Goal: Task Accomplishment & Management: Manage account settings

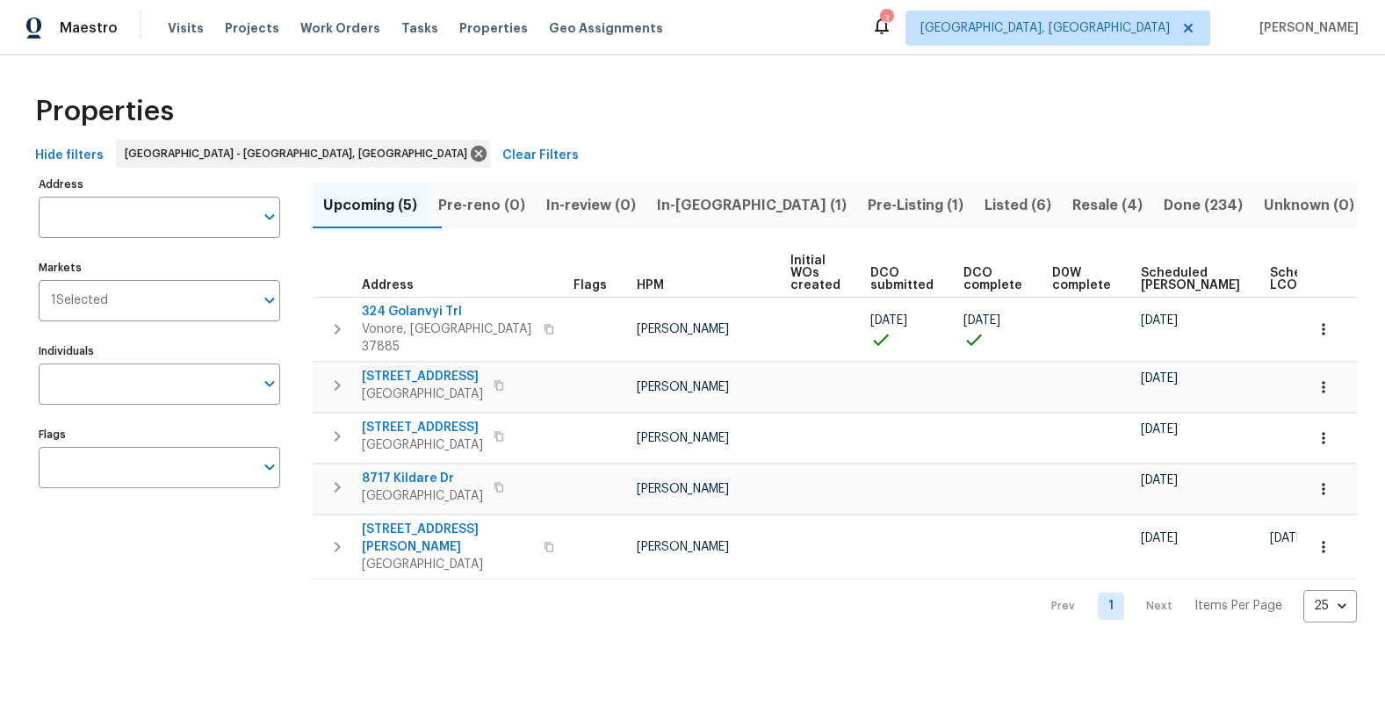
click at [728, 213] on span "In-[GEOGRAPHIC_DATA] (1)" at bounding box center [752, 205] width 190 height 25
click at [857, 213] on button "Pre-Listing (1)" at bounding box center [915, 206] width 117 height 46
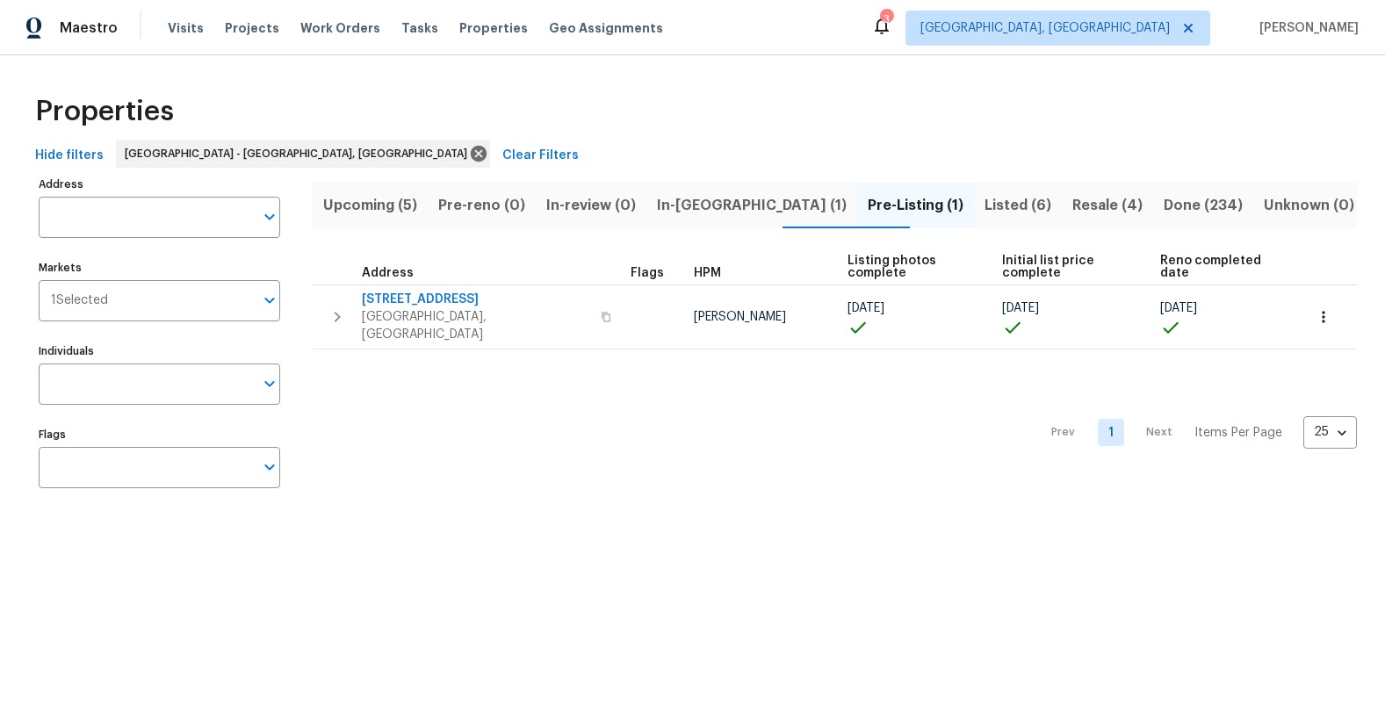
click at [735, 212] on span "In-[GEOGRAPHIC_DATA] (1)" at bounding box center [752, 205] width 190 height 25
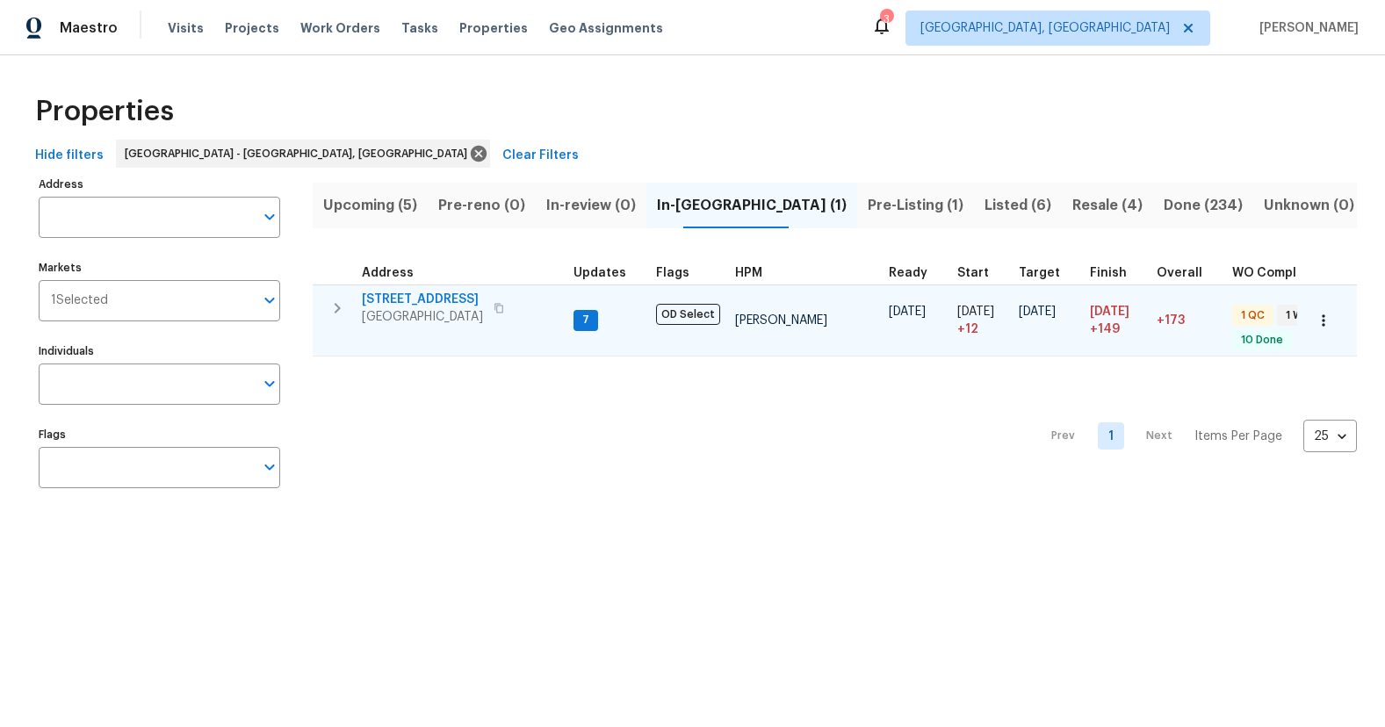
click at [425, 296] on span "[STREET_ADDRESS]" at bounding box center [422, 300] width 121 height 18
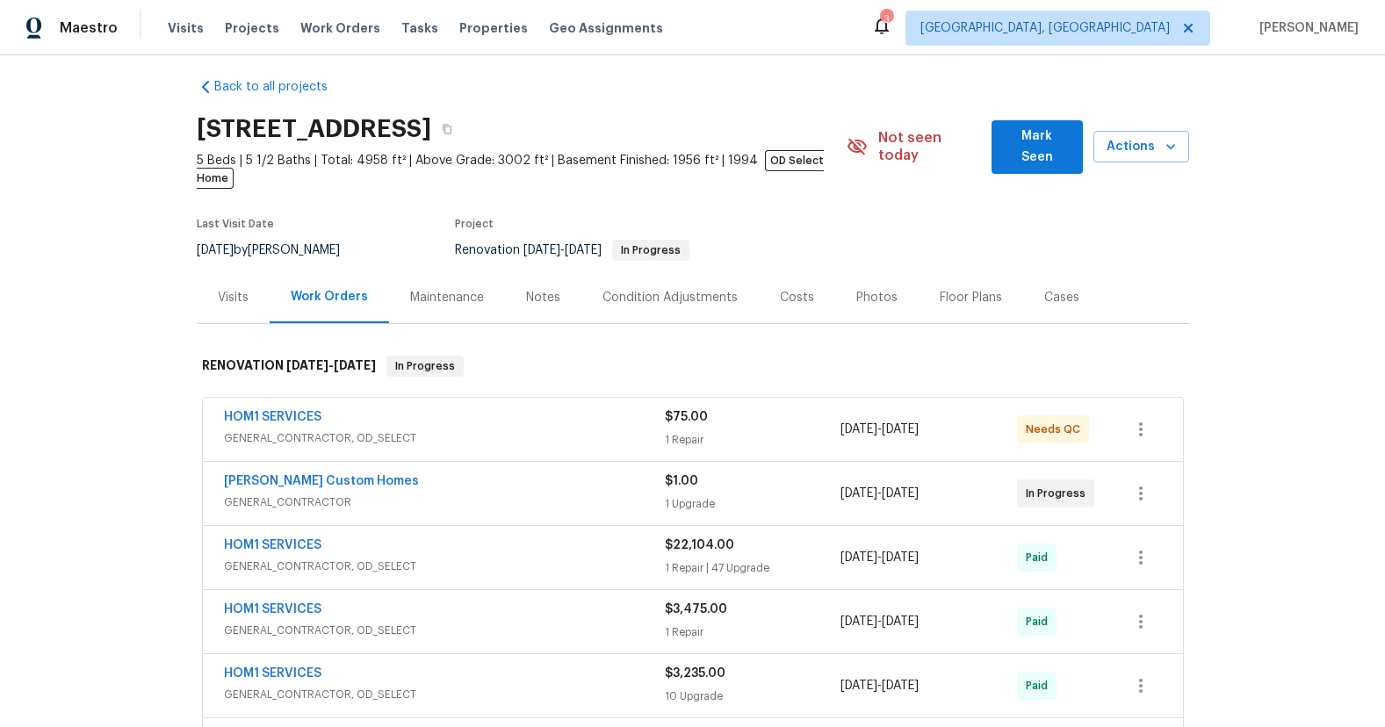
scroll to position [31, 0]
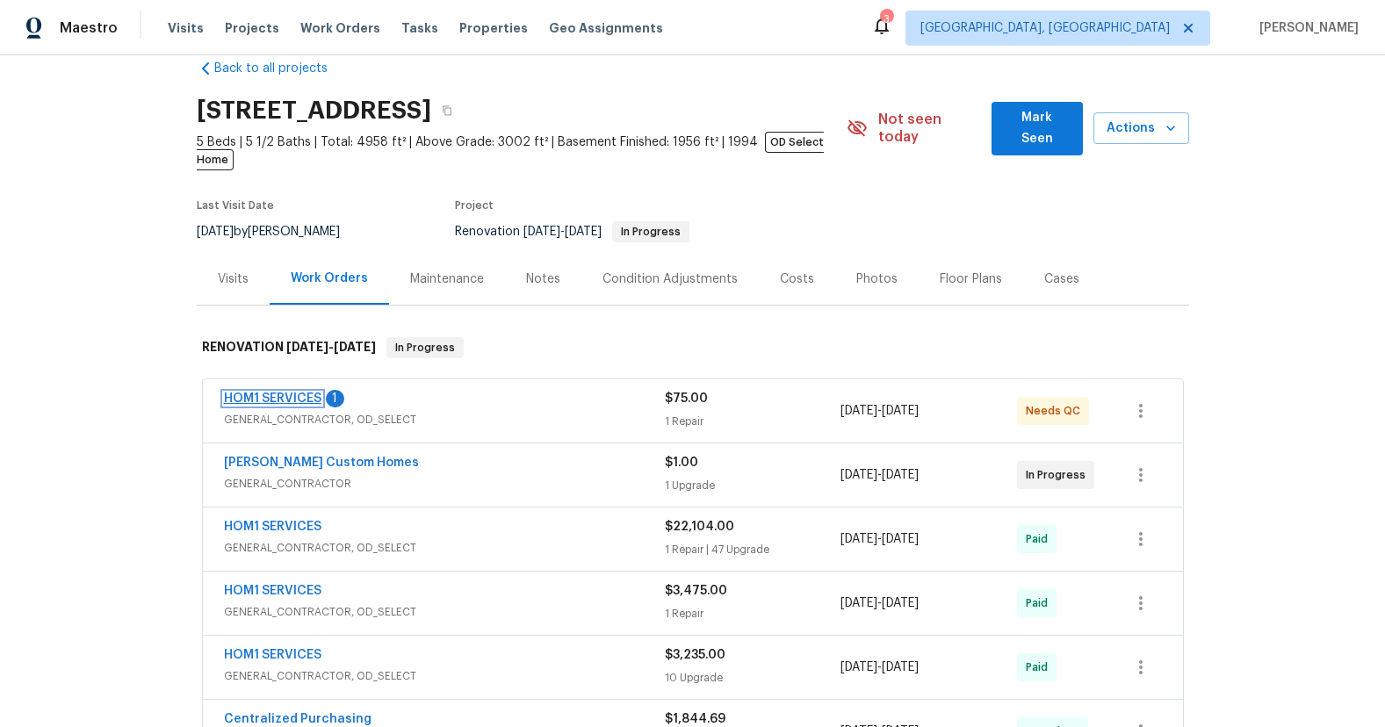
click at [303, 393] on link "HOM1 SERVICES" at bounding box center [272, 399] width 97 height 12
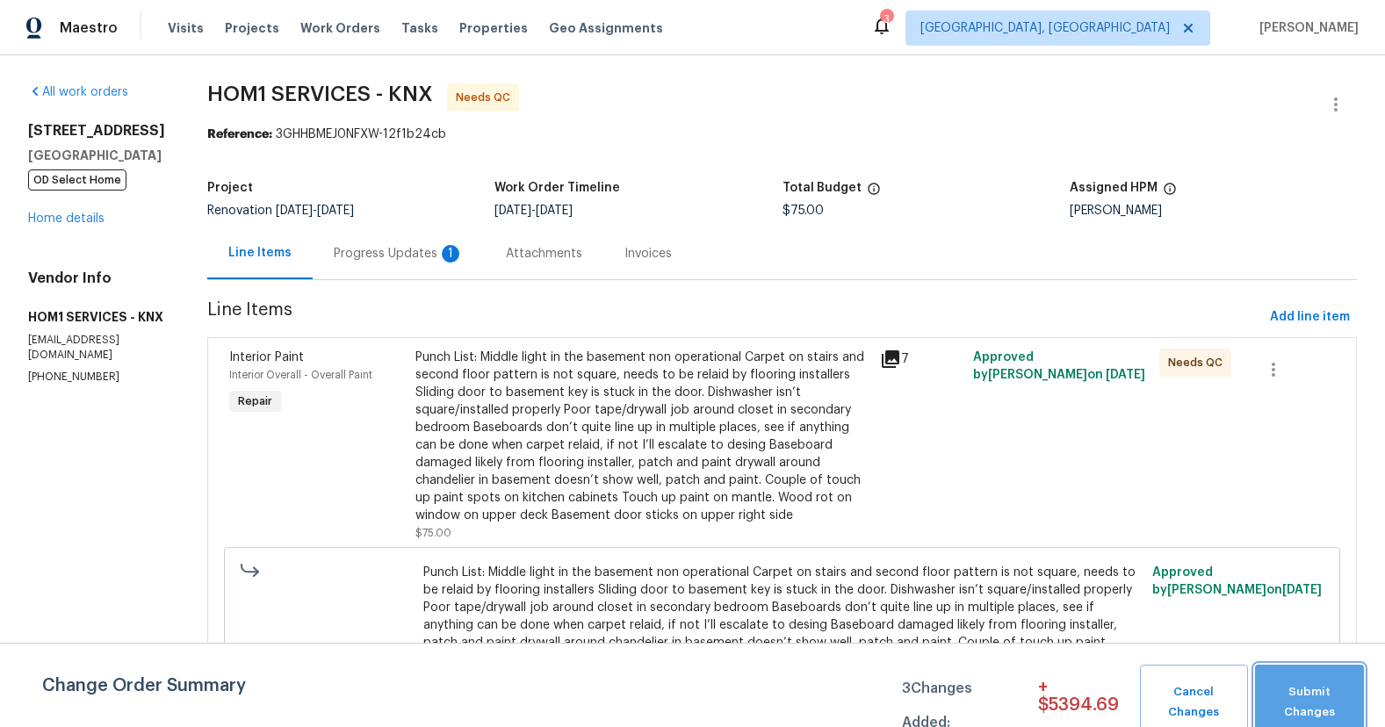
click at [1320, 693] on span "Submit Changes" at bounding box center [1309, 702] width 91 height 40
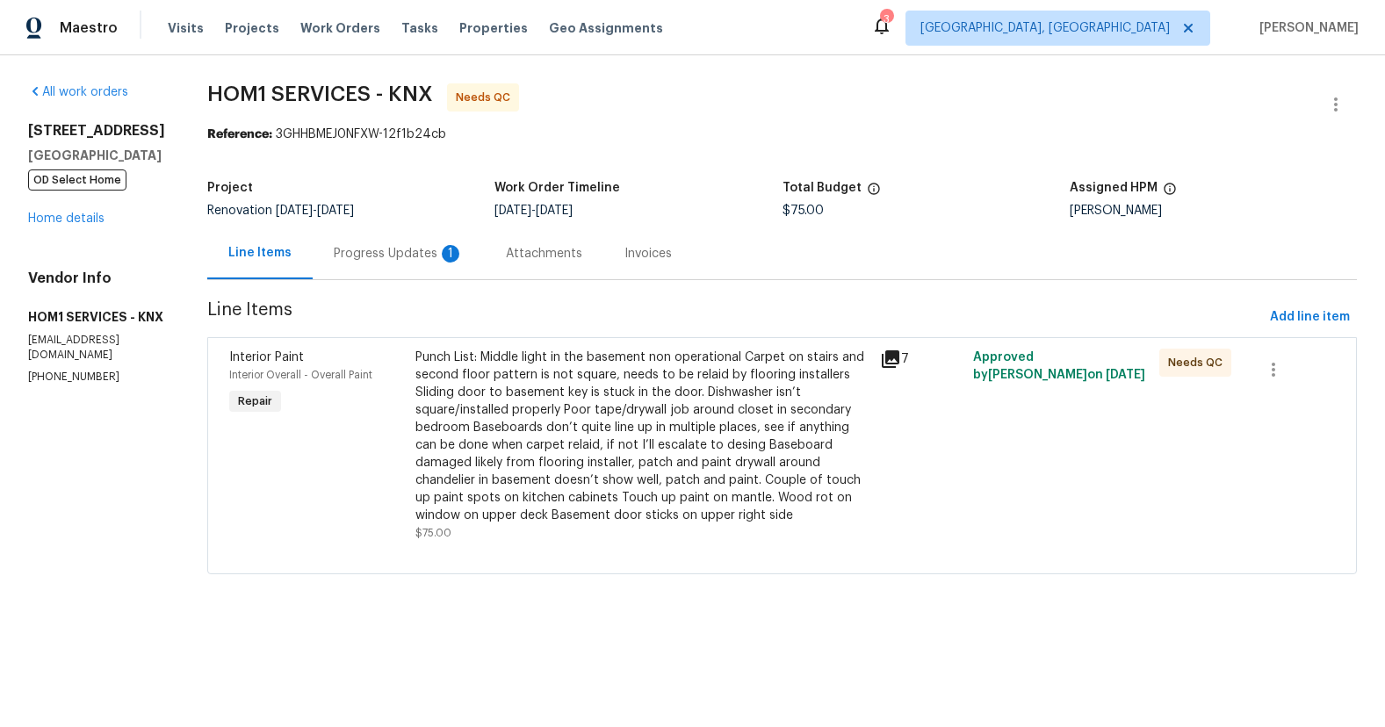
click at [383, 258] on div "Progress Updates 1" at bounding box center [399, 254] width 130 height 18
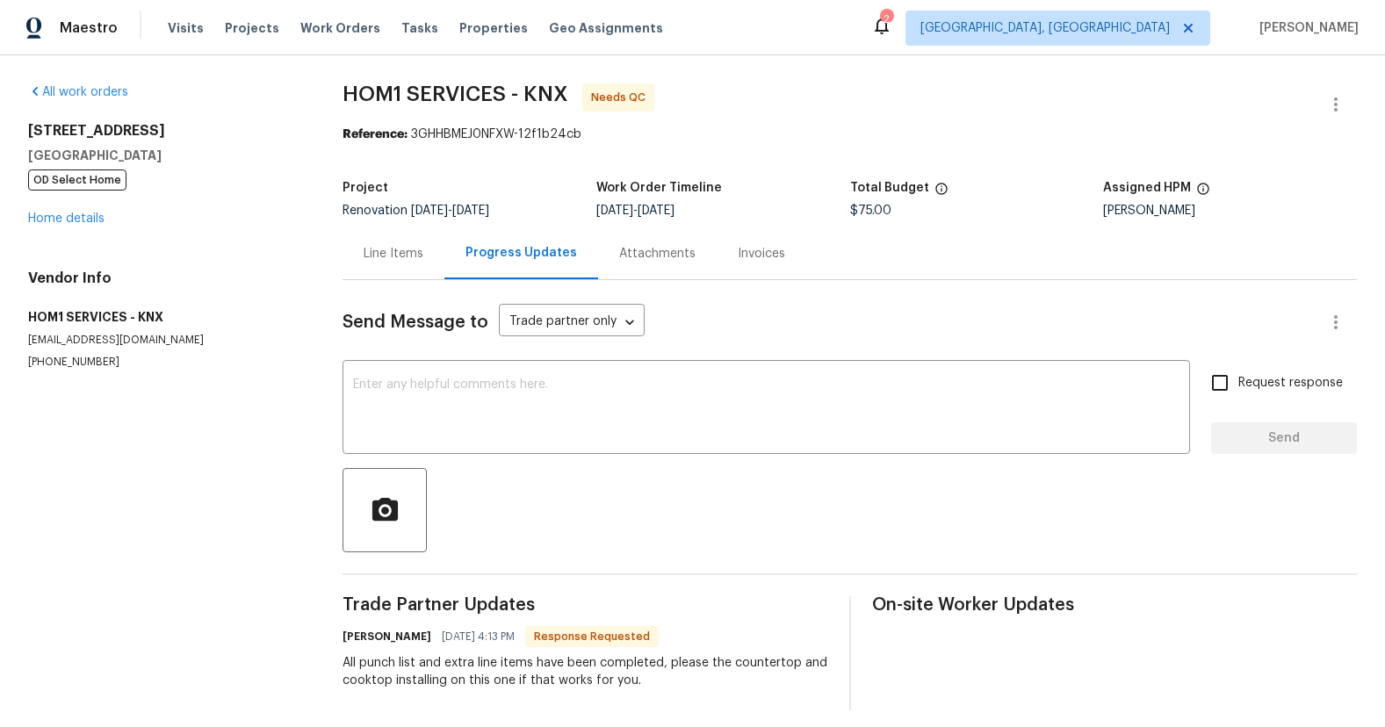
click at [415, 257] on div "Line Items" at bounding box center [394, 254] width 60 height 18
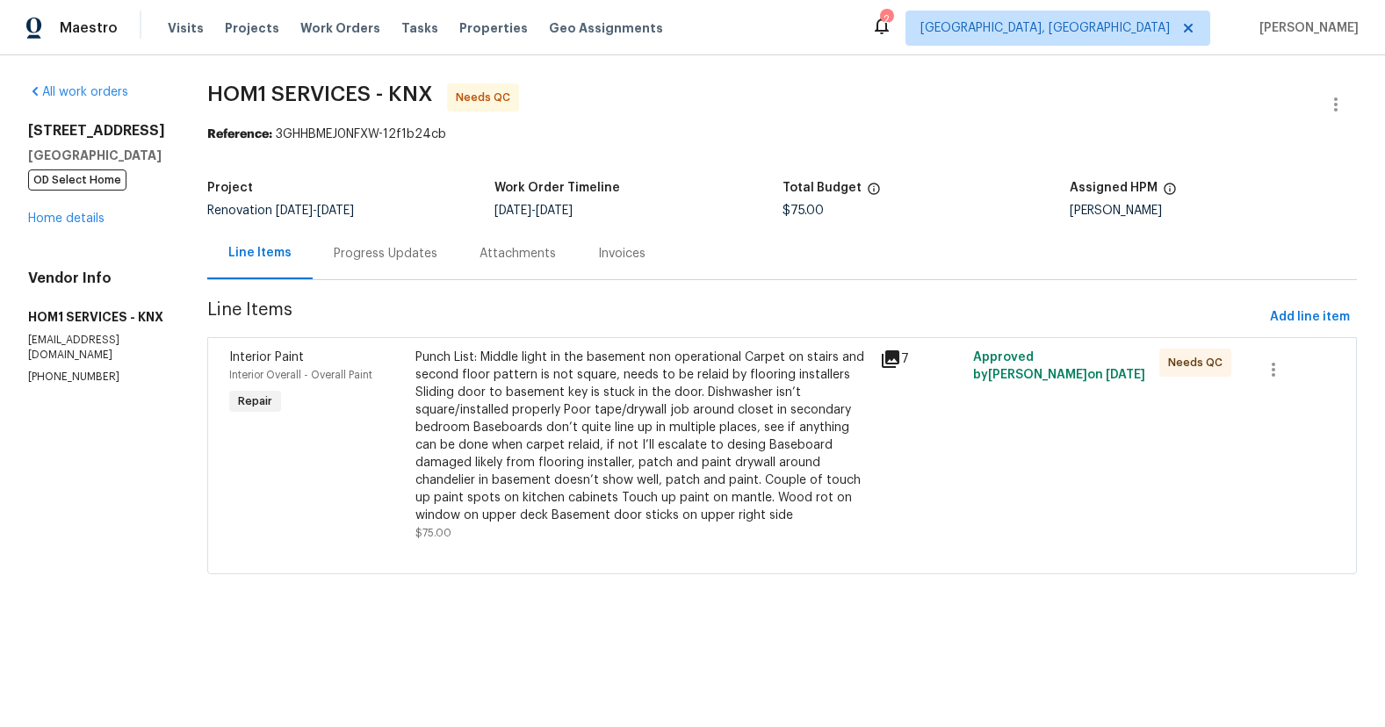
click at [508, 446] on div "Punch List: Middle light in the basement non operational Carpet on stairs and s…" at bounding box center [642, 437] width 455 height 176
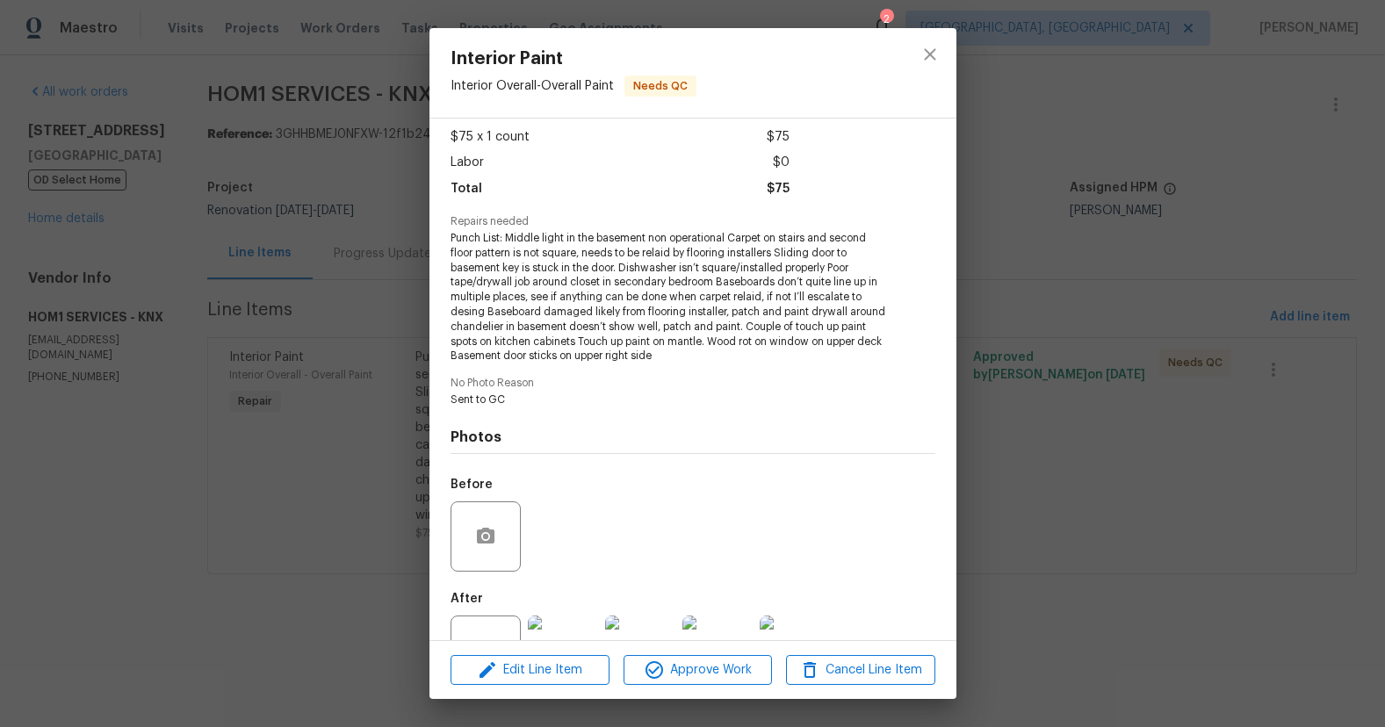
scroll to position [155, 0]
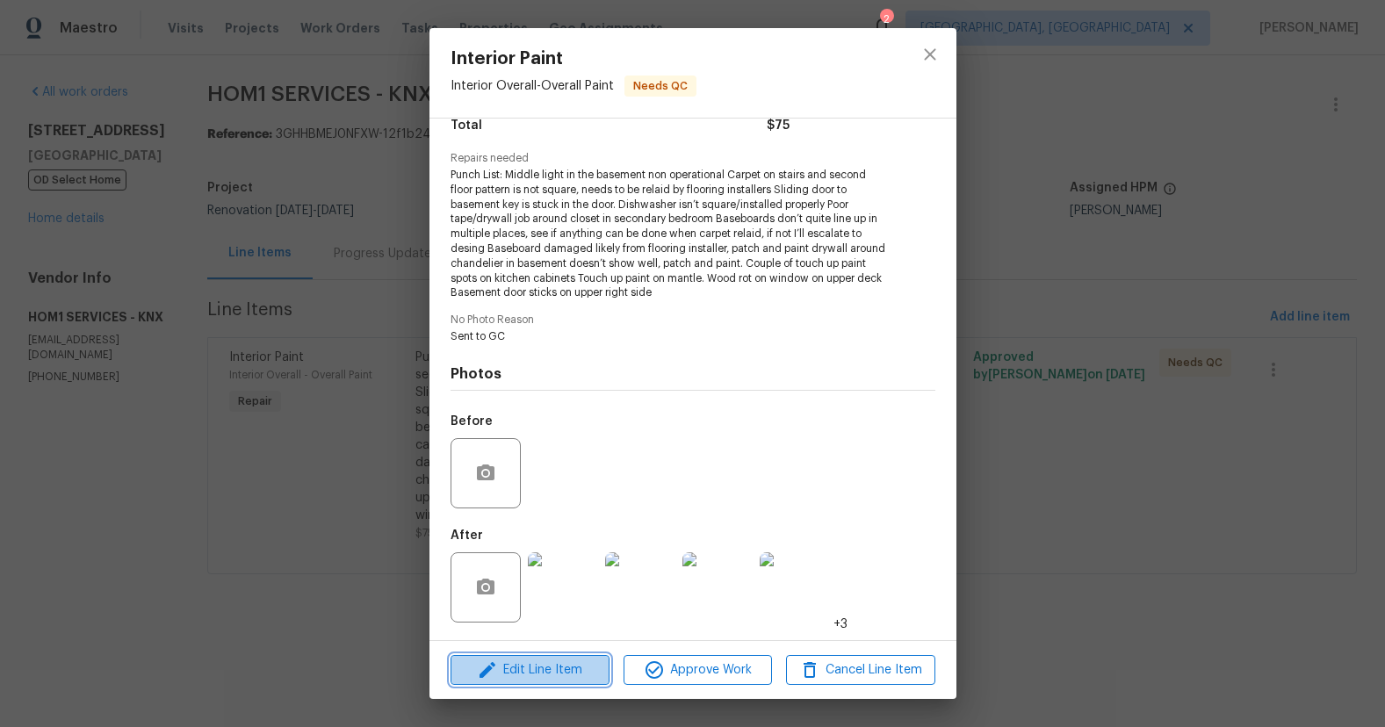
click at [556, 663] on span "Edit Line Item" at bounding box center [530, 671] width 148 height 22
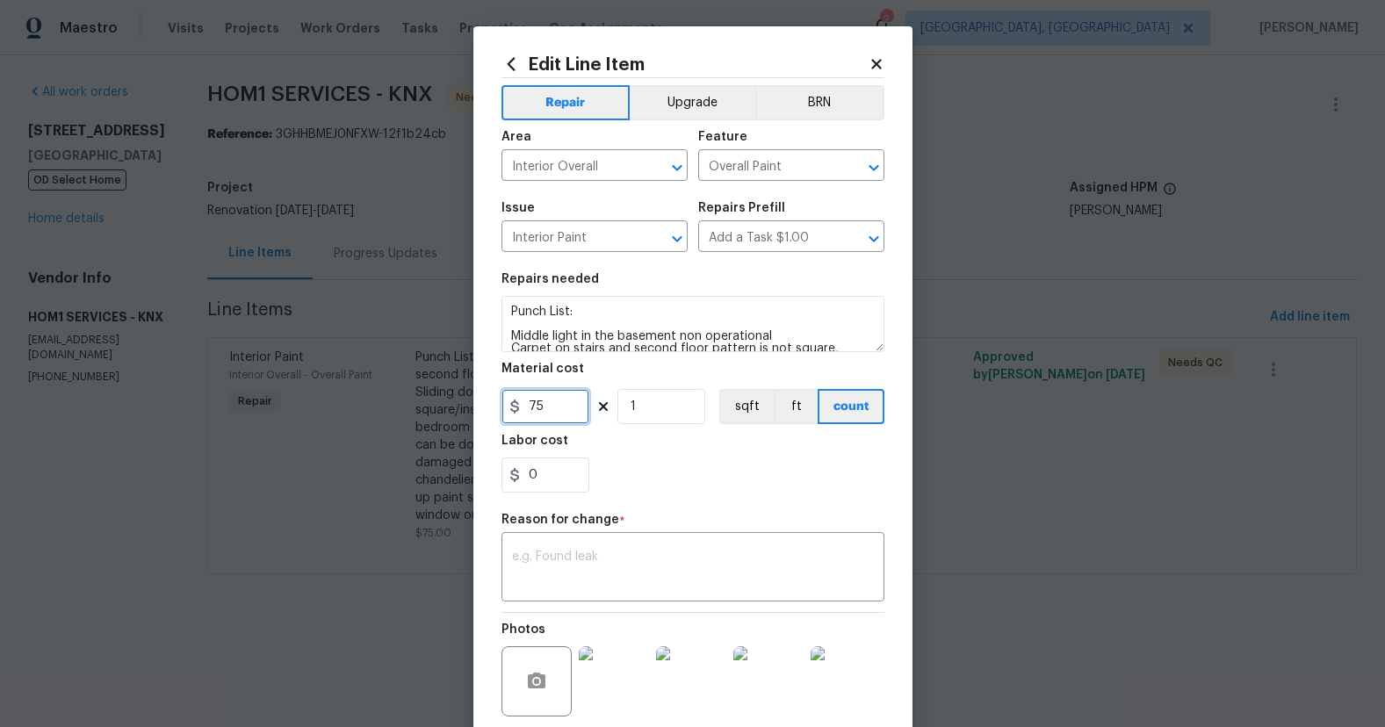
click at [544, 408] on input "75" at bounding box center [545, 406] width 88 height 35
type input "2600"
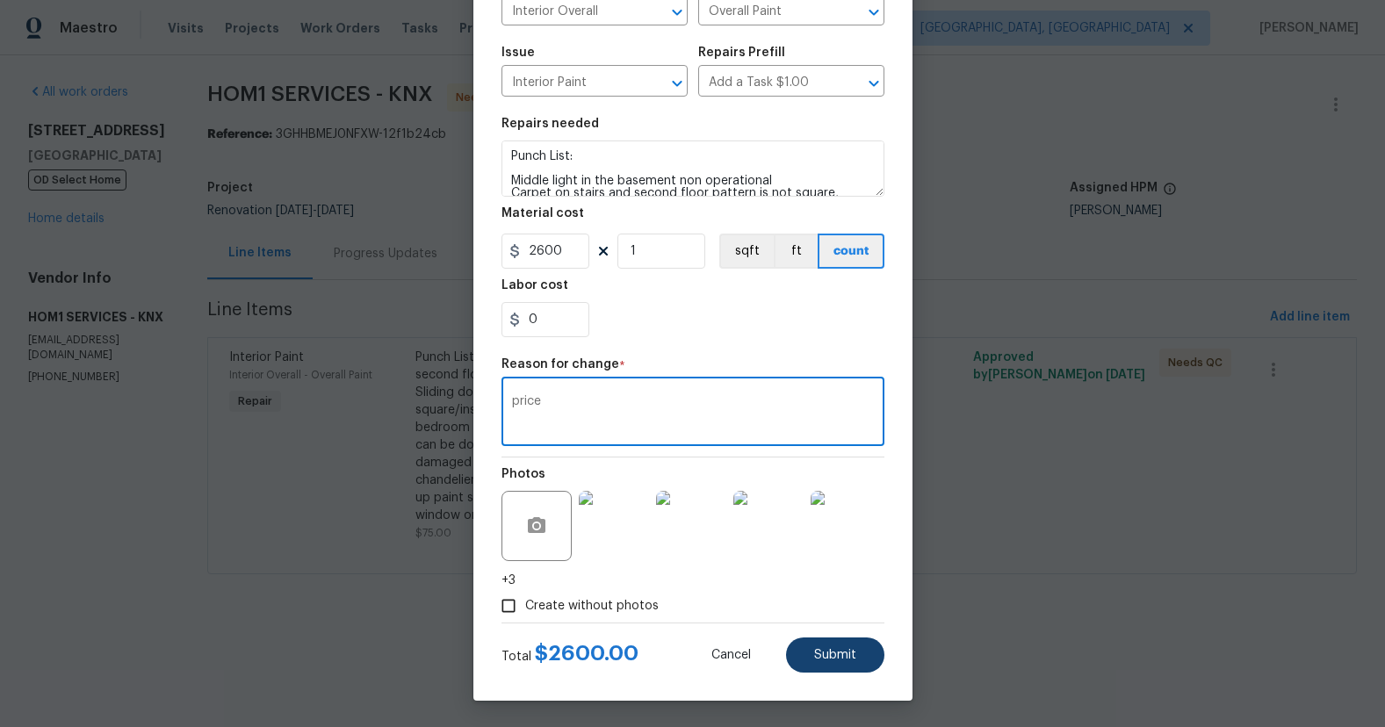
type textarea "price"
click at [840, 666] on button "Submit" at bounding box center [835, 655] width 98 height 35
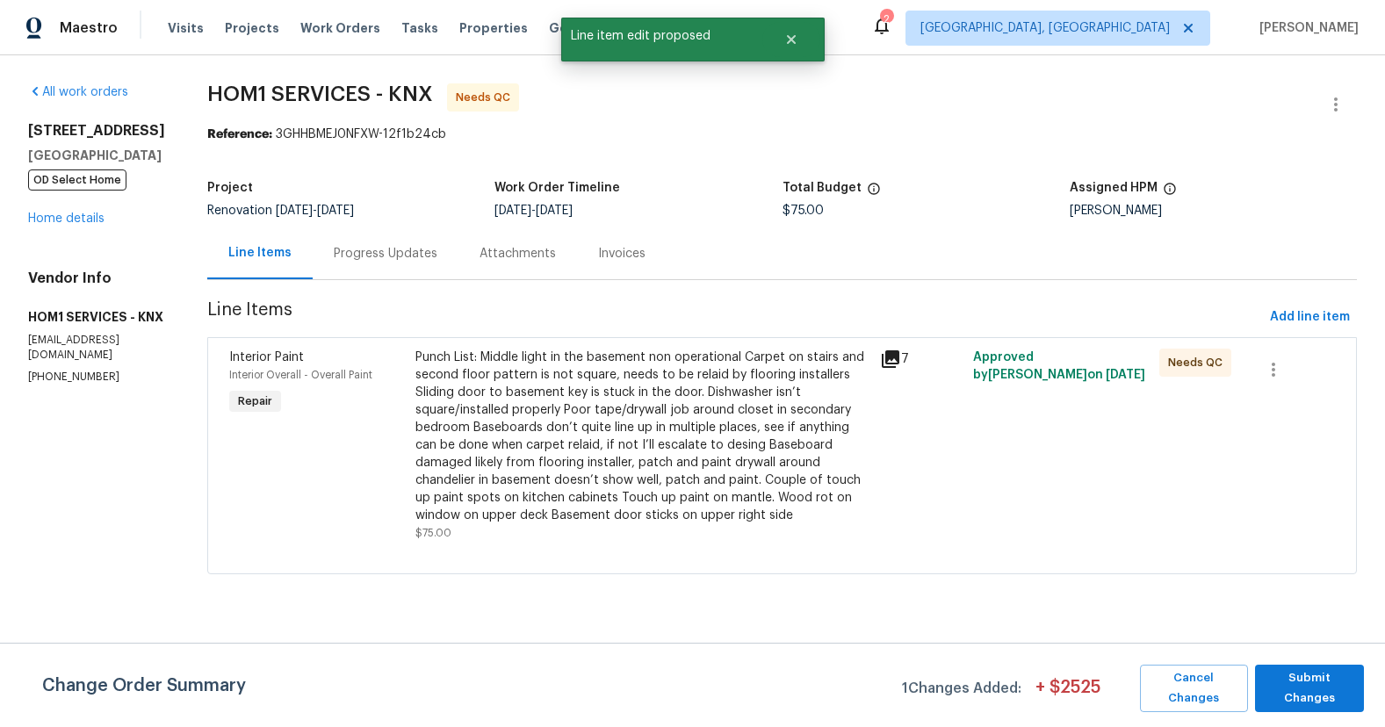
scroll to position [0, 0]
click at [1333, 686] on span "Submit Changes" at bounding box center [1309, 688] width 91 height 40
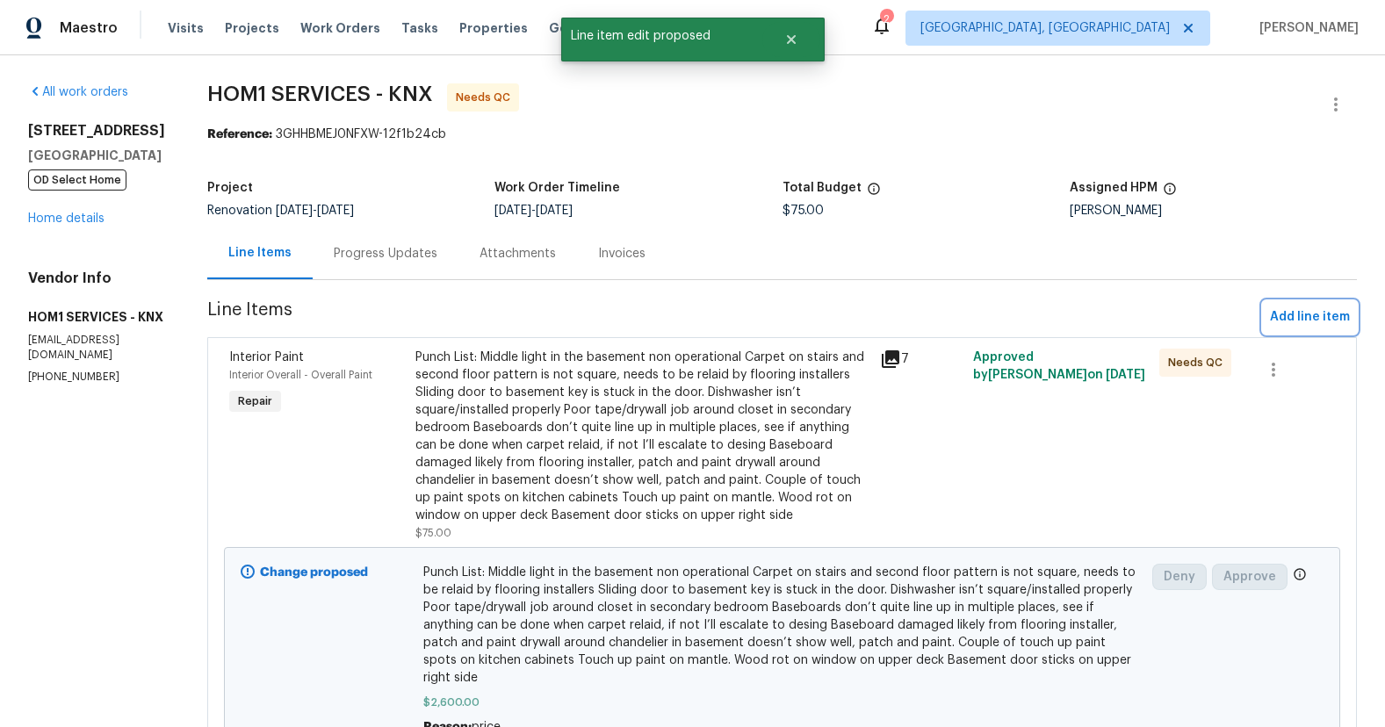
click at [1314, 304] on button "Add line item" at bounding box center [1310, 317] width 94 height 32
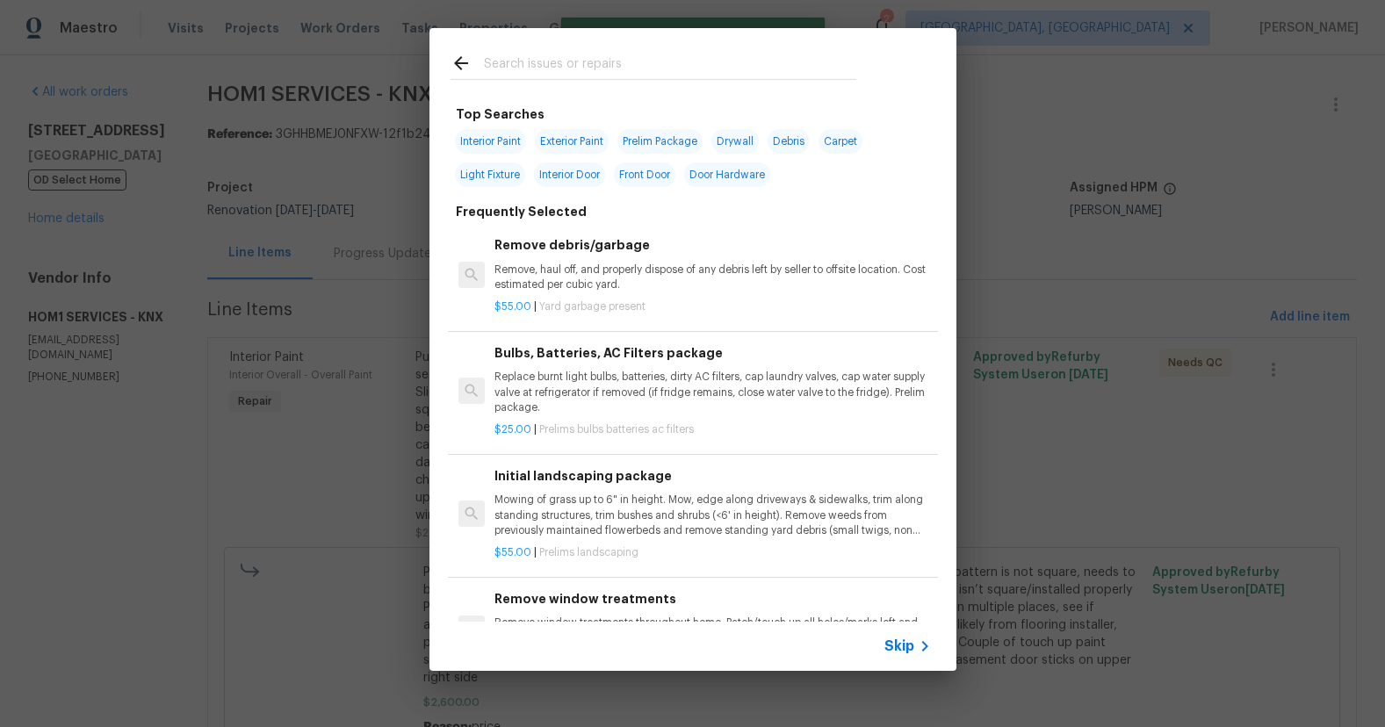
click at [676, 492] on div "Initial landscaping package Mowing of grass up to 6" in height. Mow, edge along…" at bounding box center [712, 502] width 436 height 72
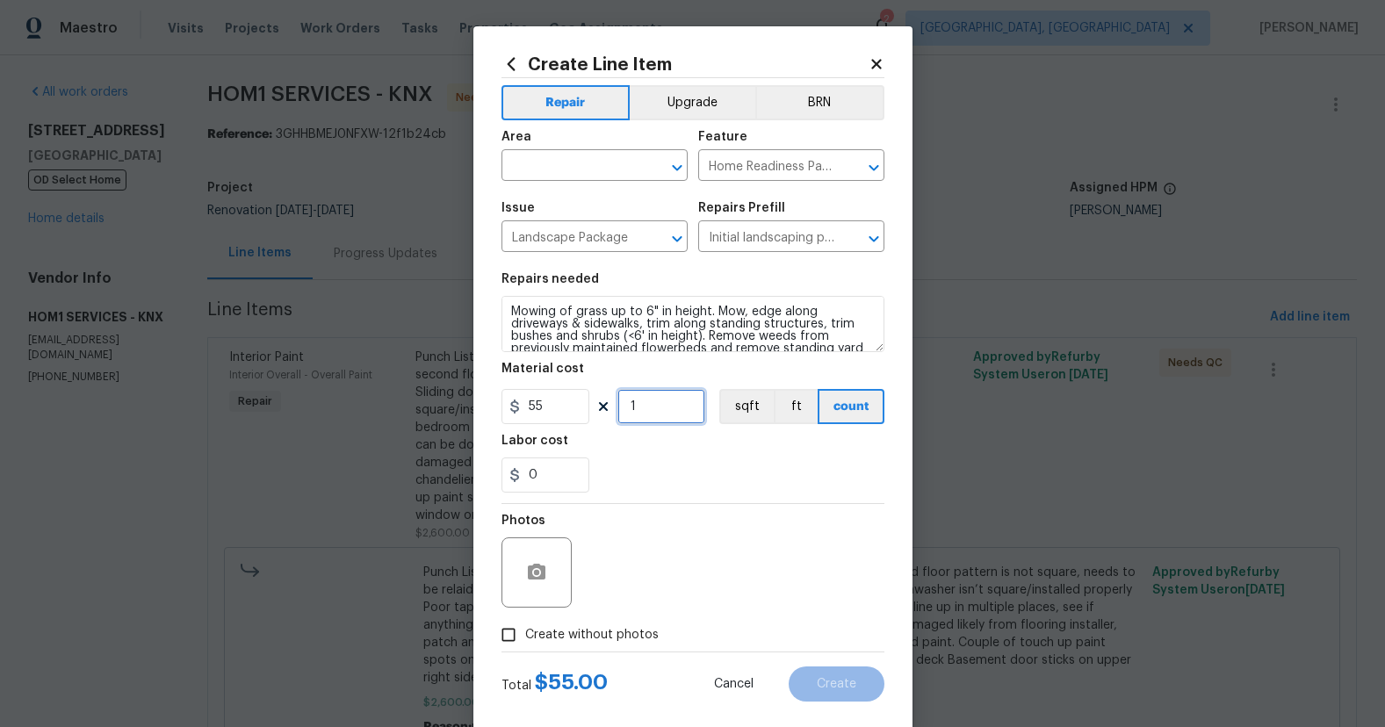
click at [657, 410] on input "1" at bounding box center [661, 406] width 88 height 35
type input "1"
click at [544, 477] on input "0" at bounding box center [545, 475] width 88 height 35
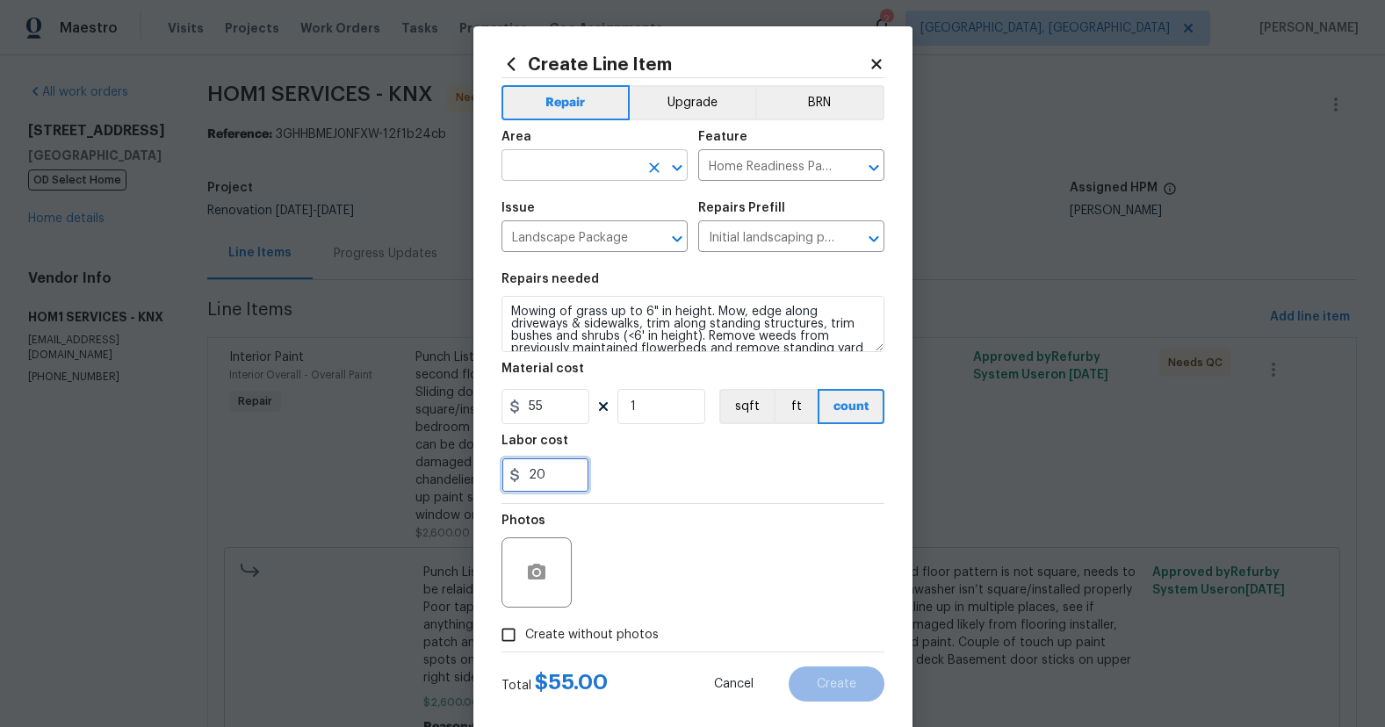
type input "20"
click at [592, 165] on input "text" at bounding box center [569, 167] width 137 height 27
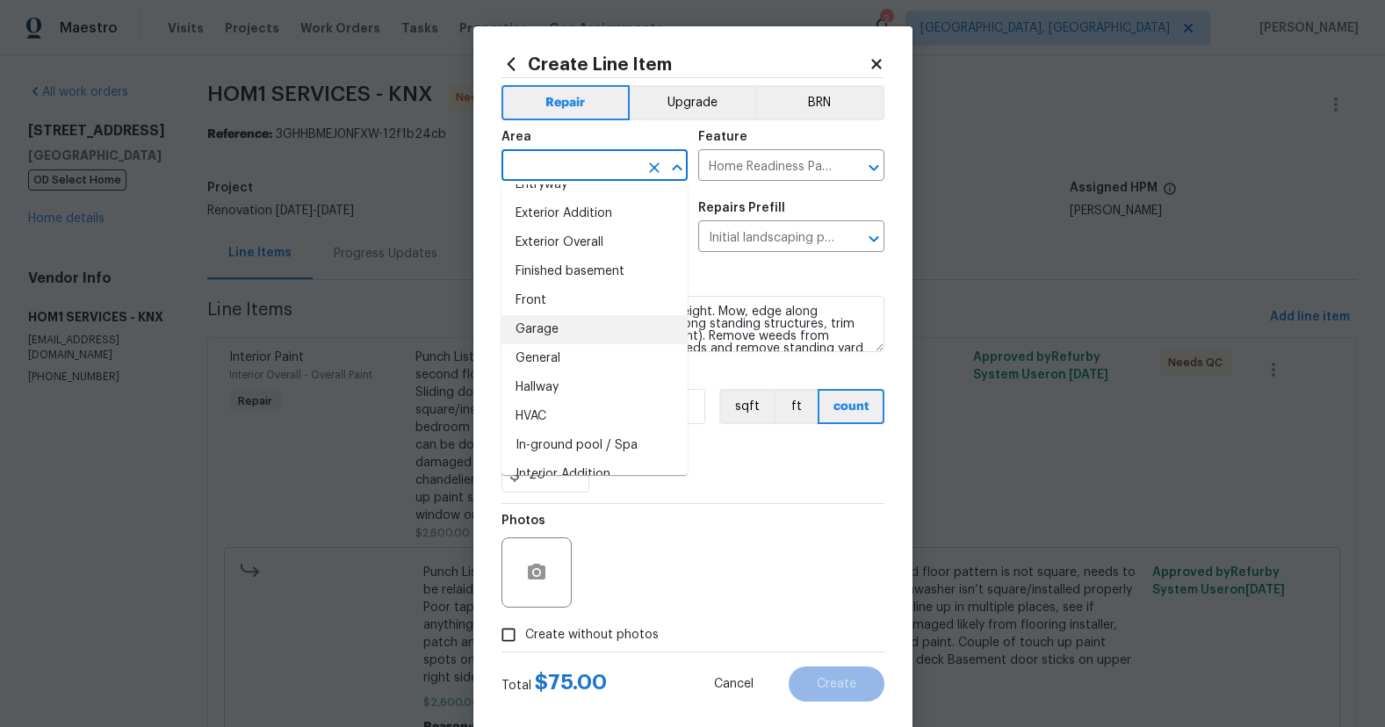
scroll to position [409, 0]
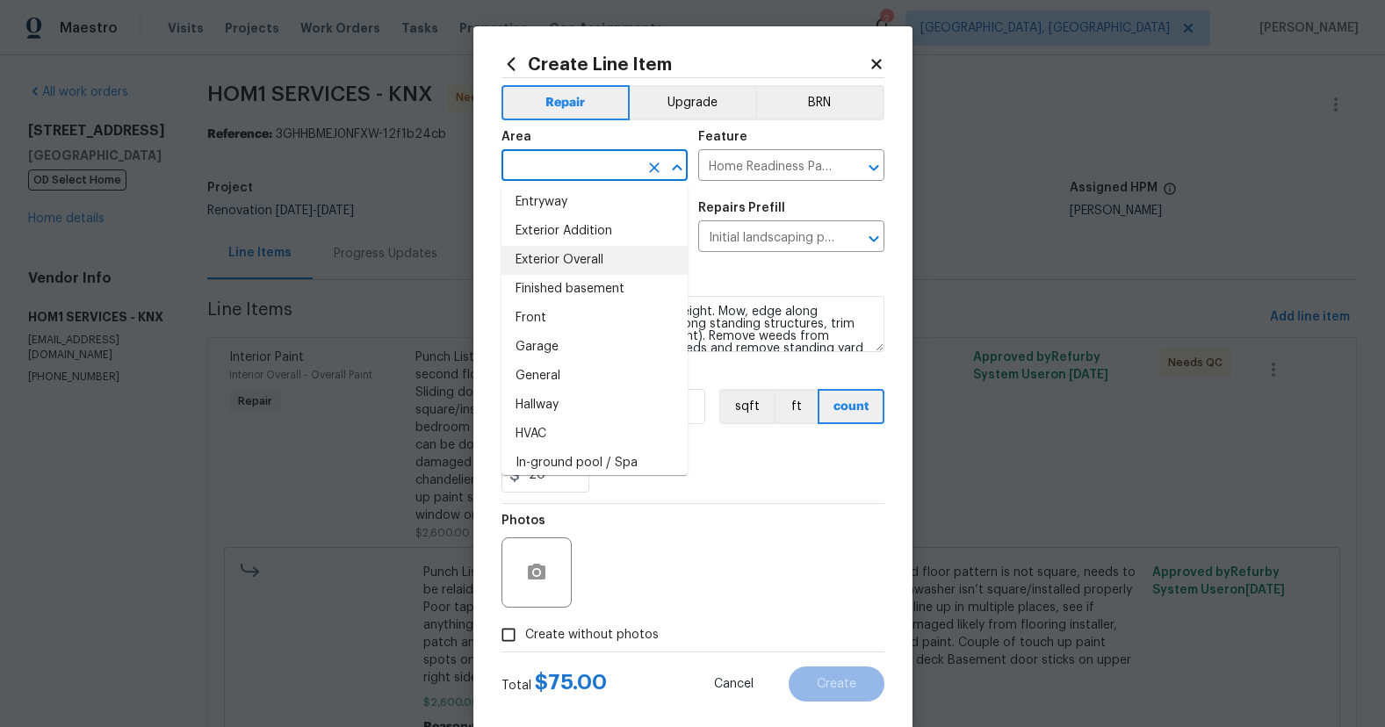
click at [587, 260] on li "Exterior Overall" at bounding box center [594, 260] width 186 height 29
type input "Exterior Overall"
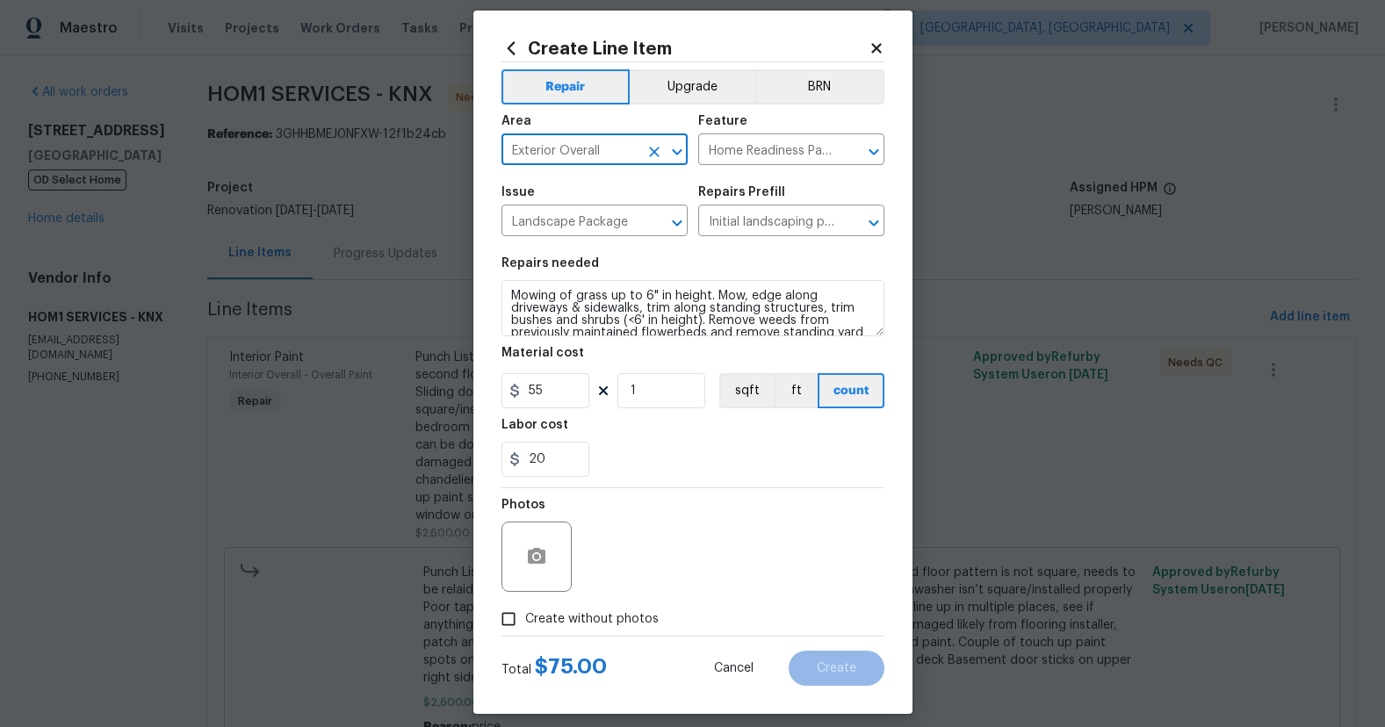
scroll to position [29, 0]
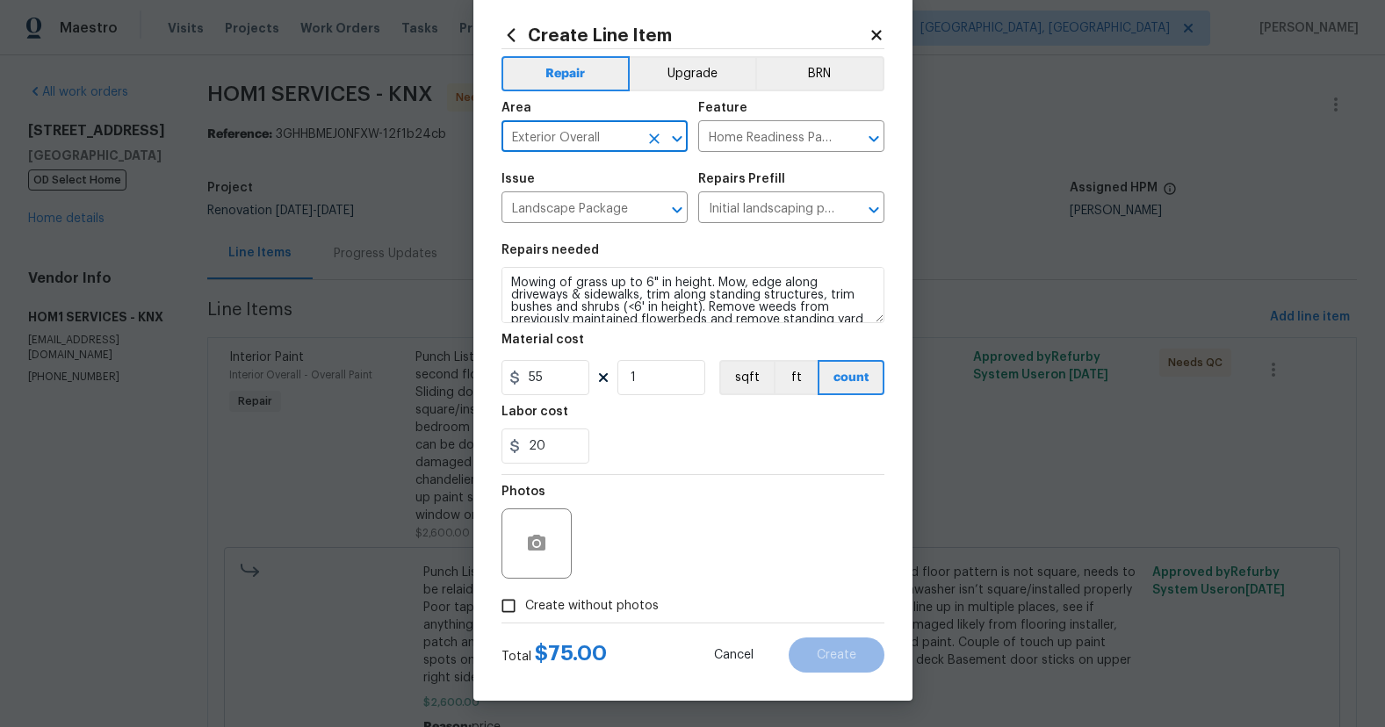
click at [517, 606] on input "Create without photos" at bounding box center [508, 605] width 33 height 33
checkbox input "true"
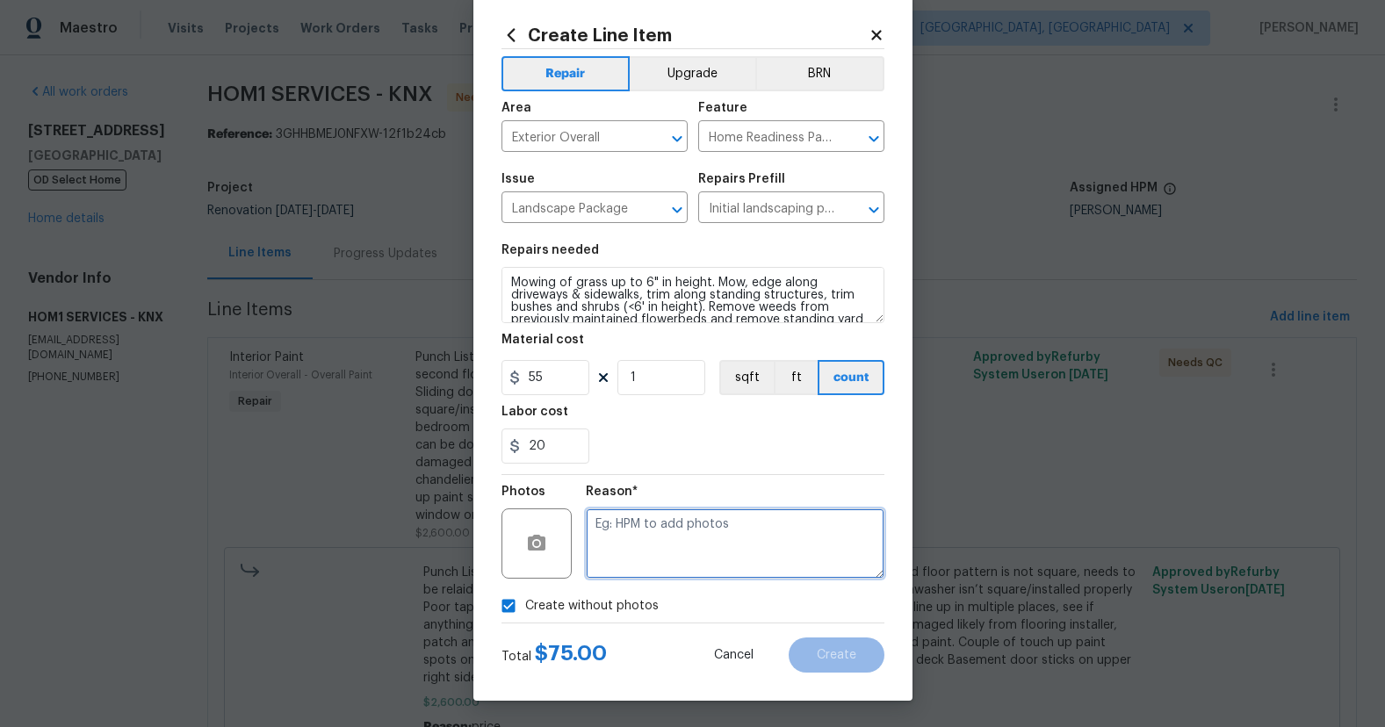
click at [699, 559] on textarea at bounding box center [735, 543] width 299 height 70
type textarea "N/A"
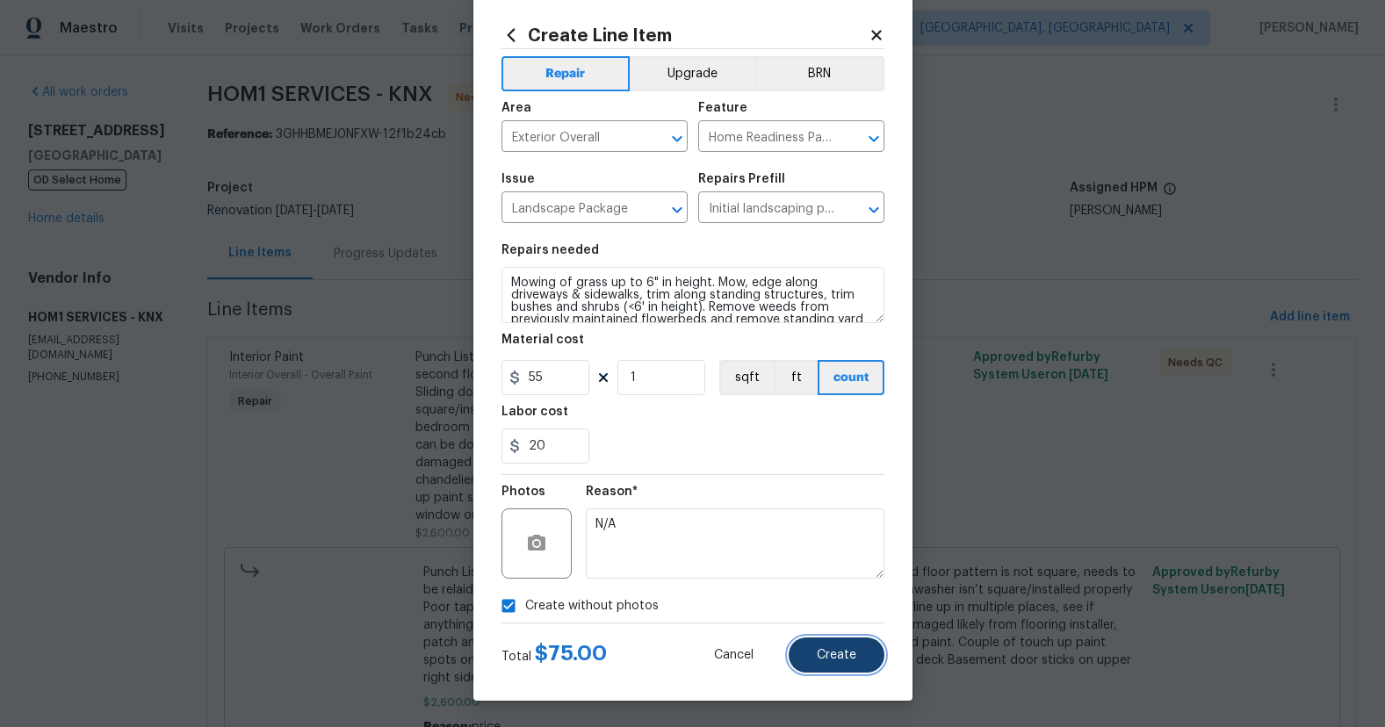
click at [815, 663] on button "Create" at bounding box center [837, 655] width 96 height 35
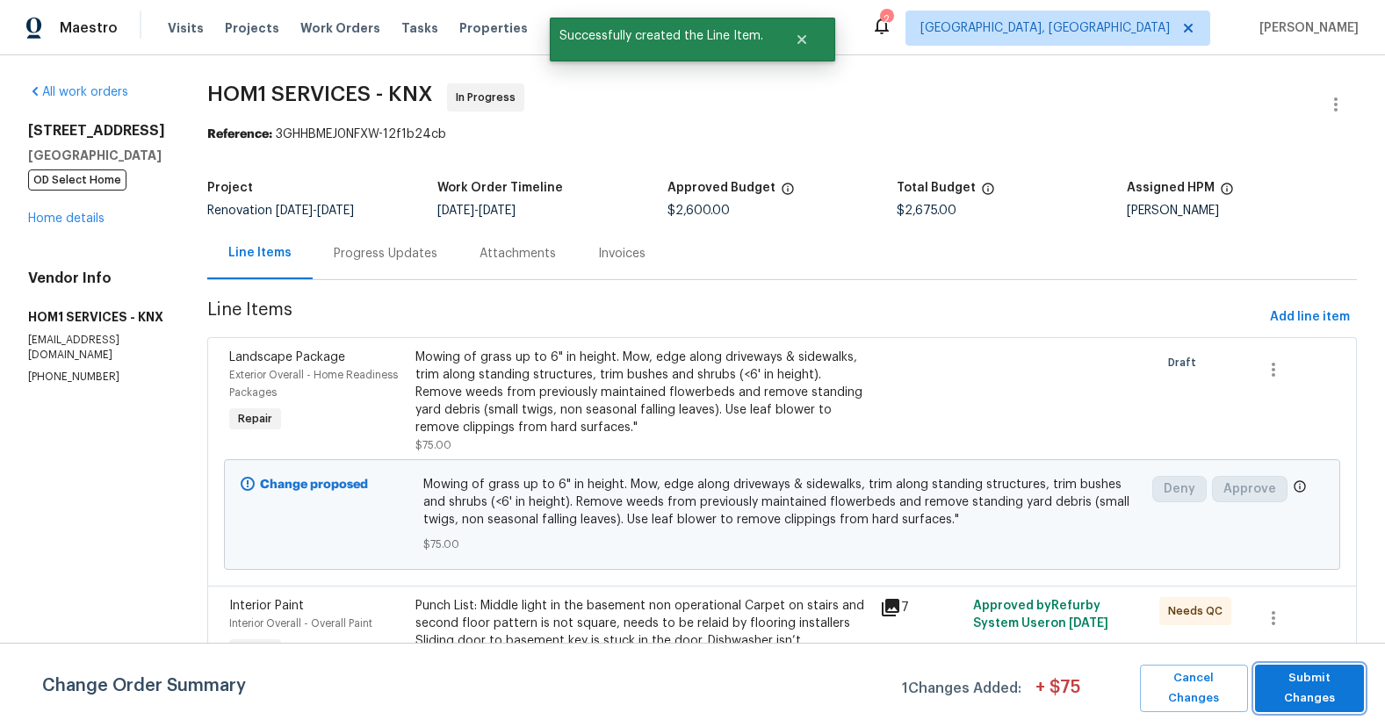
click at [1346, 689] on span "Submit Changes" at bounding box center [1309, 688] width 91 height 40
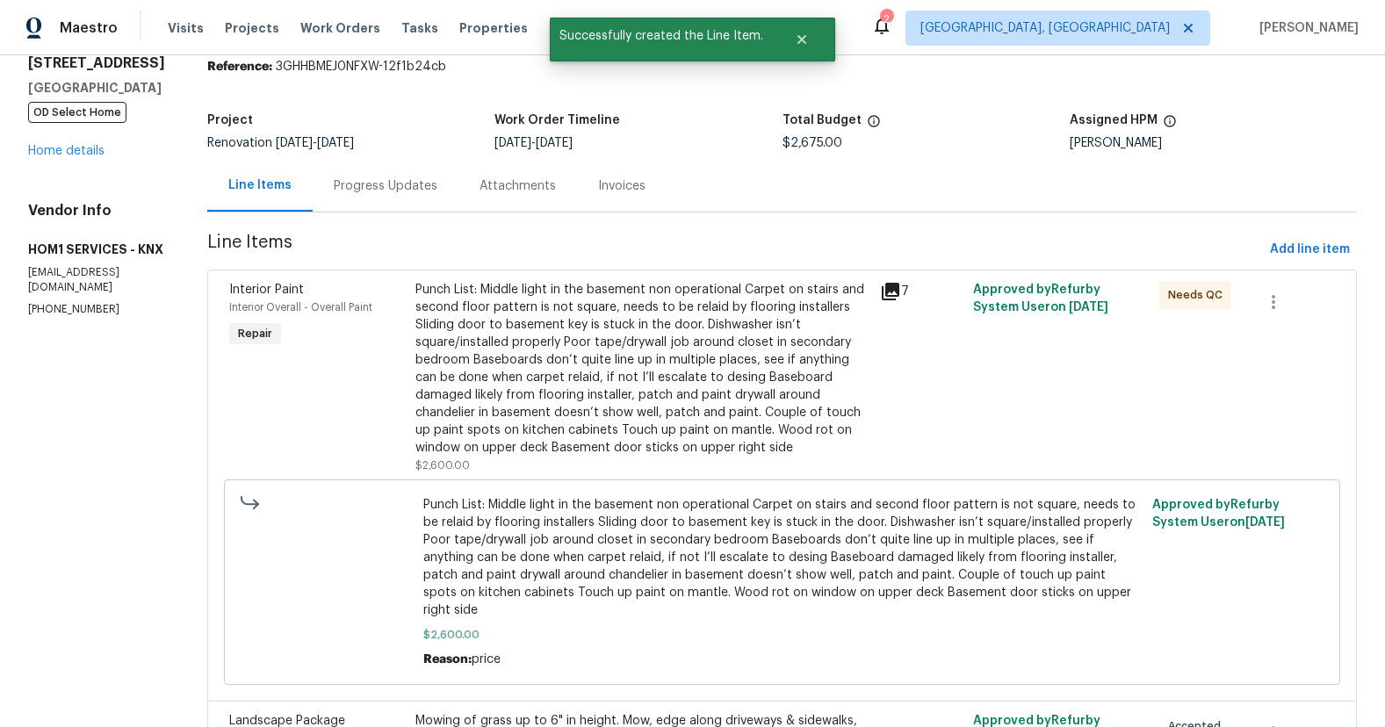
scroll to position [0, 0]
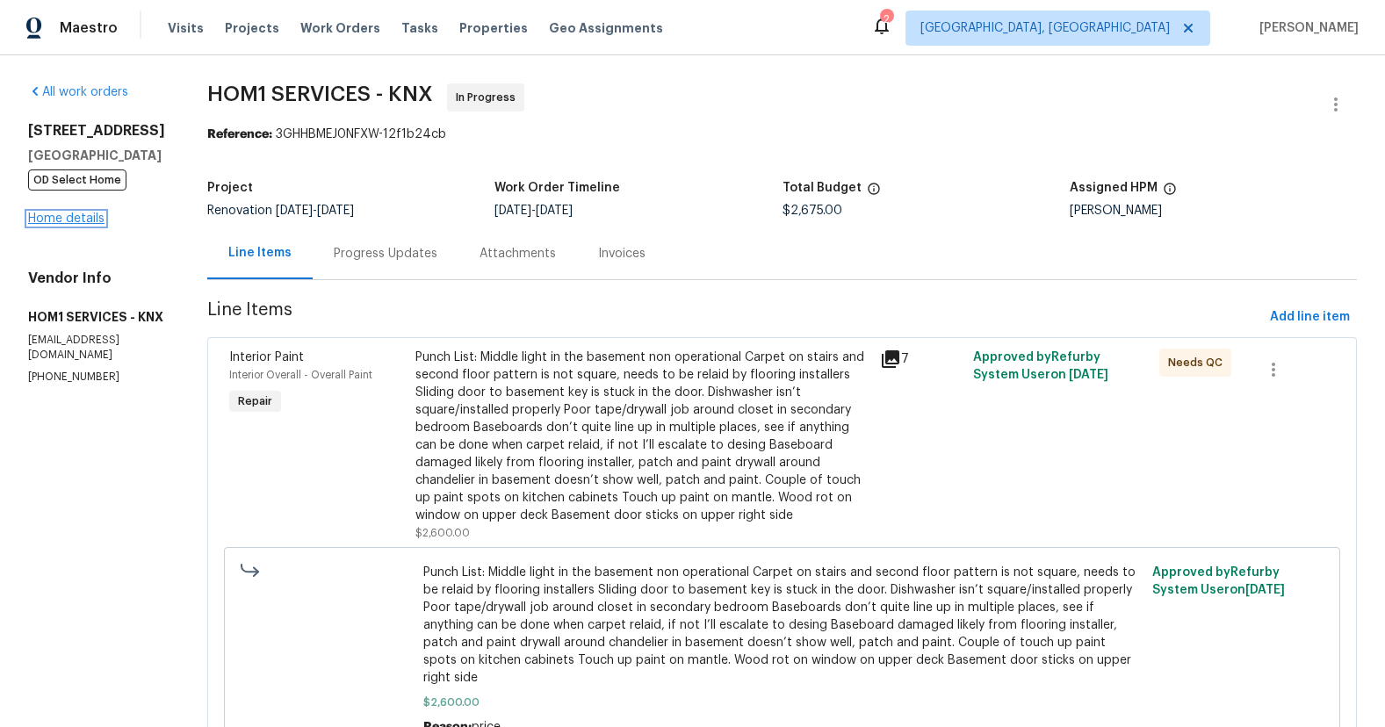
click at [60, 225] on link "Home details" at bounding box center [66, 219] width 76 height 12
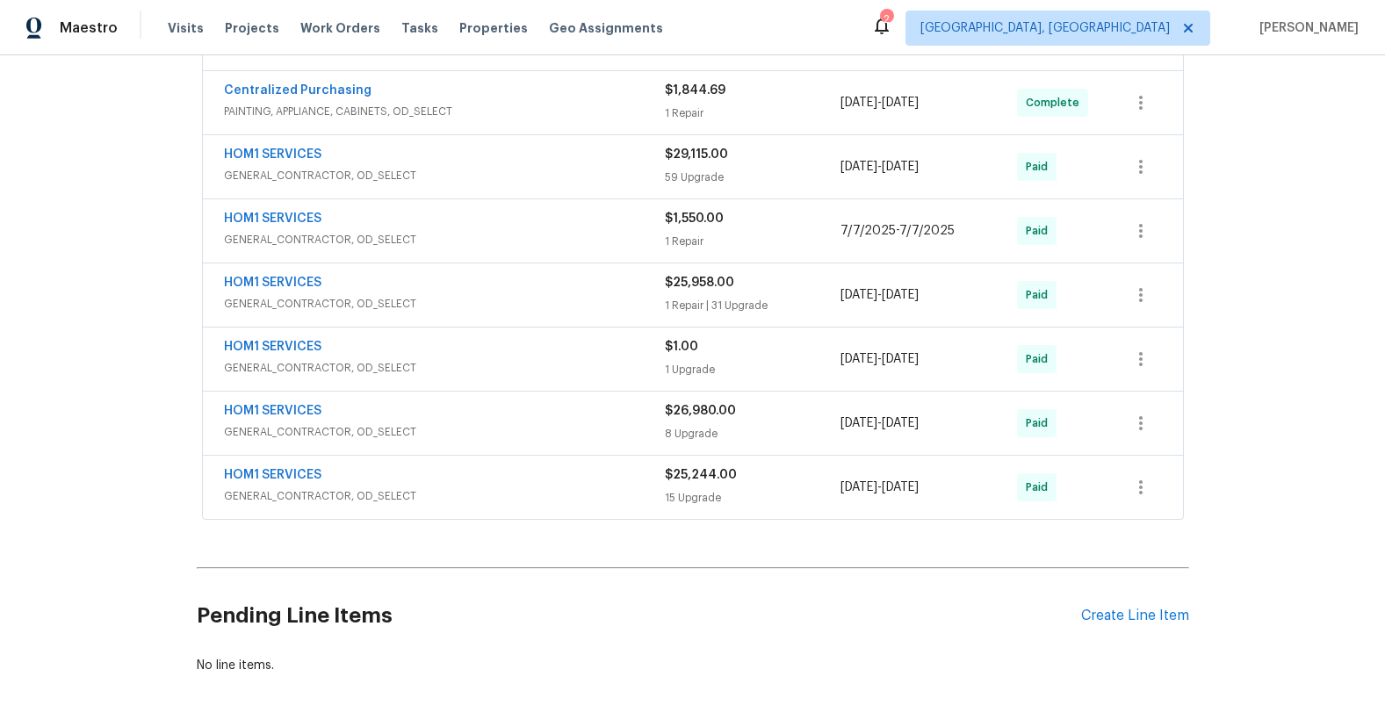
scroll to position [709, 0]
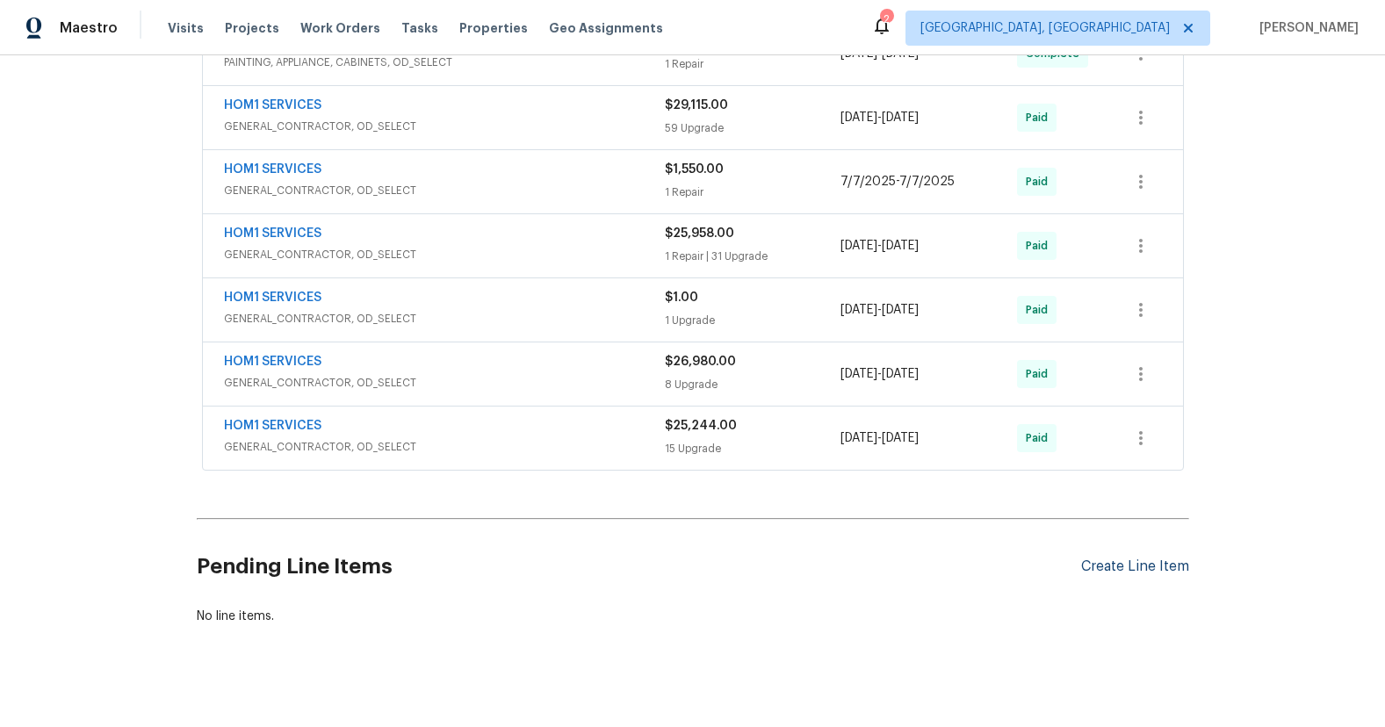
click at [1163, 559] on div "Create Line Item" at bounding box center [1135, 567] width 108 height 17
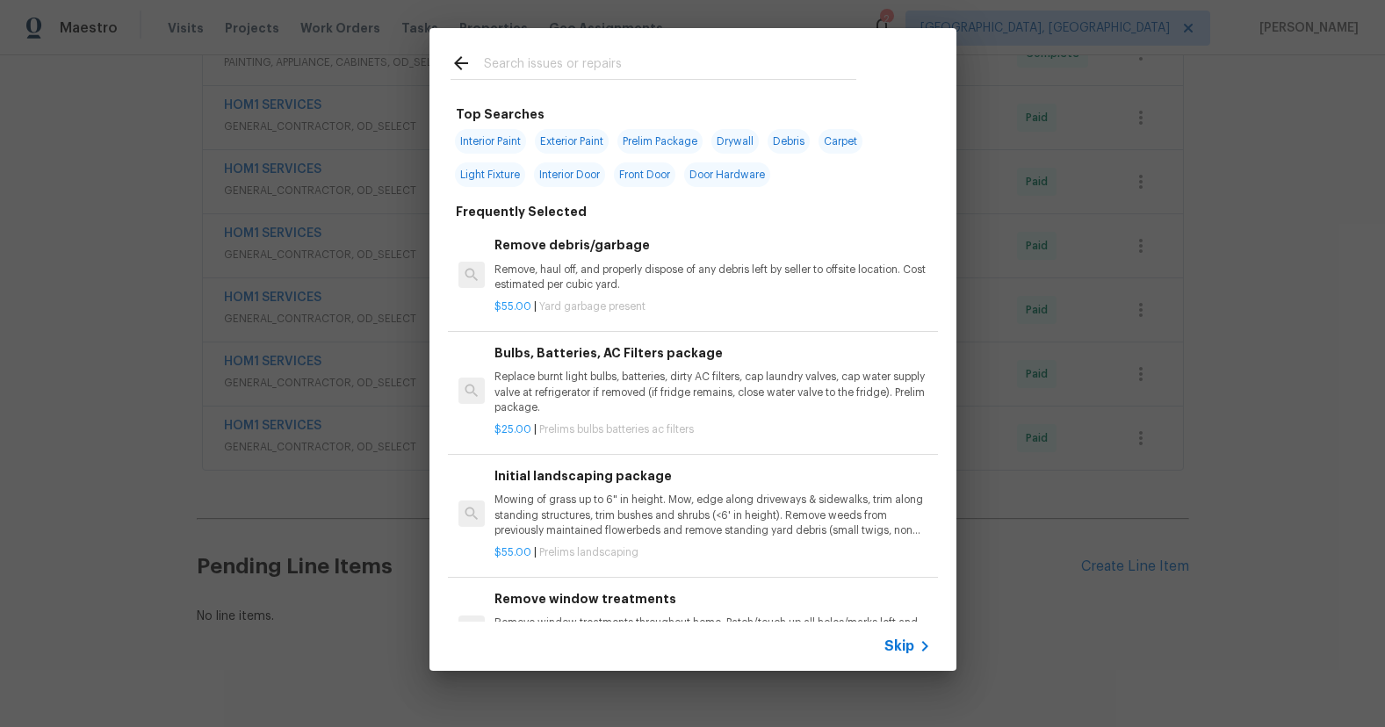
click at [543, 69] on input "text" at bounding box center [670, 66] width 372 height 26
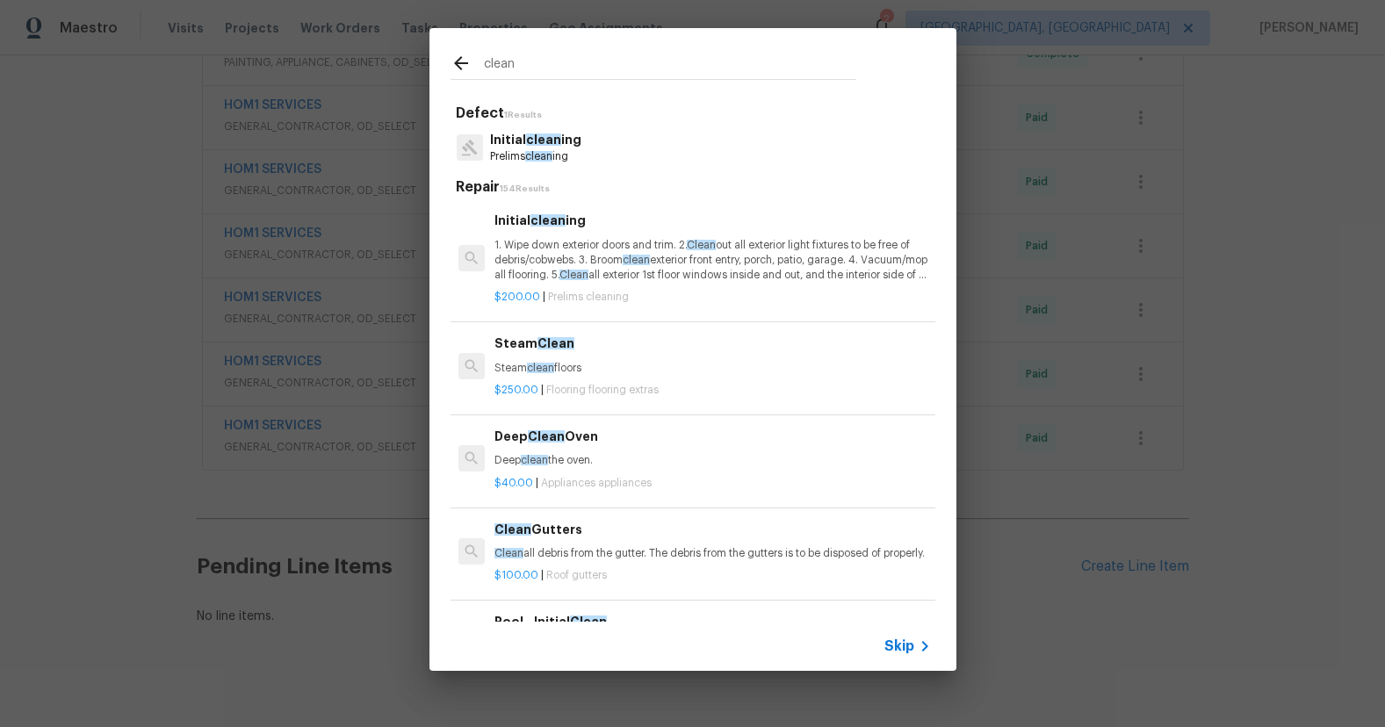
type input "clean"
click at [557, 239] on p "1. Wipe down exterior doors and trim. 2. Clean out all exterior light fixtures …" at bounding box center [712, 260] width 436 height 45
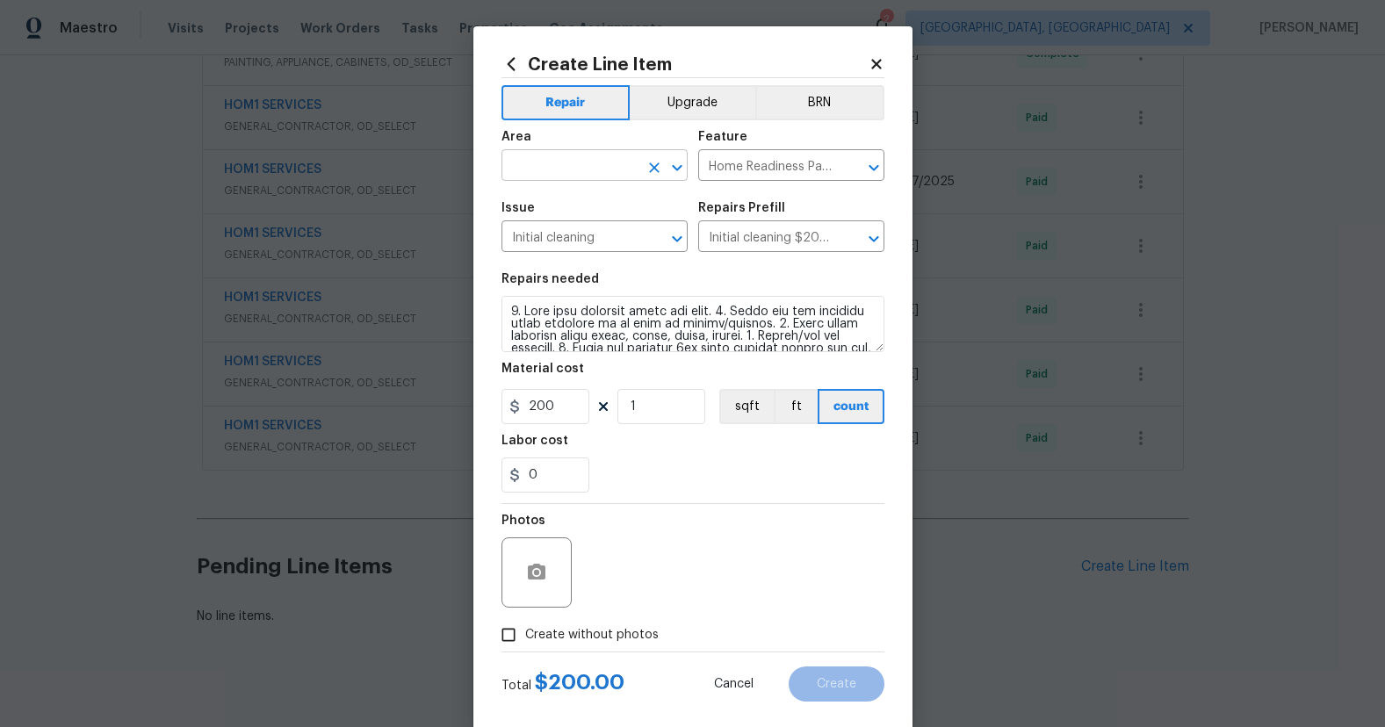
click at [548, 170] on input "text" at bounding box center [569, 167] width 137 height 27
click at [576, 235] on li "Interior Overall" at bounding box center [594, 234] width 186 height 29
type input "Interior Overall"
click at [647, 414] on input "1" at bounding box center [661, 406] width 88 height 35
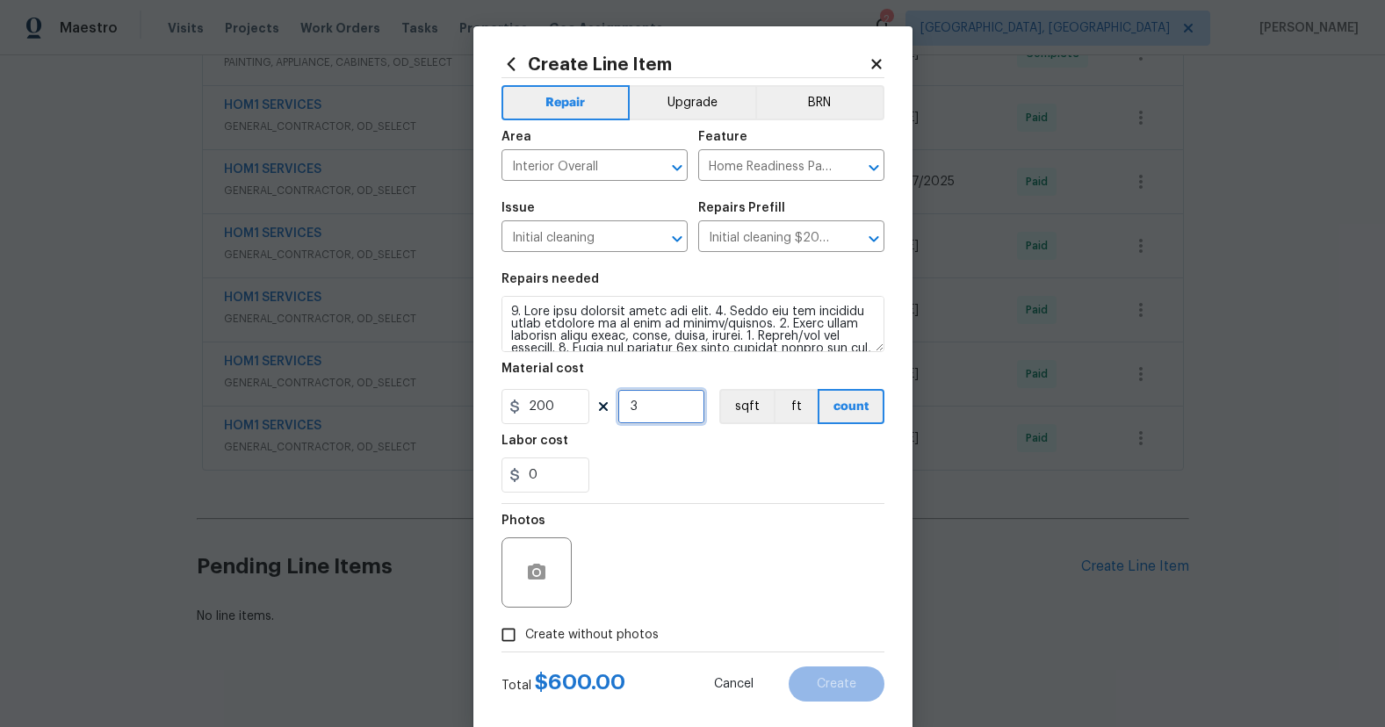
type input "3"
click at [682, 476] on div "0" at bounding box center [692, 475] width 383 height 35
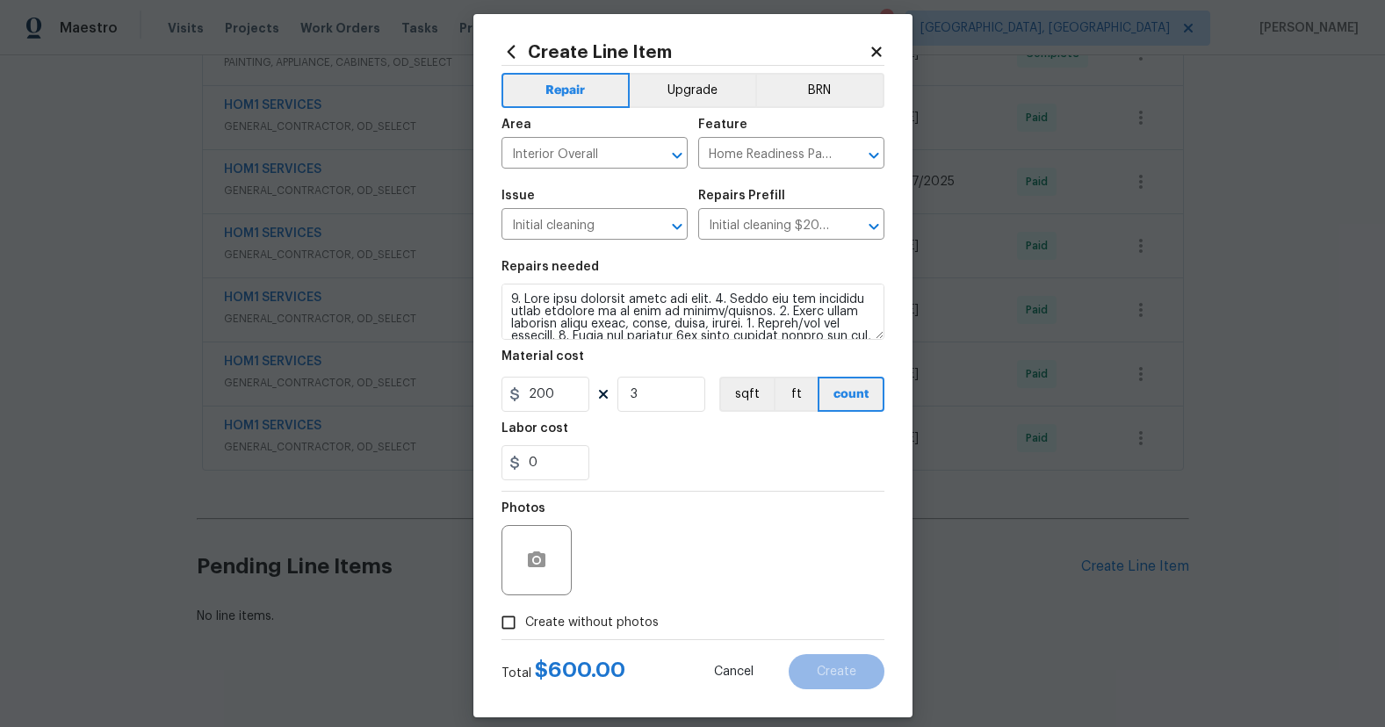
scroll to position [29, 0]
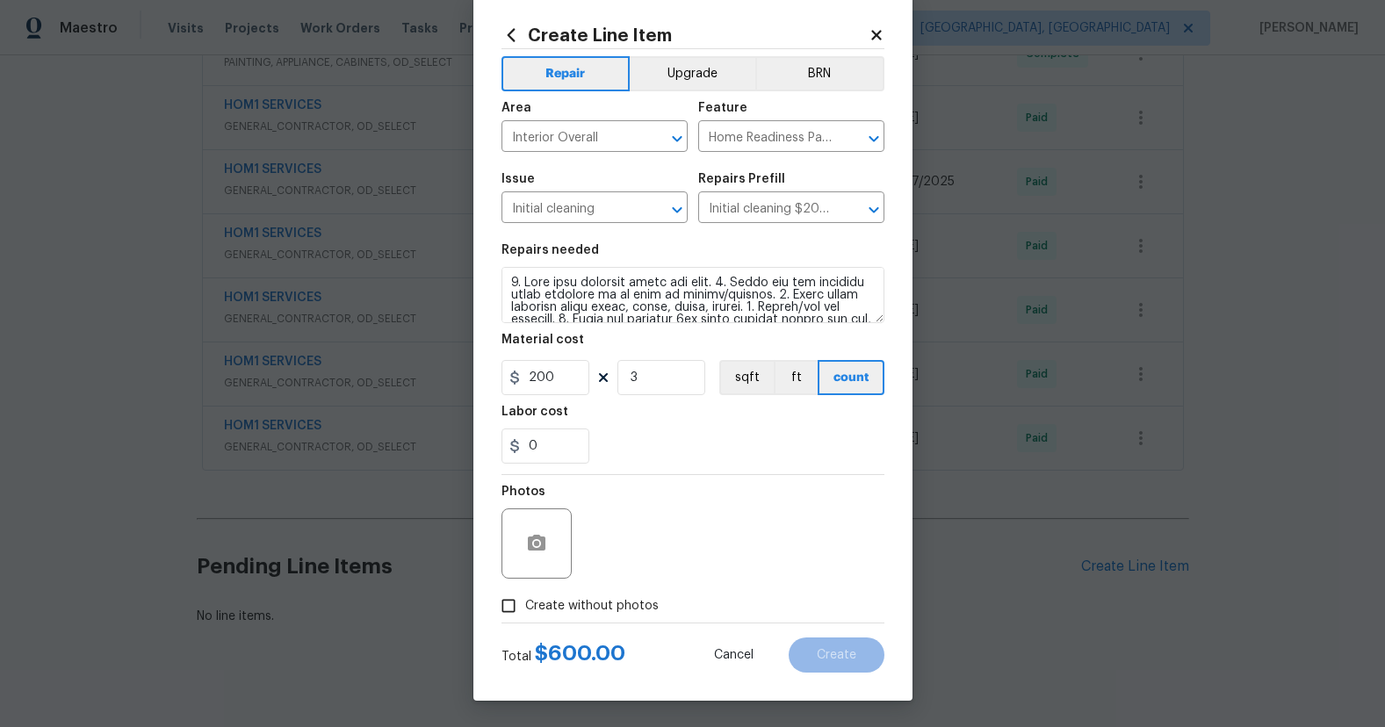
drag, startPoint x: 518, startPoint y: 602, endPoint x: 565, endPoint y: 593, distance: 47.5
click at [517, 602] on input "Create without photos" at bounding box center [508, 605] width 33 height 33
checkbox input "true"
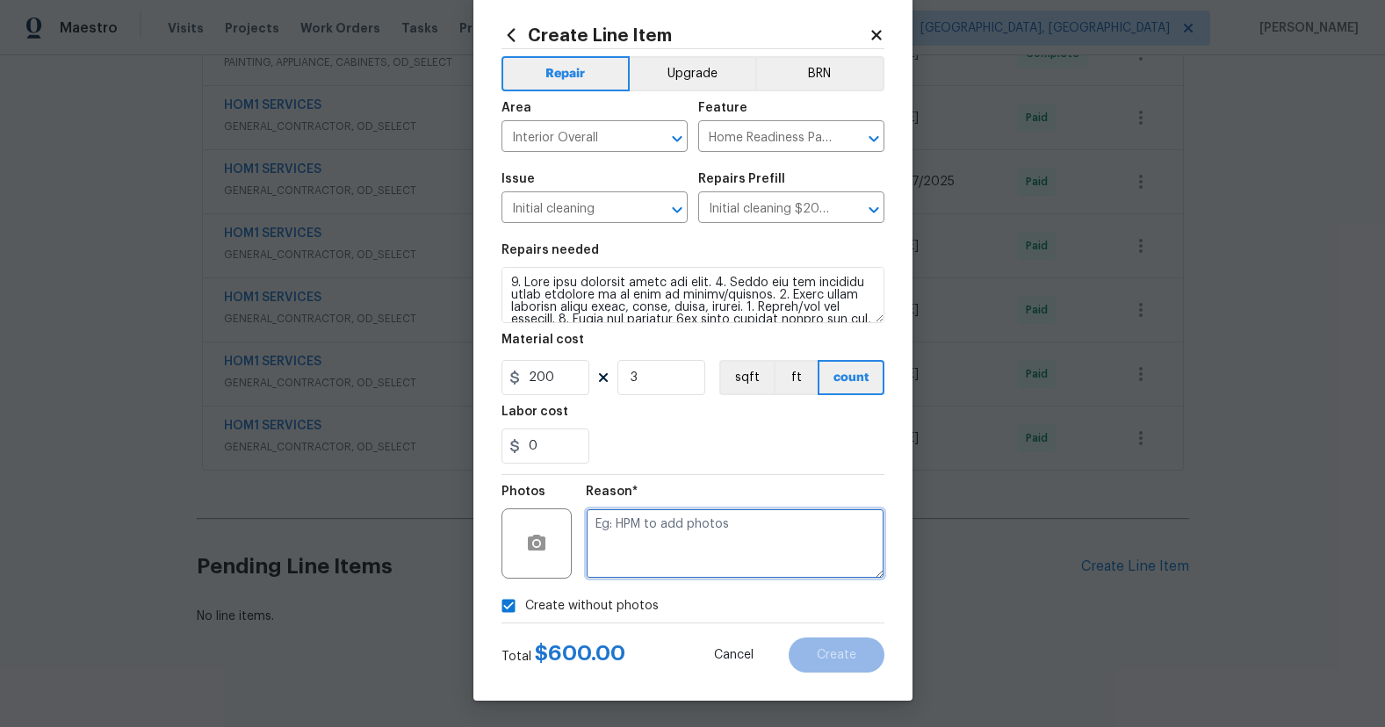
click at [746, 534] on textarea at bounding box center [735, 543] width 299 height 70
type textarea "N/A"
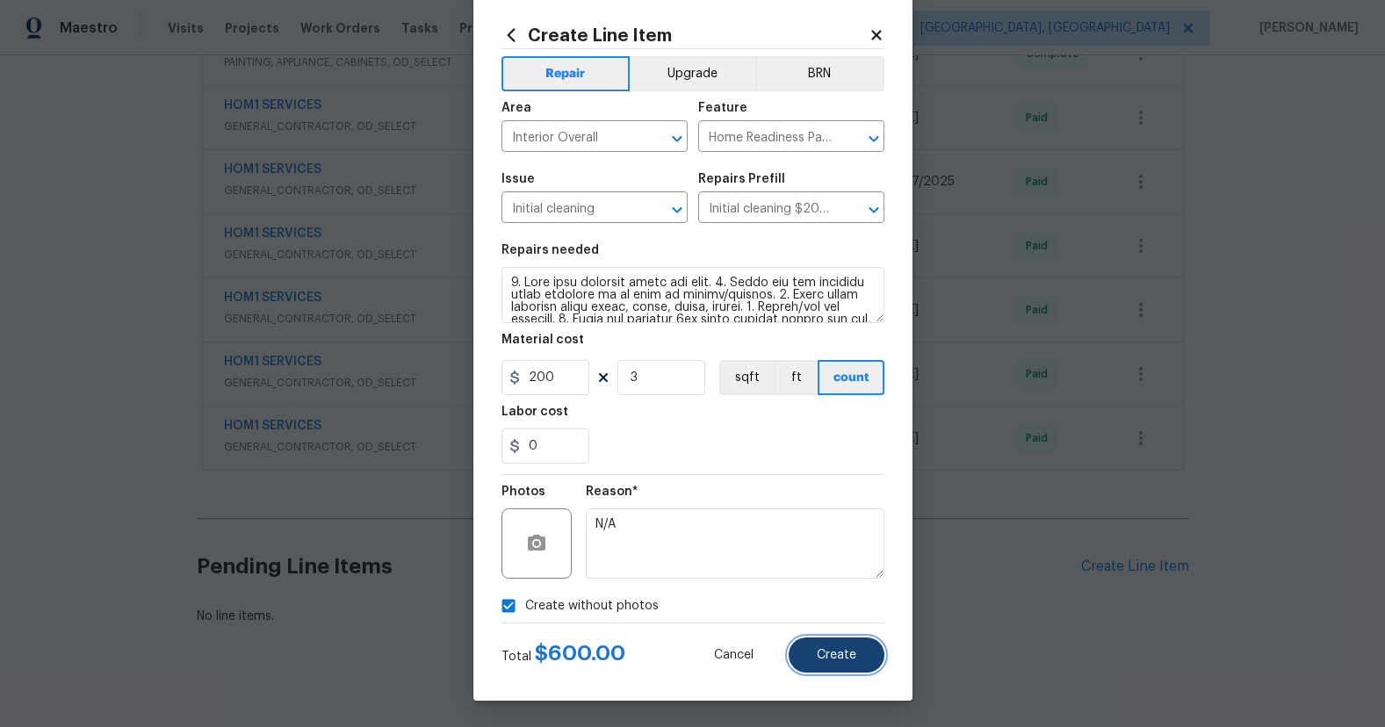
click at [829, 665] on button "Create" at bounding box center [837, 655] width 96 height 35
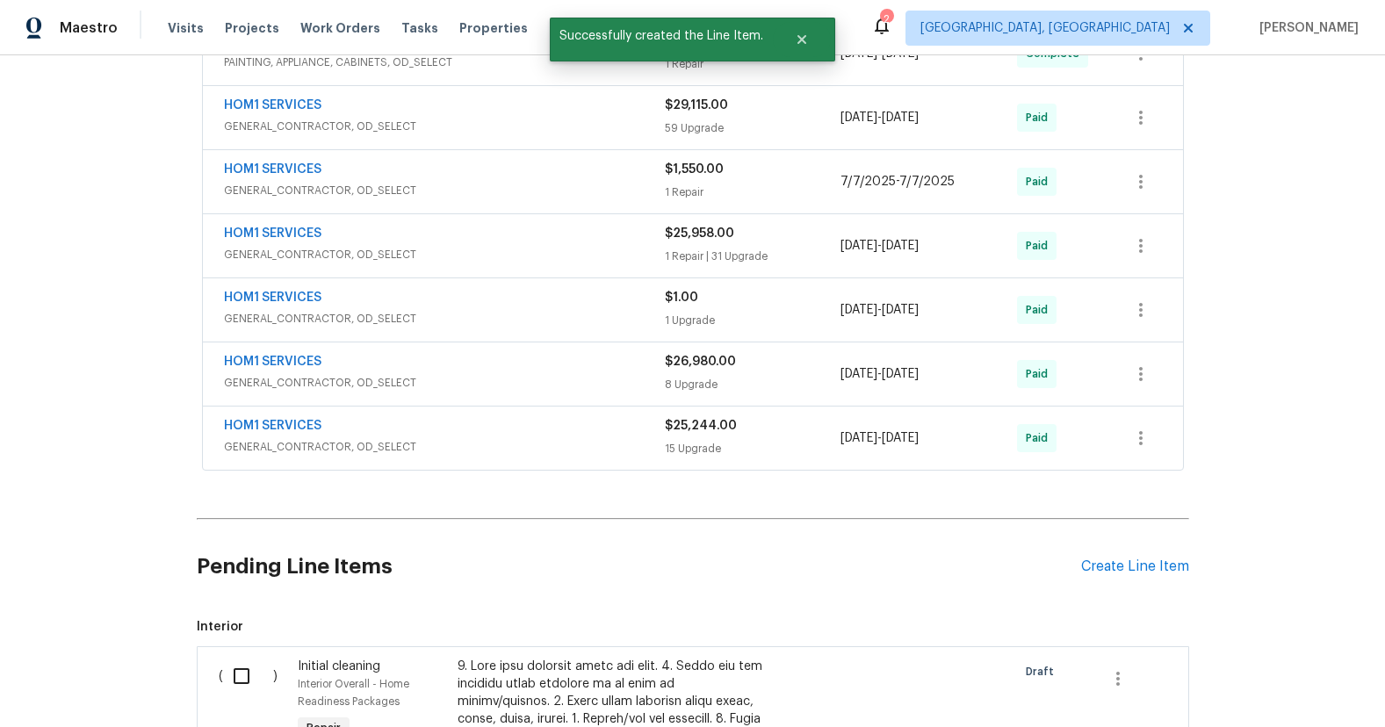
click at [249, 660] on input "checkbox" at bounding box center [248, 676] width 50 height 37
checkbox input "true"
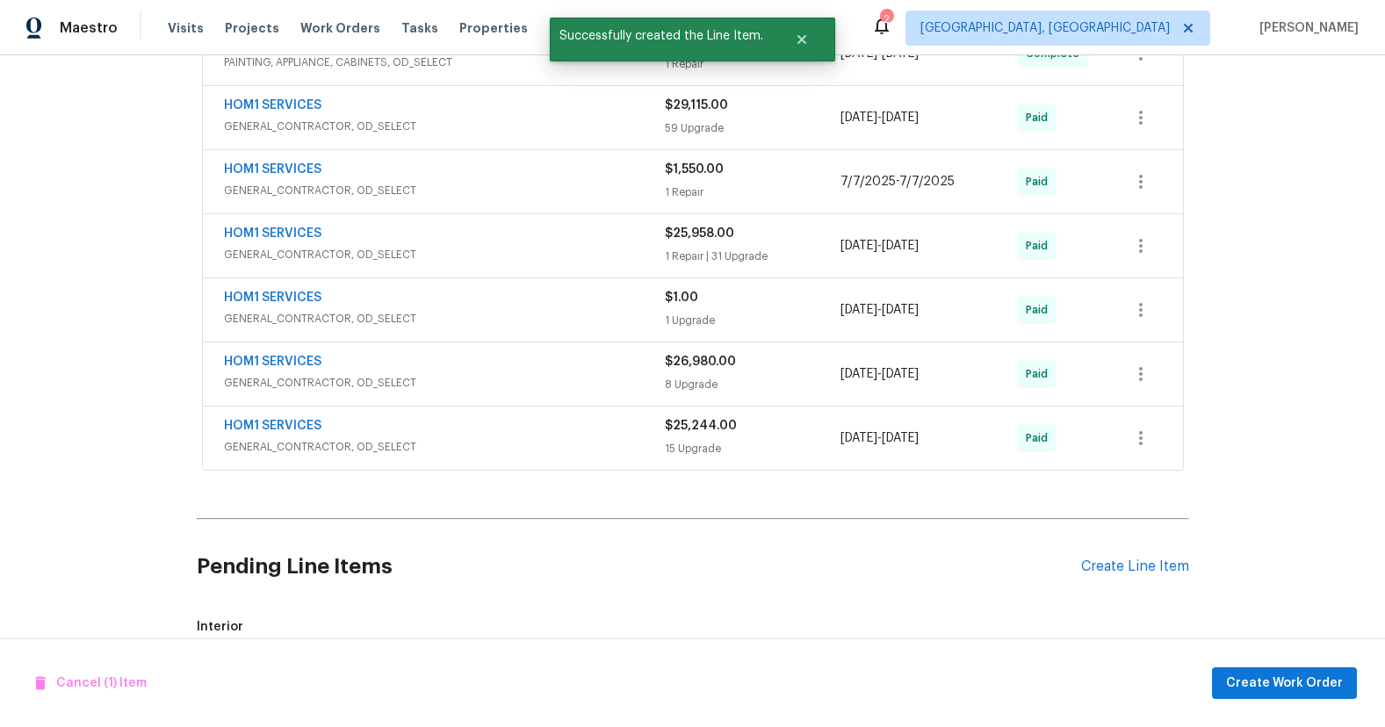
scroll to position [1034, 0]
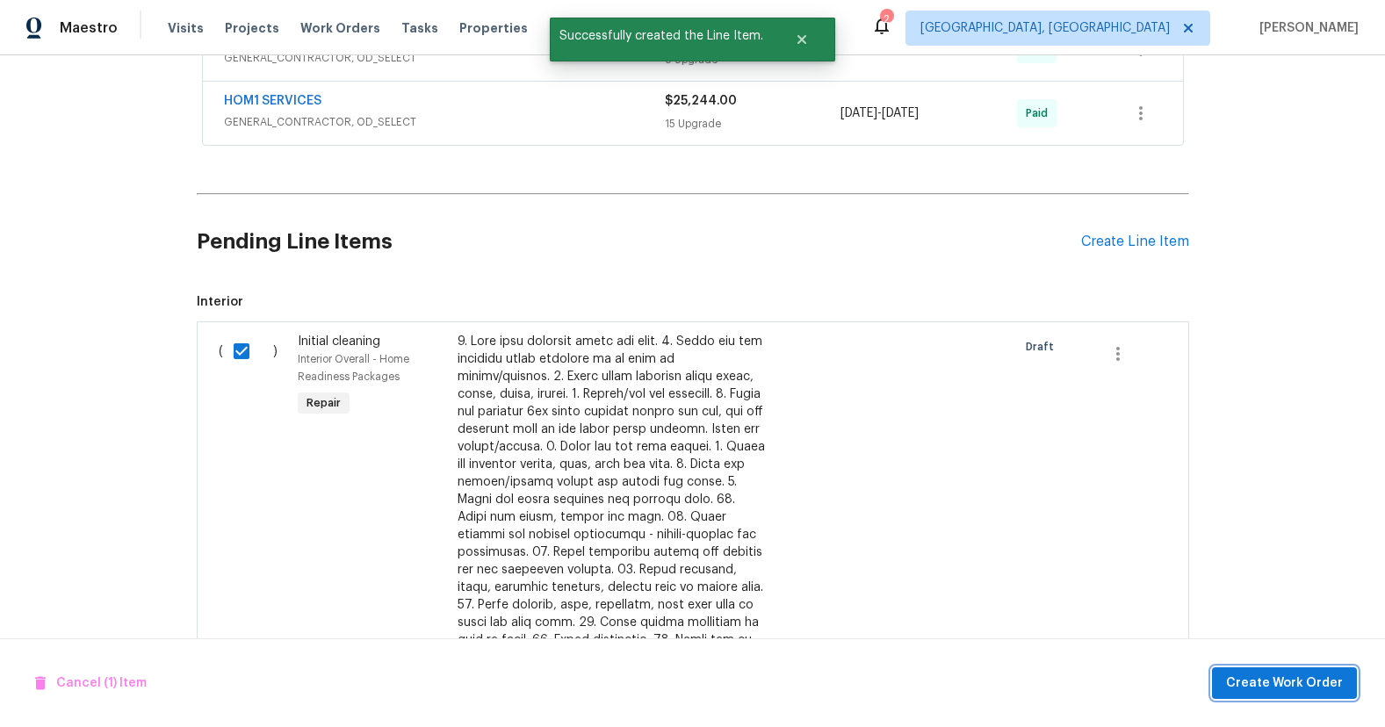
click at [1231, 693] on button "Create Work Order" at bounding box center [1284, 683] width 145 height 32
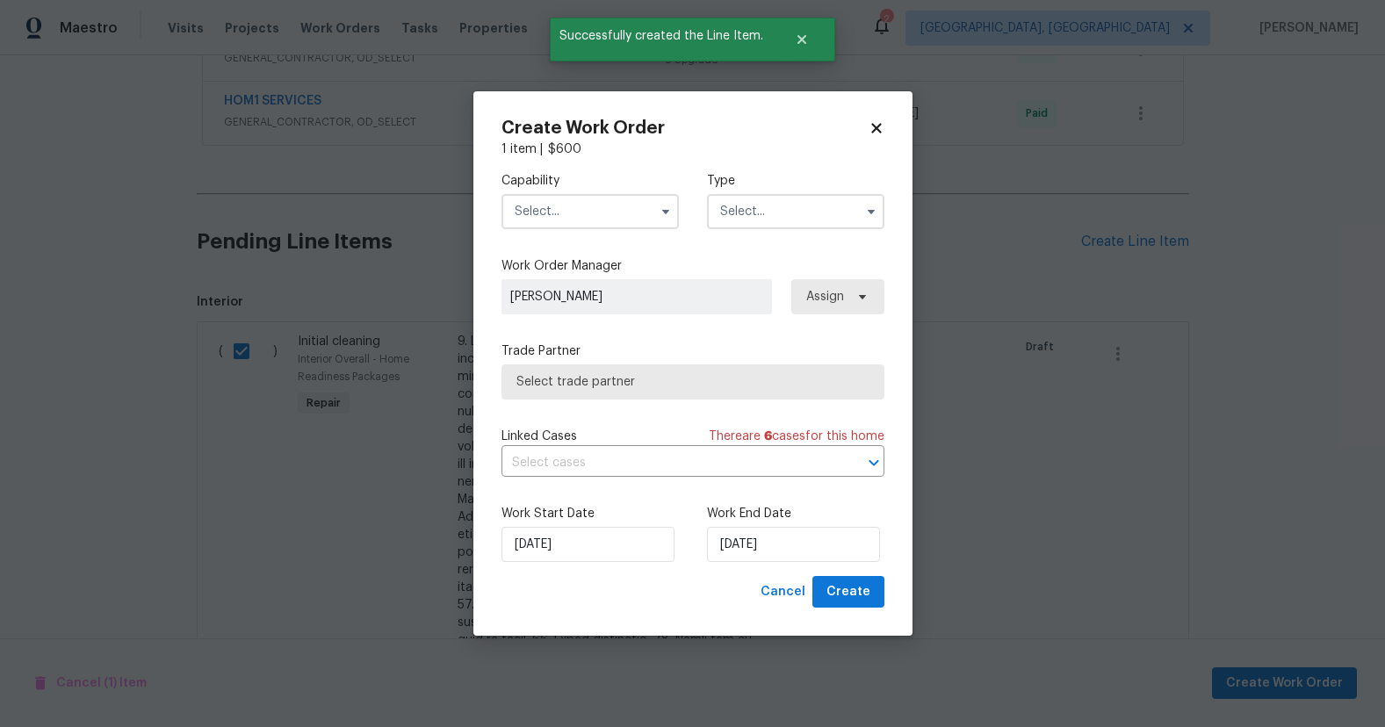
click at [626, 217] on input "text" at bounding box center [589, 211] width 177 height 35
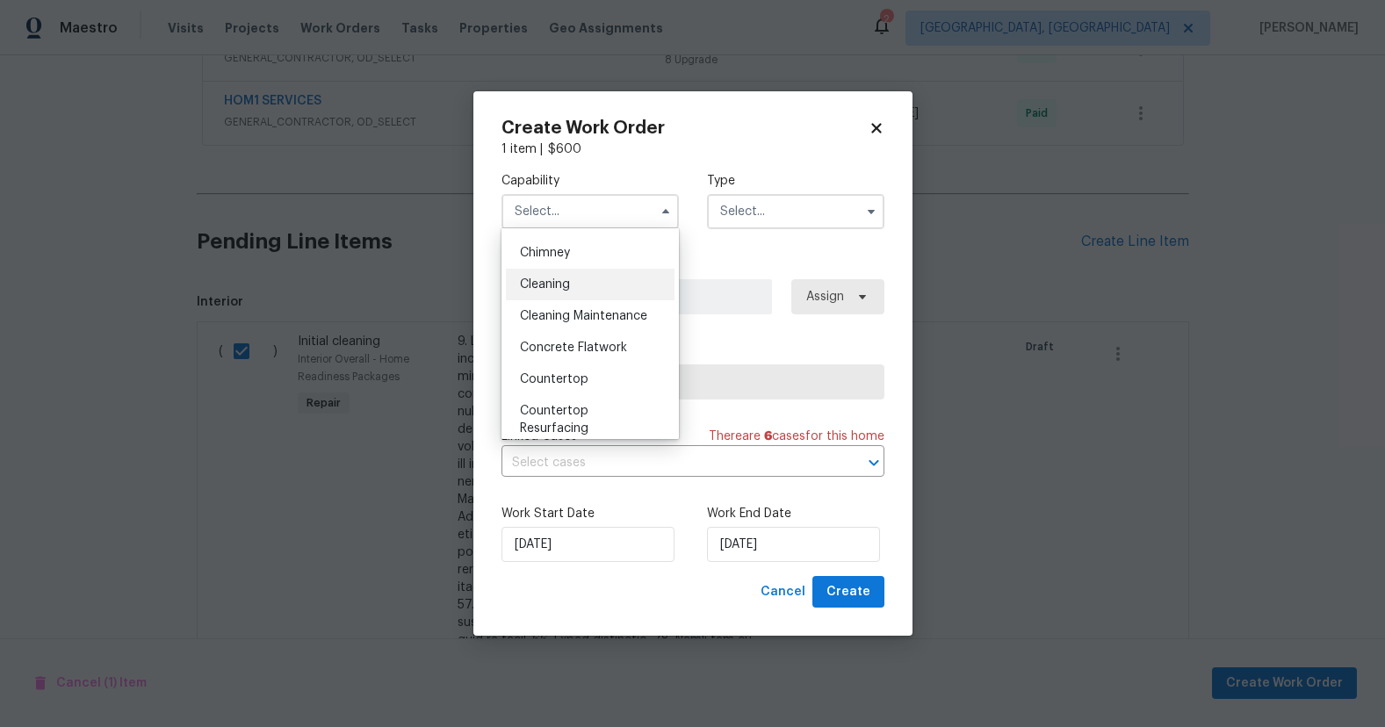
scroll to position [218, 0]
click at [613, 295] on div "Cleaning" at bounding box center [590, 284] width 169 height 32
type input "Cleaning"
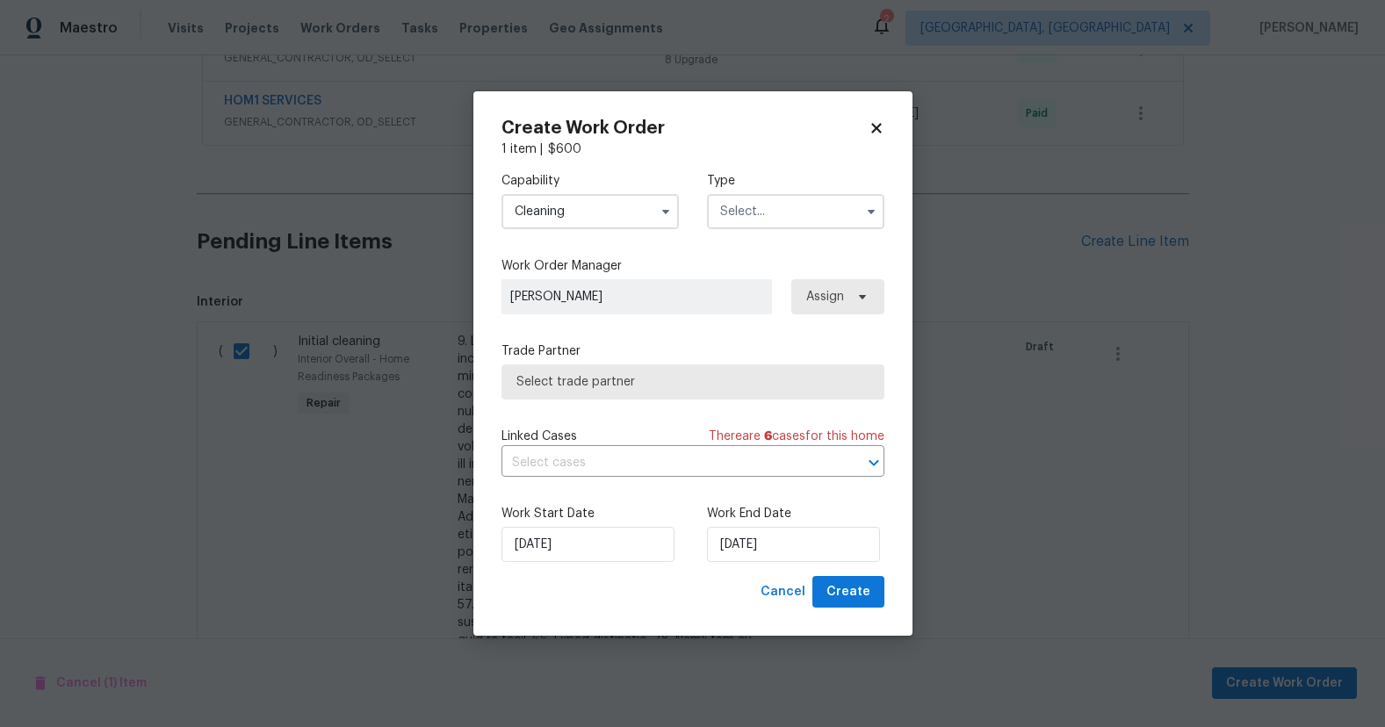
click at [749, 206] on input "text" at bounding box center [795, 211] width 177 height 35
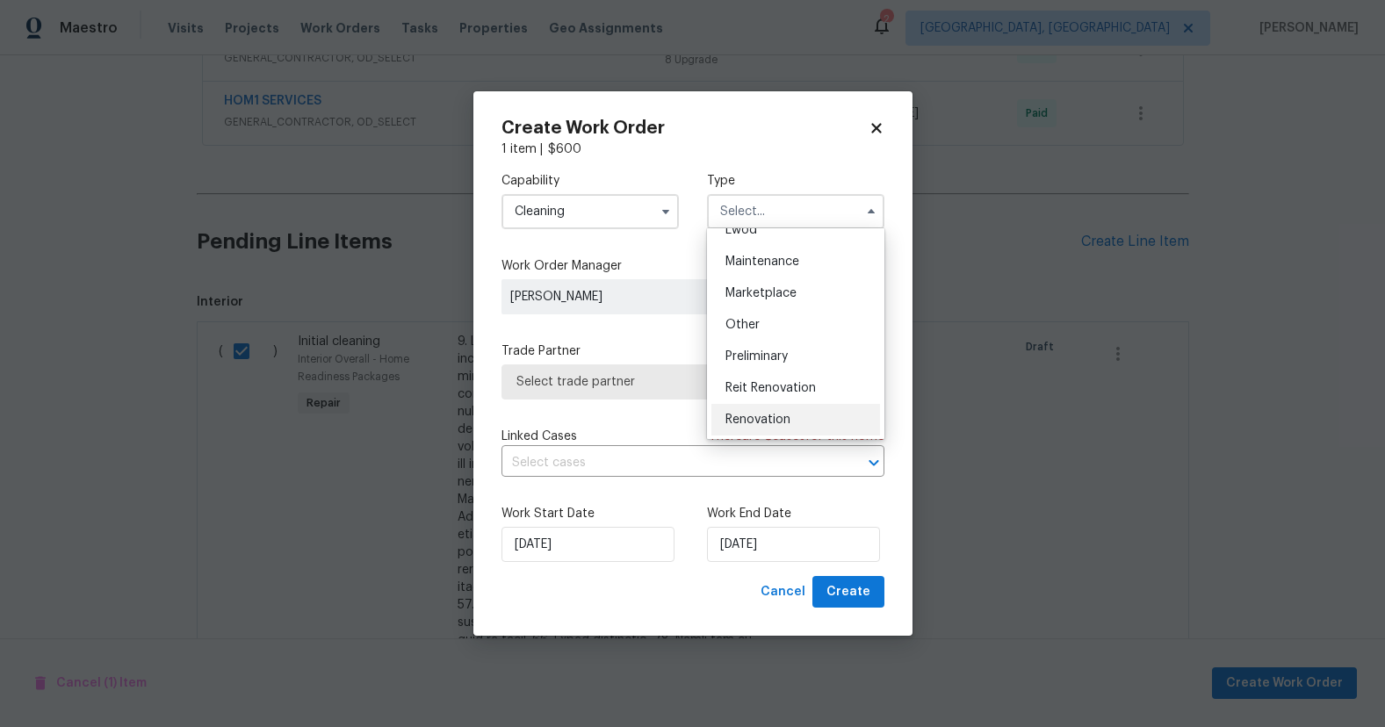
scroll to position [273, 0]
click at [795, 426] on div "Renovation" at bounding box center [795, 418] width 169 height 32
type input "Renovation"
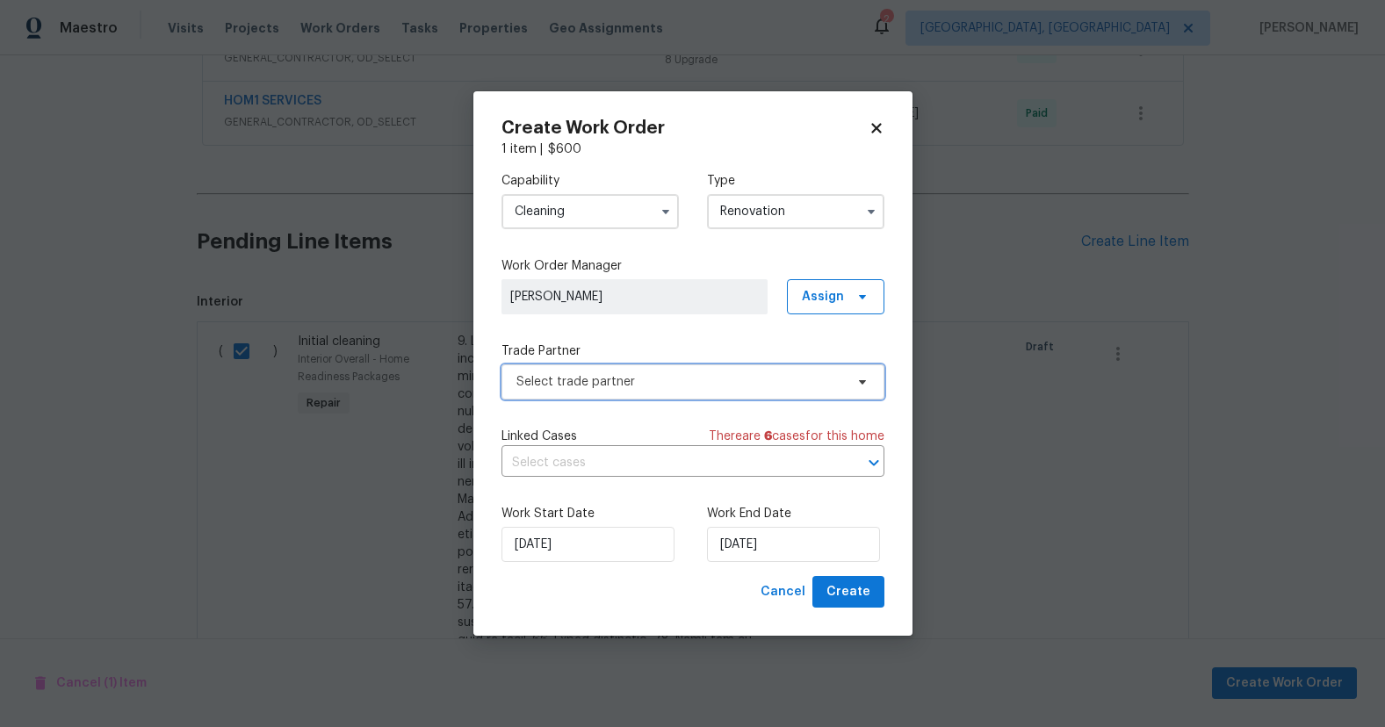
click at [651, 386] on span "Select trade partner" at bounding box center [680, 382] width 328 height 18
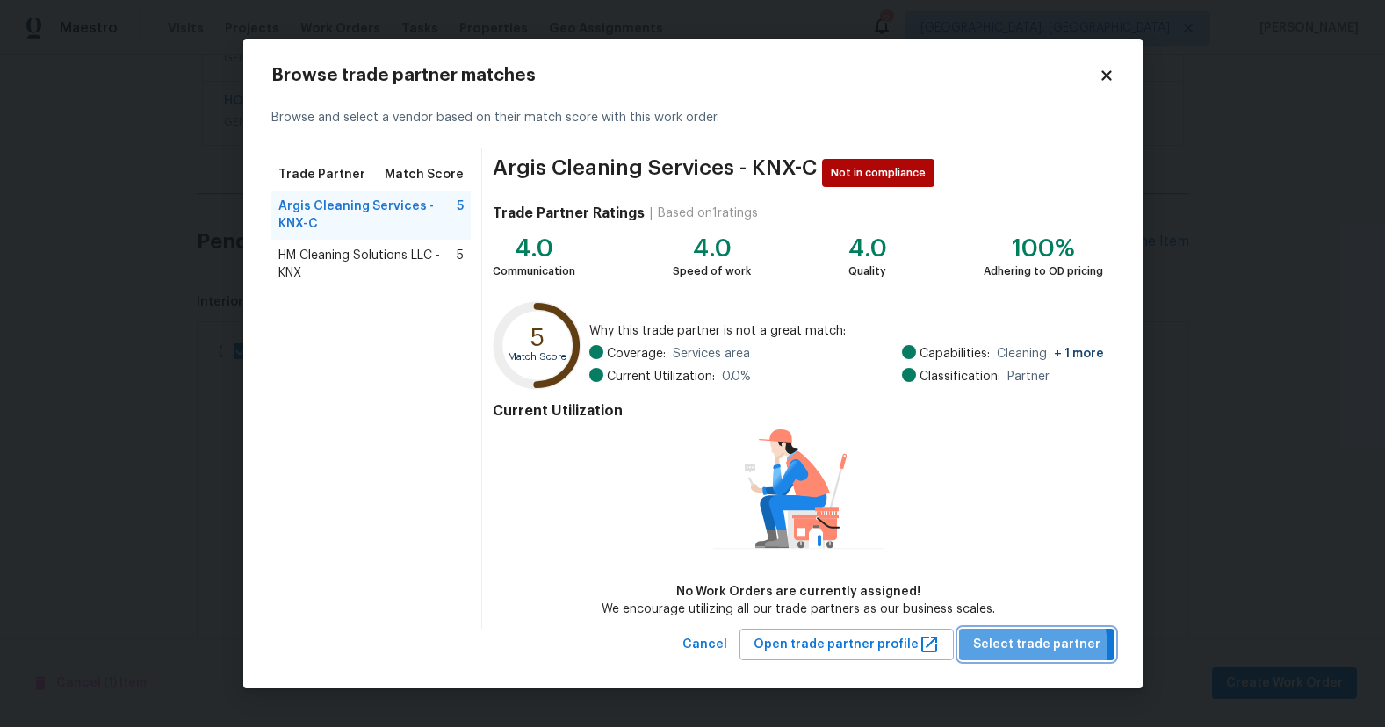
click at [1028, 647] on span "Select trade partner" at bounding box center [1036, 645] width 127 height 22
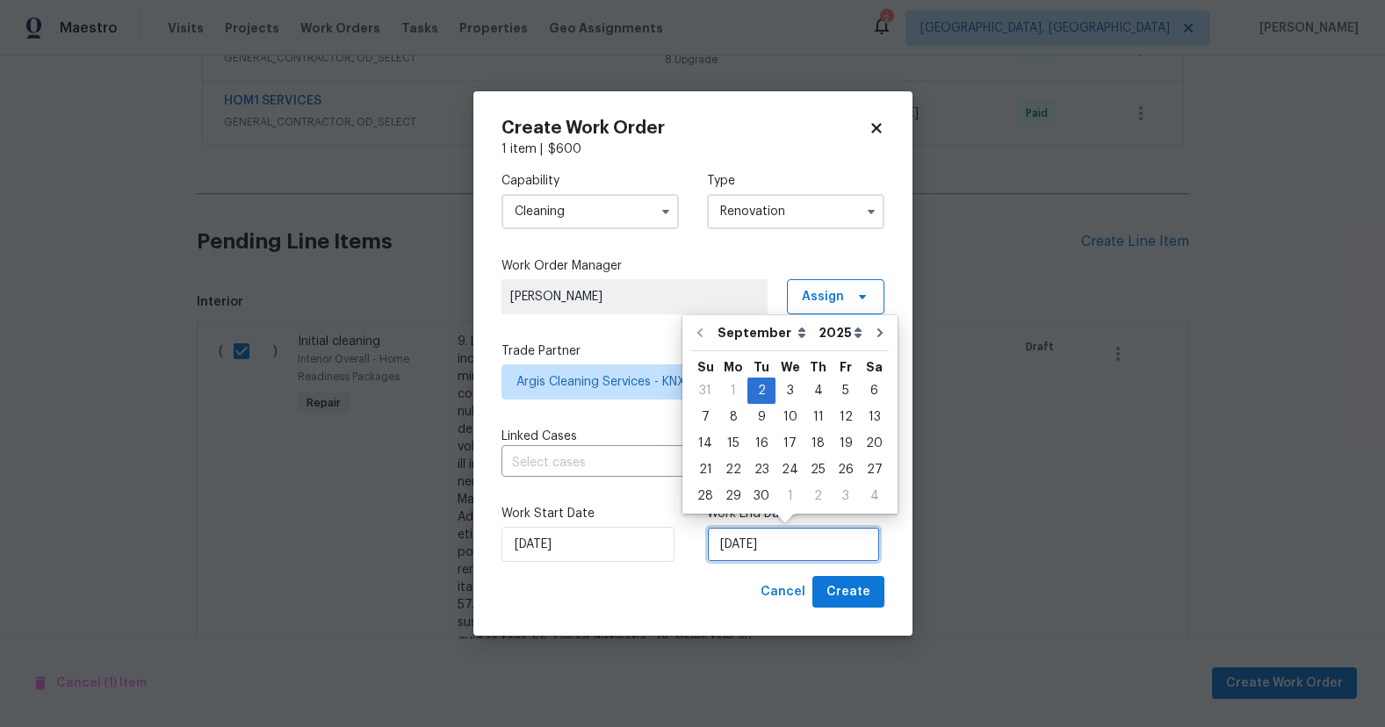
click at [724, 549] on input "9/2/2025" at bounding box center [793, 544] width 173 height 35
click at [788, 382] on div "3" at bounding box center [789, 391] width 29 height 25
type input "9/3/2025"
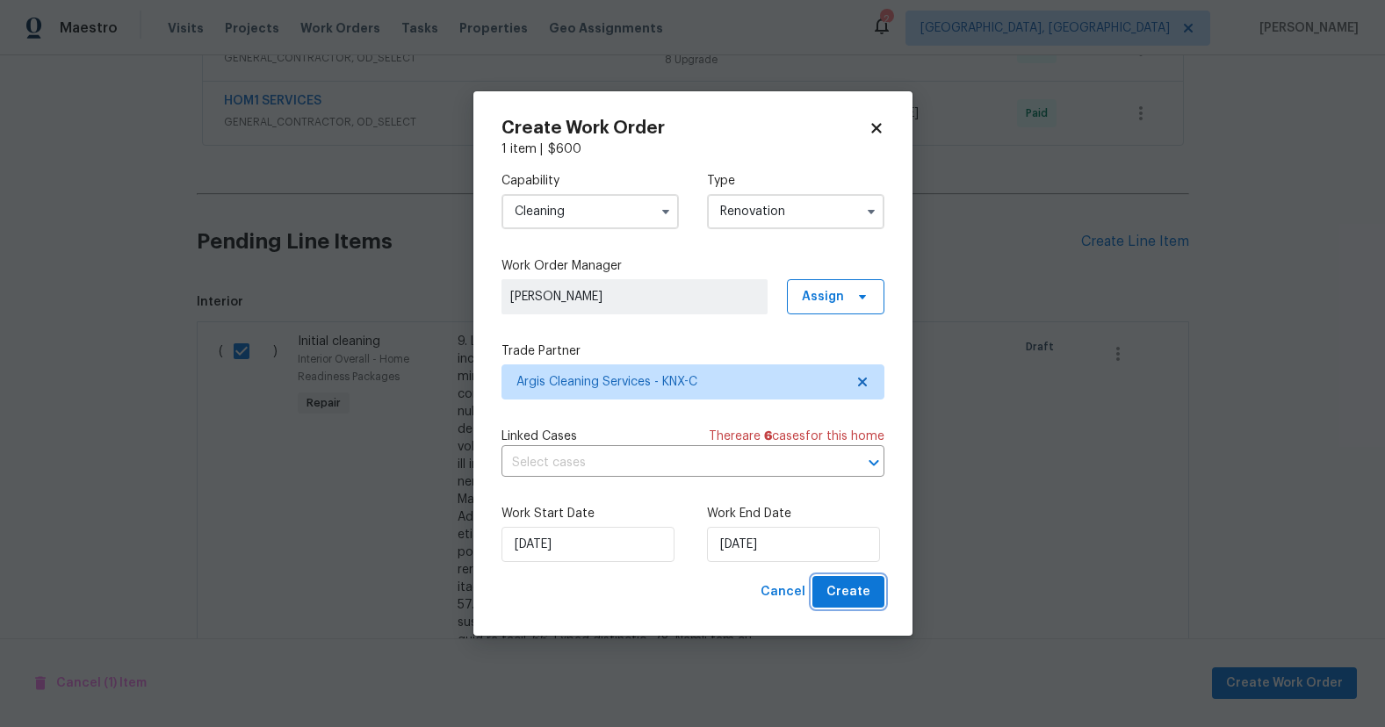
click at [848, 602] on span "Create" at bounding box center [848, 592] width 44 height 22
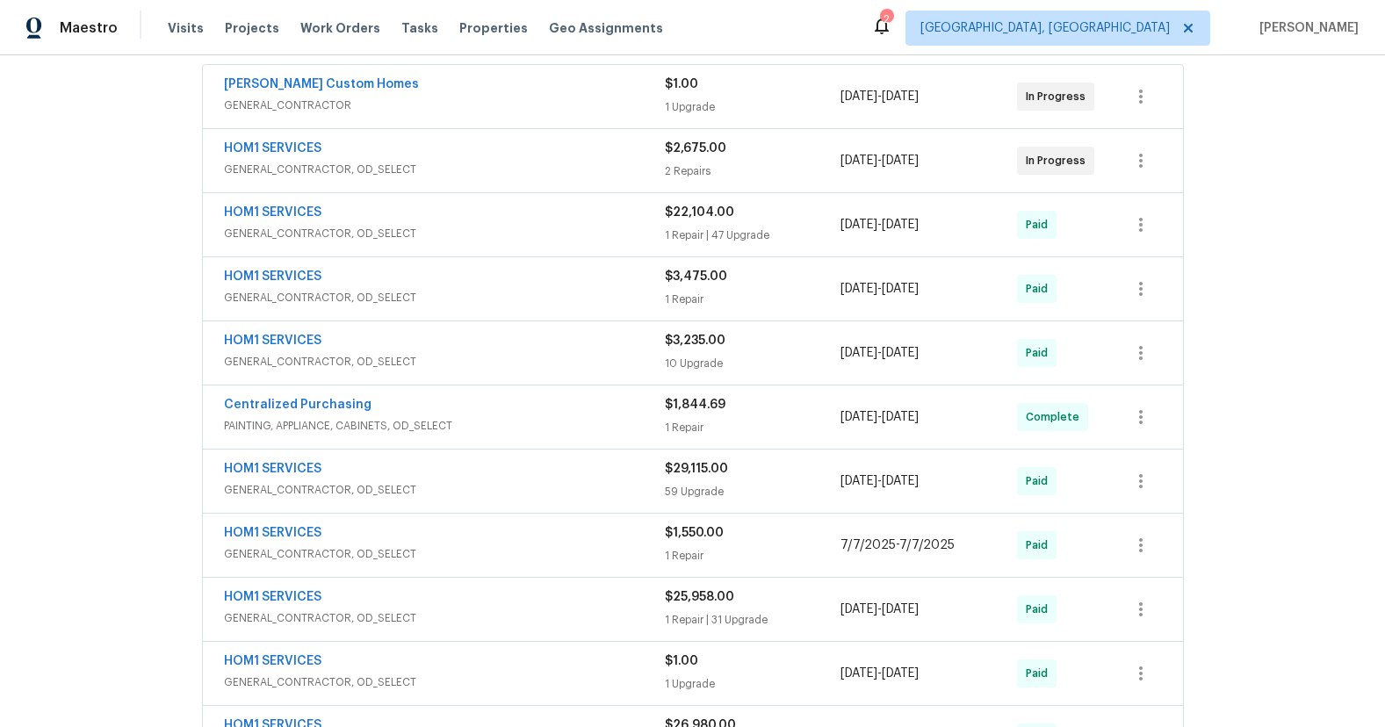
scroll to position [703, 0]
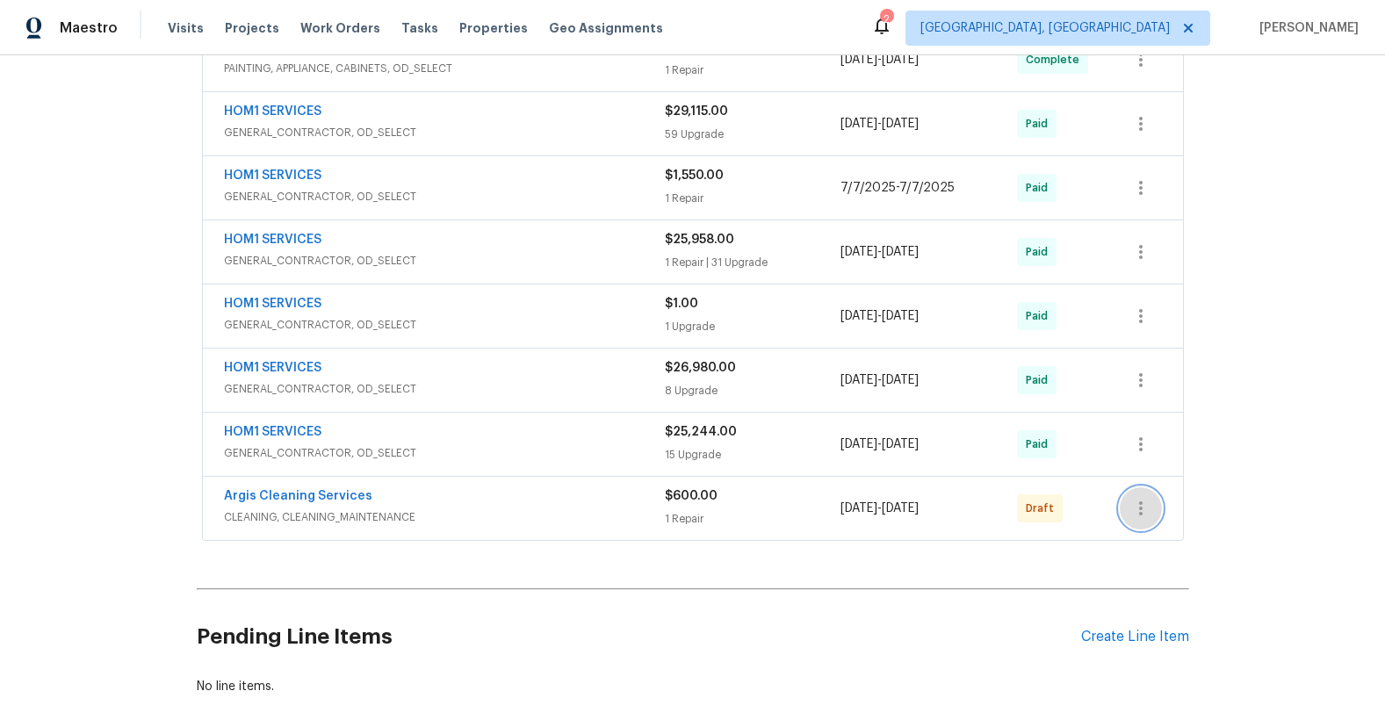
click at [1139, 501] on icon "button" at bounding box center [1140, 508] width 21 height 21
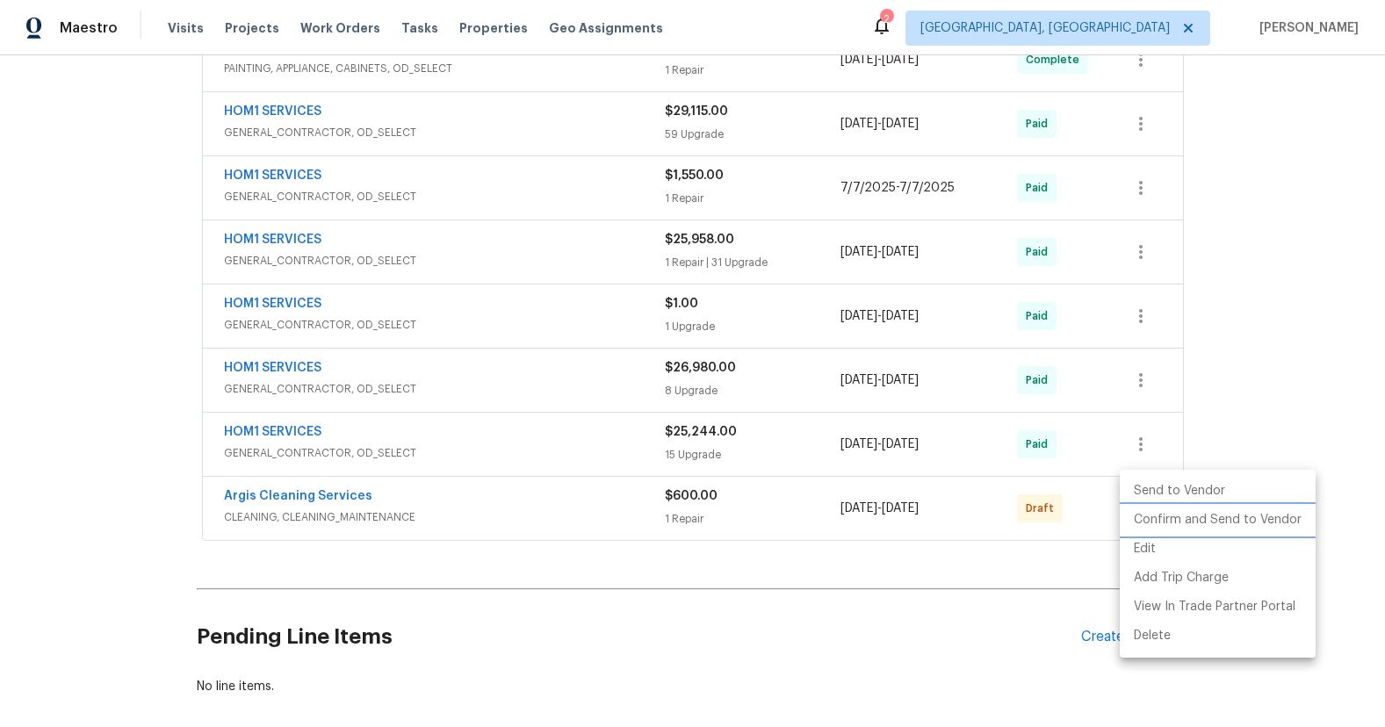
click at [1164, 520] on li "Confirm and Send to Vendor" at bounding box center [1218, 520] width 196 height 29
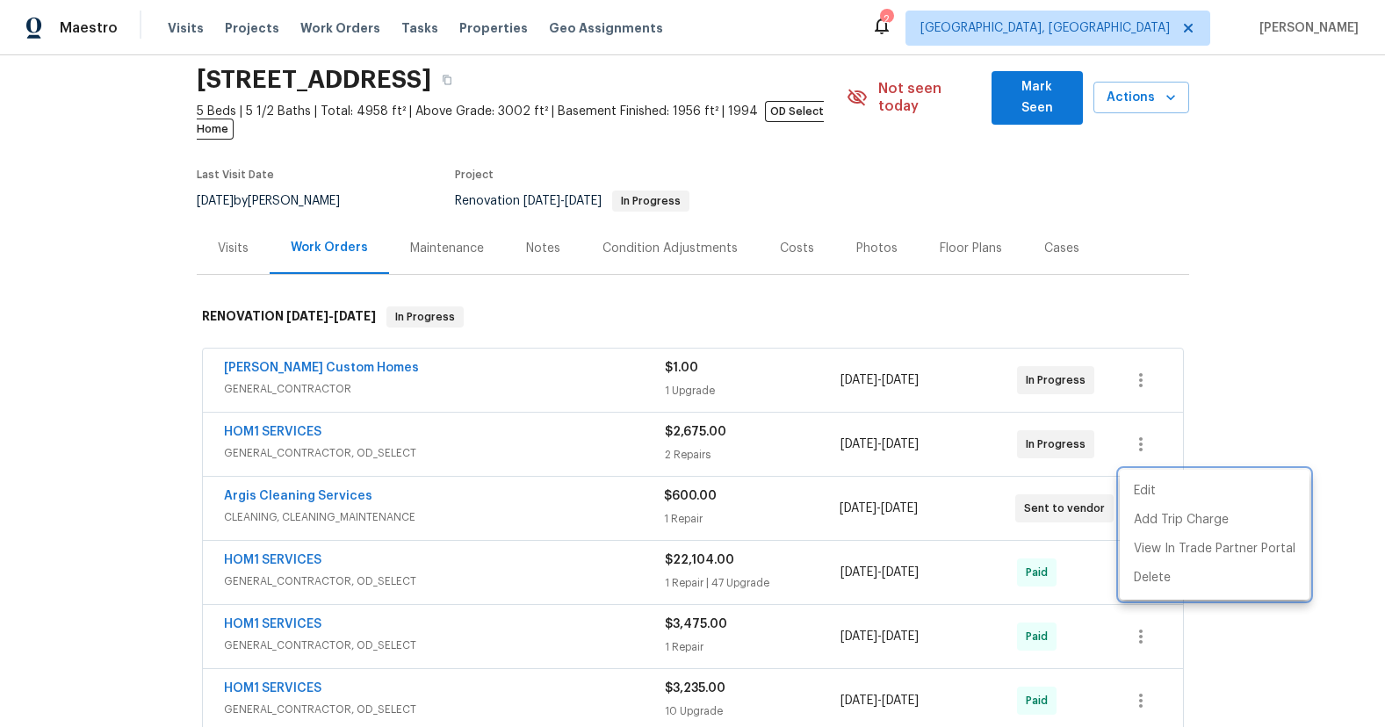
click at [1262, 357] on div at bounding box center [692, 363] width 1385 height 727
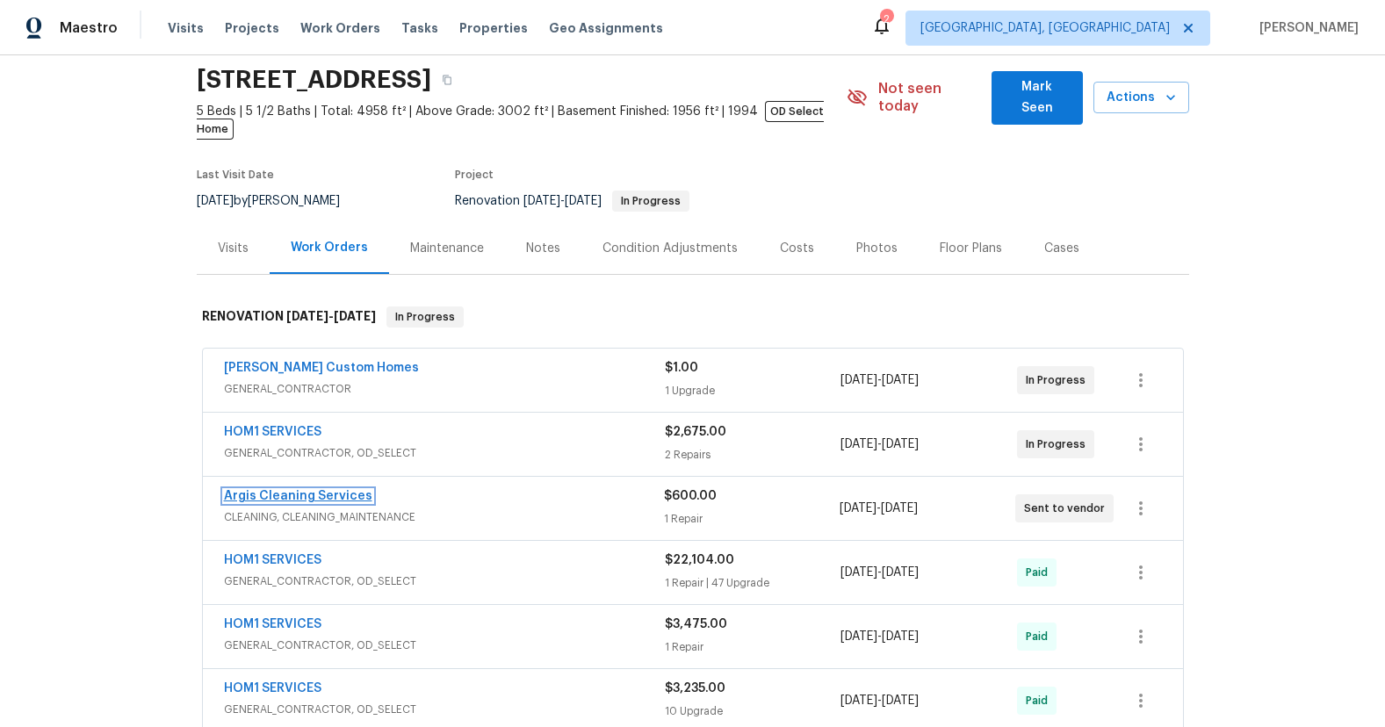
click at [322, 490] on link "Argis Cleaning Services" at bounding box center [298, 496] width 148 height 12
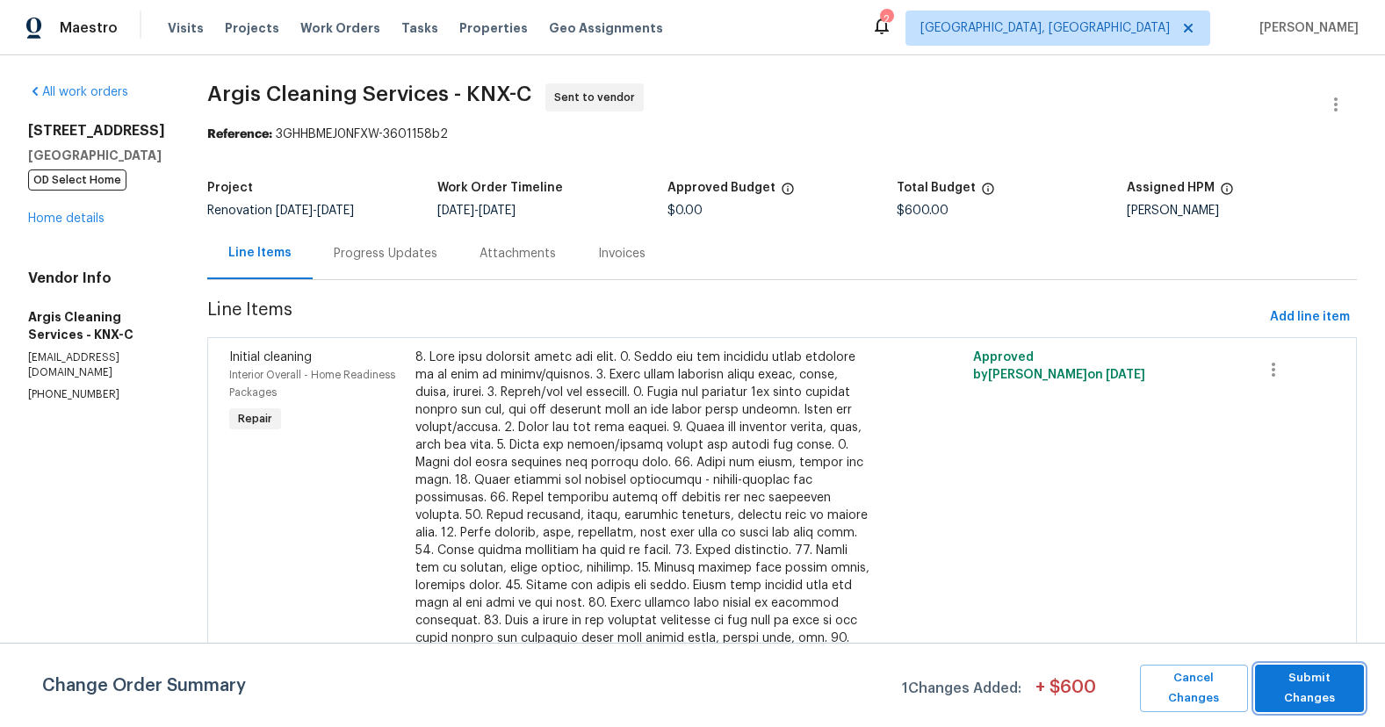
click at [1315, 703] on button "Submit Changes" at bounding box center [1309, 688] width 109 height 47
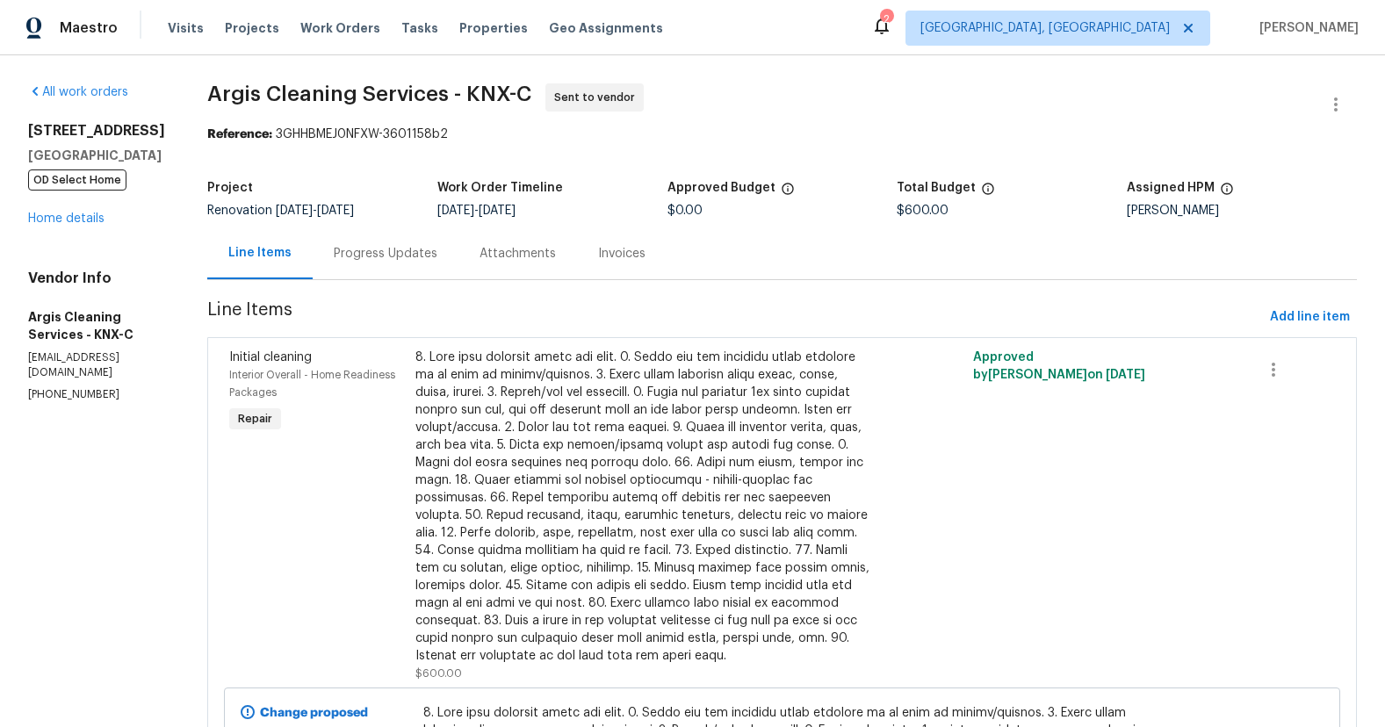
click at [387, 269] on div "Progress Updates" at bounding box center [386, 253] width 146 height 52
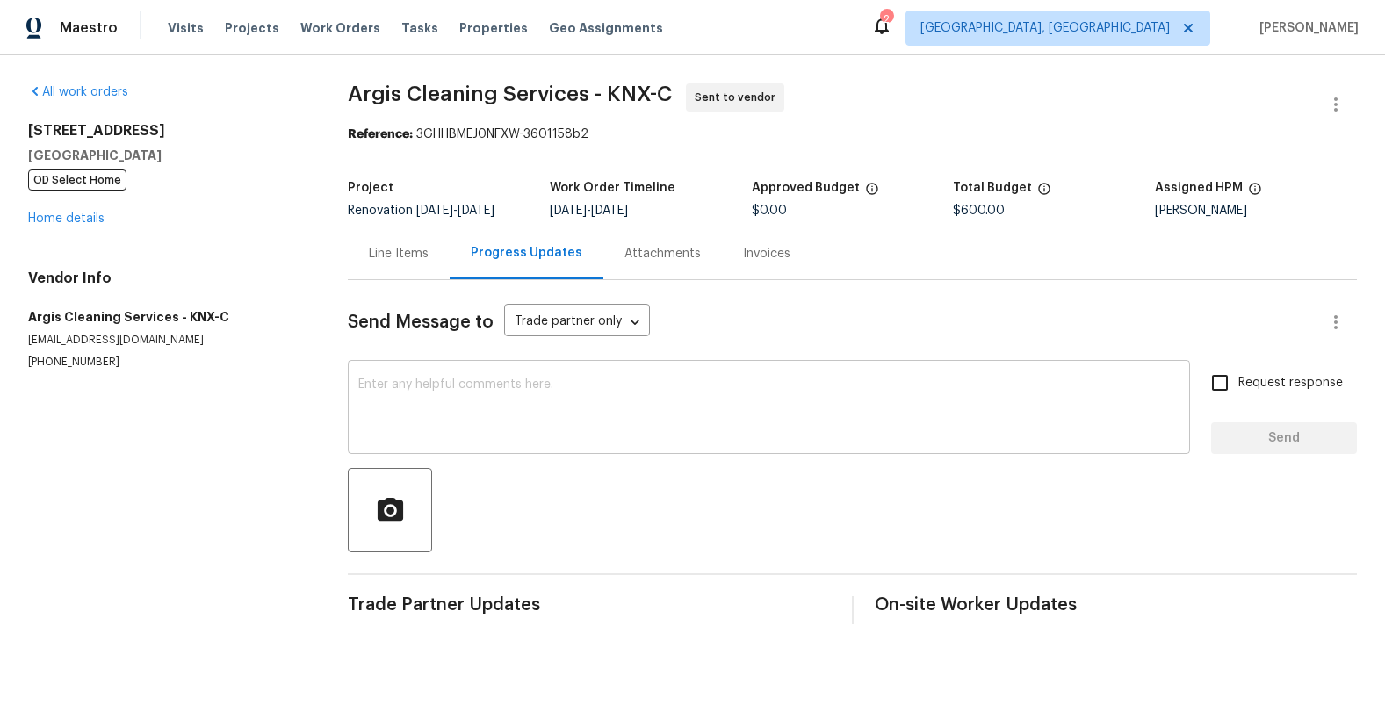
click at [438, 401] on textarea at bounding box center [768, 409] width 821 height 61
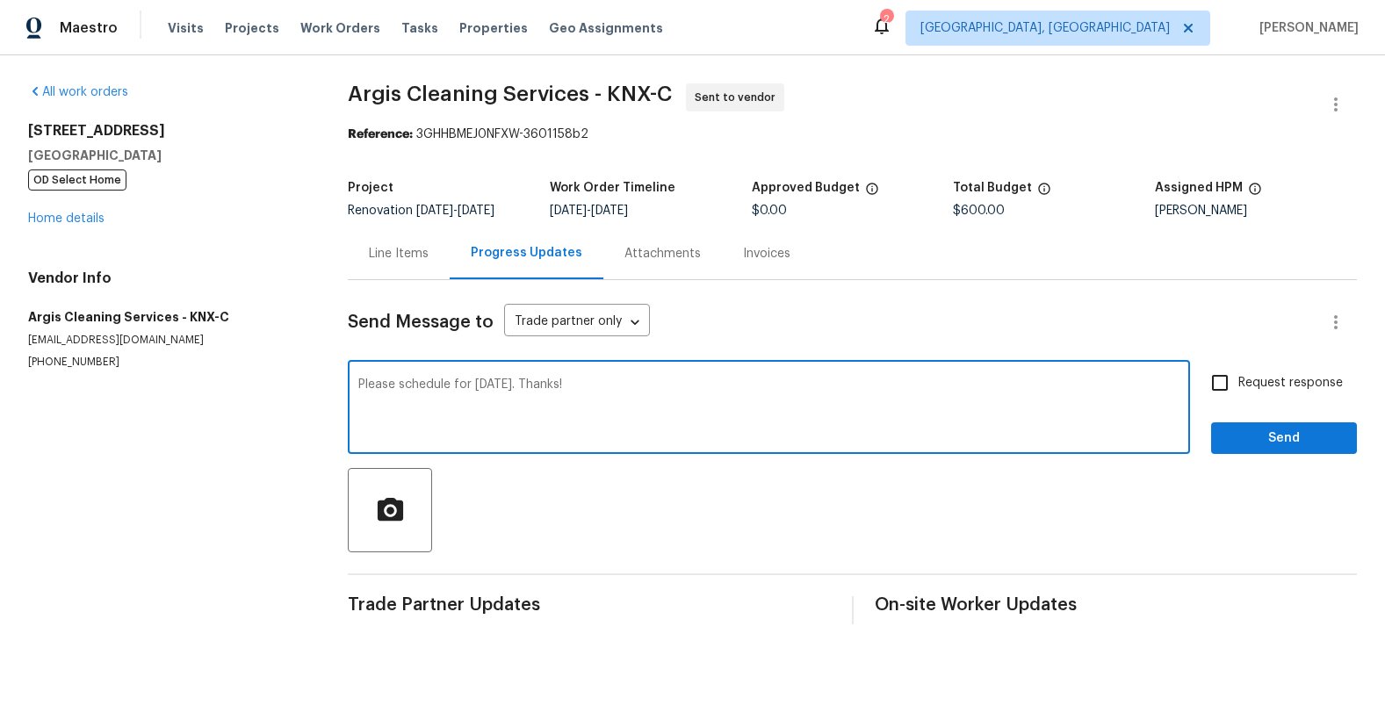
type textarea "Please schedule for tomorrow. Thanks!"
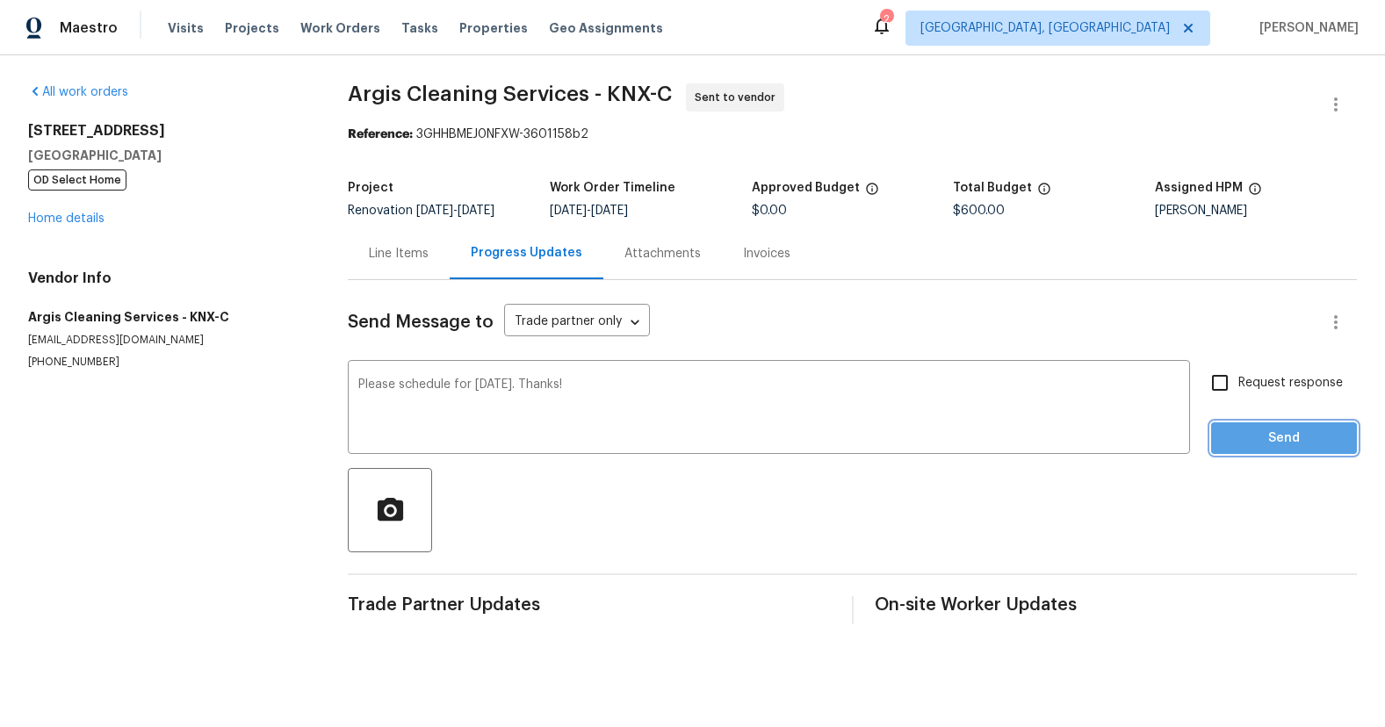
click at [1249, 440] on span "Send" at bounding box center [1284, 439] width 118 height 22
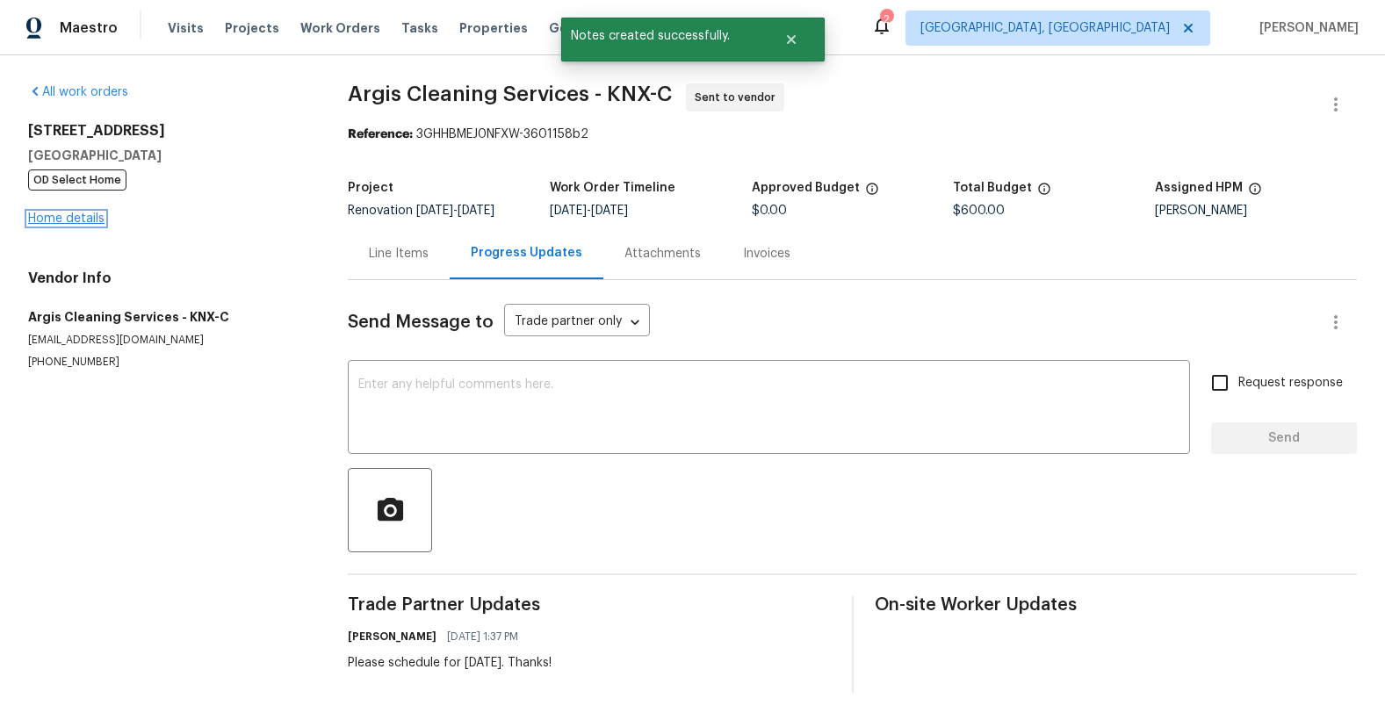
click at [77, 224] on link "Home details" at bounding box center [66, 219] width 76 height 12
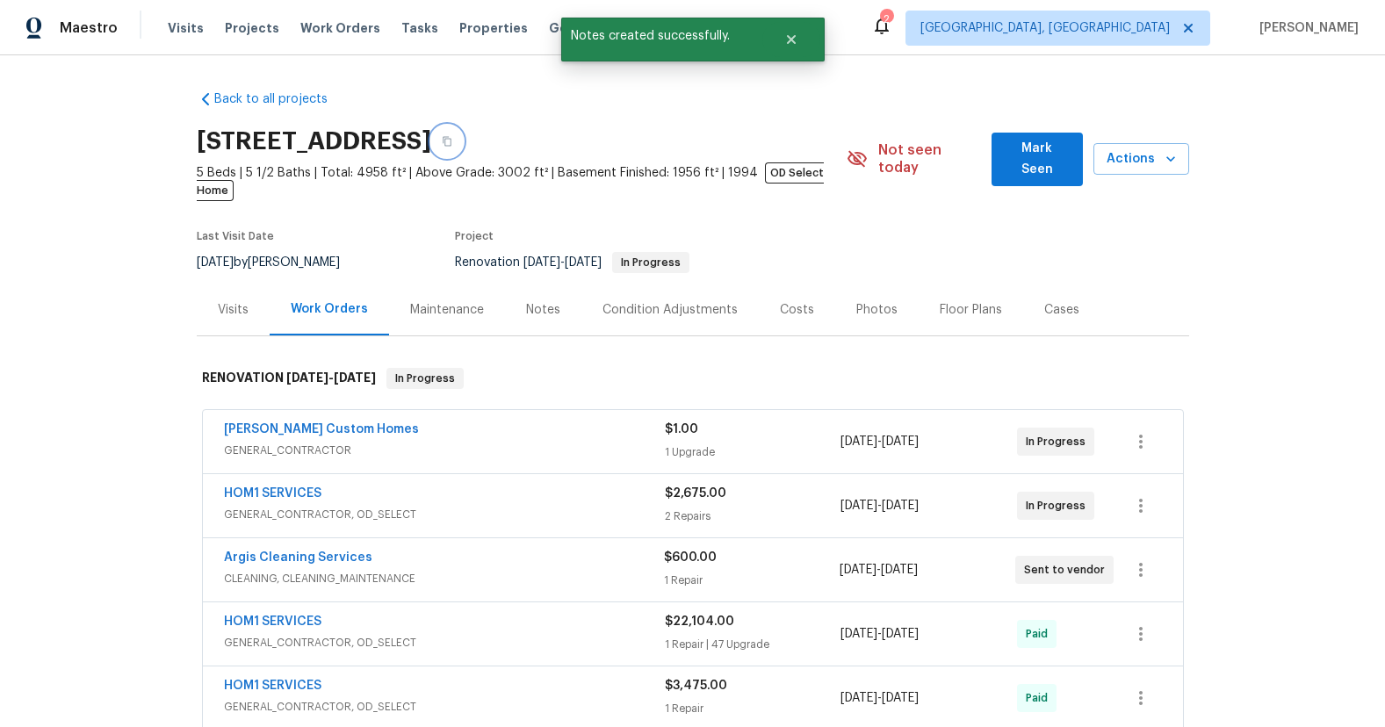
click at [452, 137] on icon "button" at bounding box center [447, 141] width 11 height 11
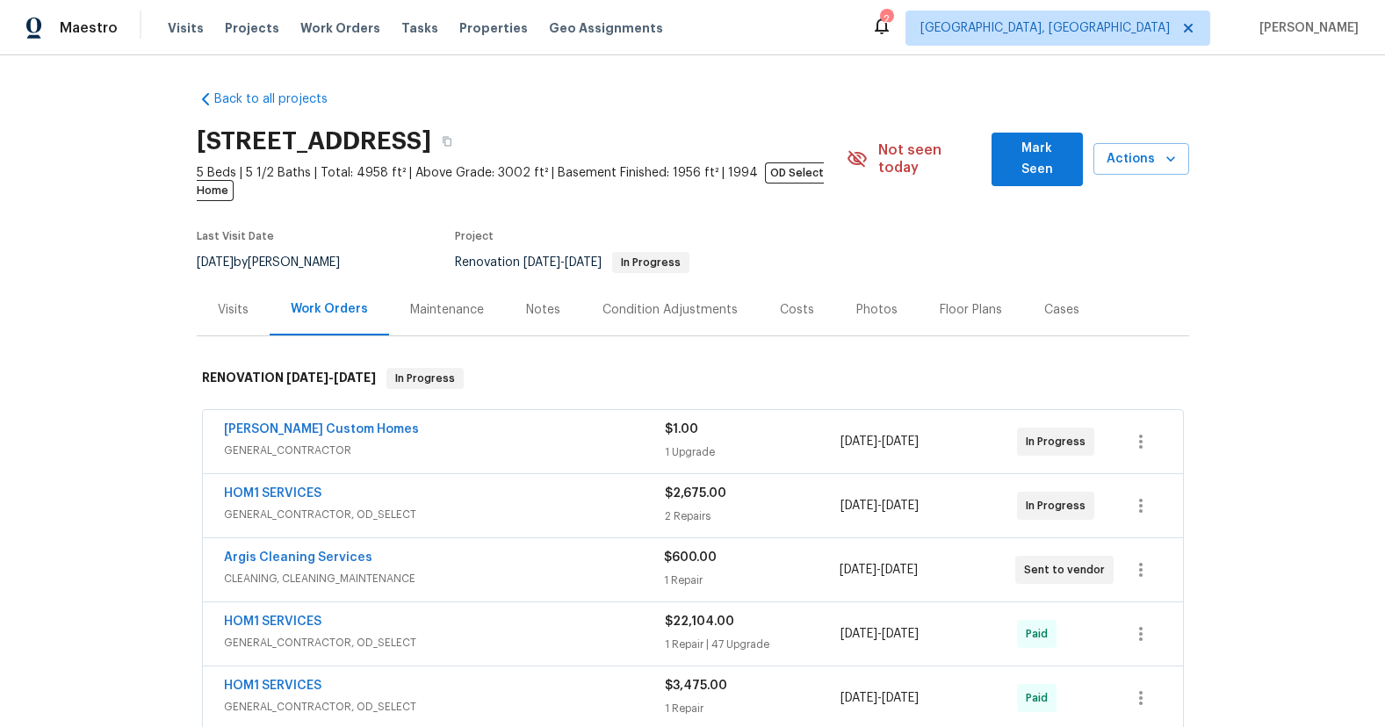
click at [892, 22] on div "2" at bounding box center [886, 20] width 12 height 18
click at [892, 23] on div "2" at bounding box center [886, 20] width 12 height 18
click at [892, 24] on div "2" at bounding box center [886, 20] width 12 height 18
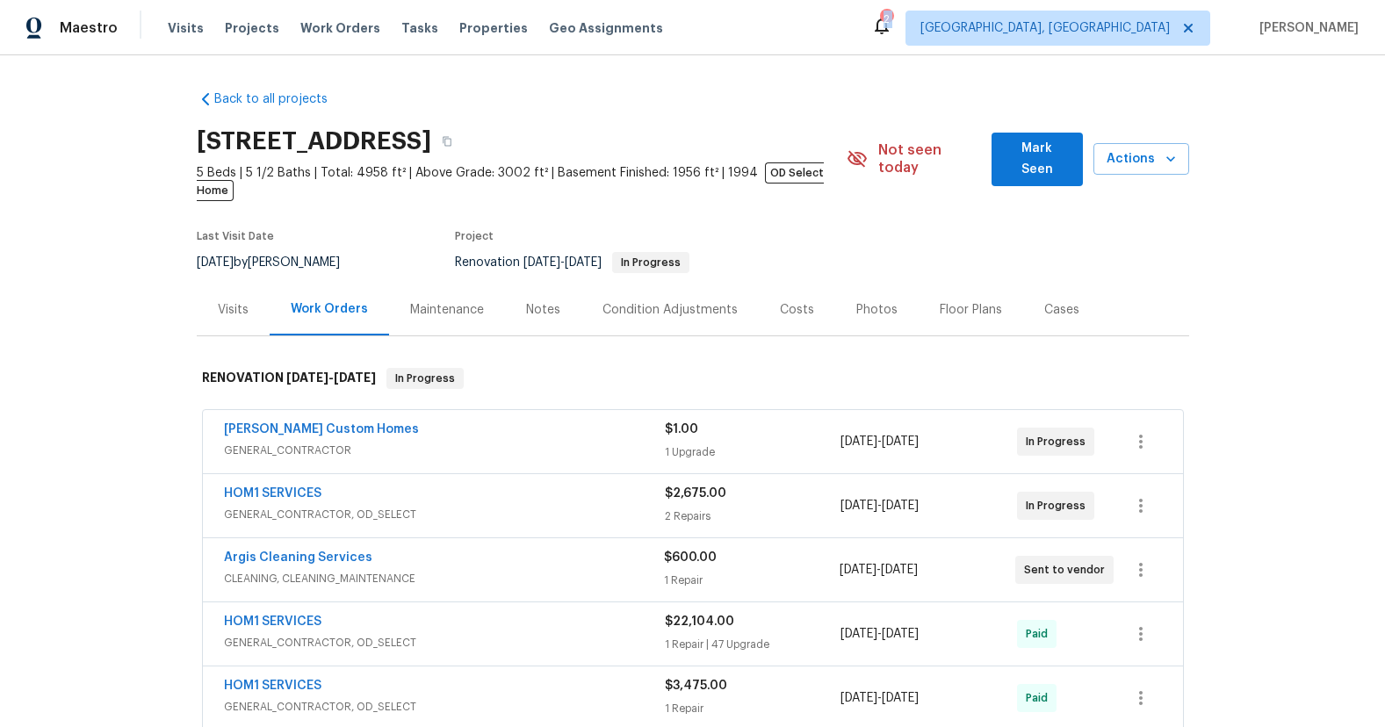
click at [892, 24] on div "2" at bounding box center [886, 20] width 12 height 18
click at [464, 24] on span "Properties" at bounding box center [493, 28] width 69 height 18
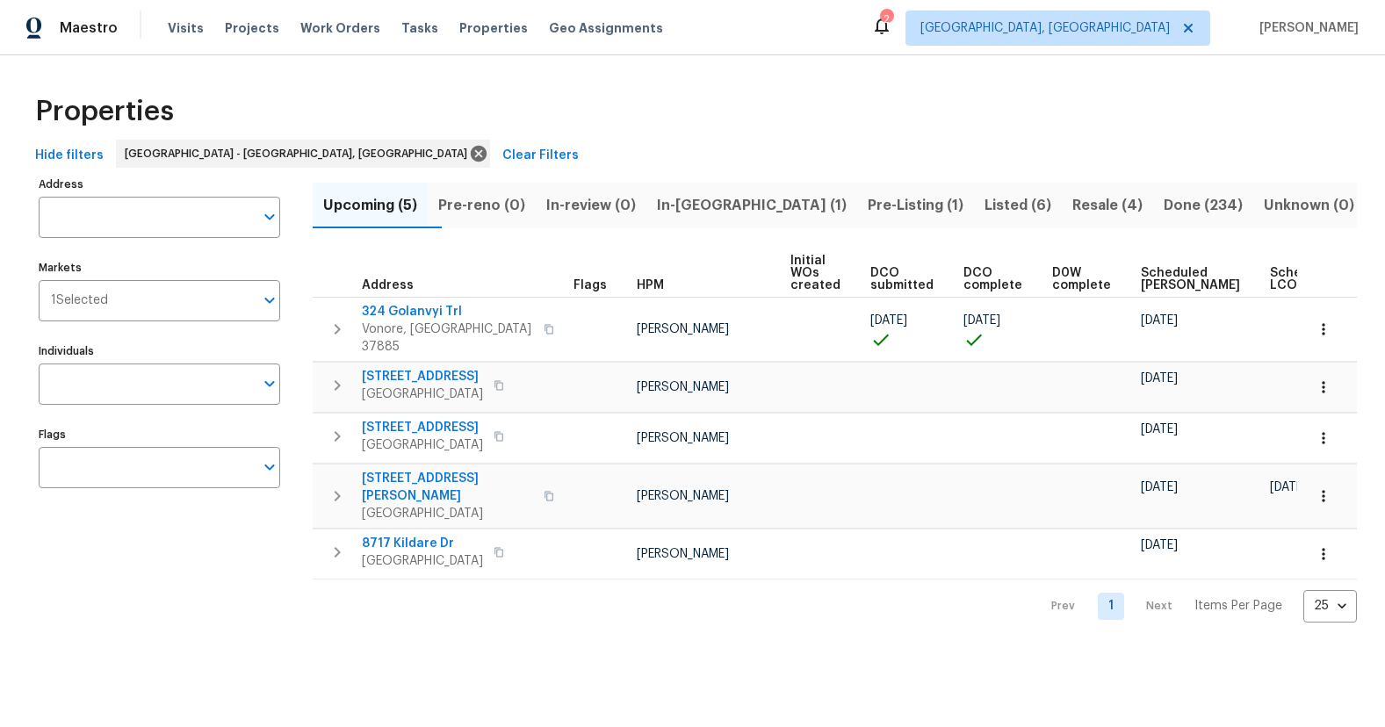
click at [715, 205] on span "In-[GEOGRAPHIC_DATA] (1)" at bounding box center [752, 205] width 190 height 25
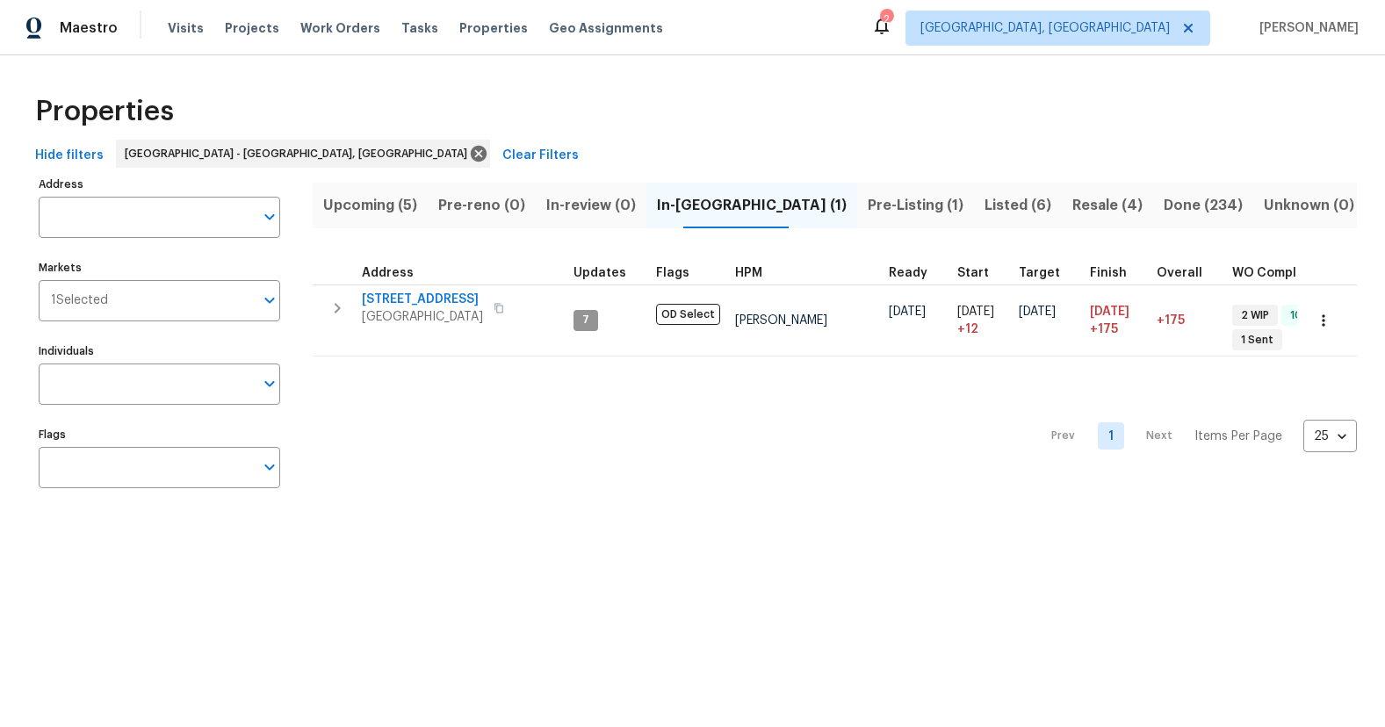
click at [984, 199] on span "Listed (6)" at bounding box center [1017, 205] width 67 height 25
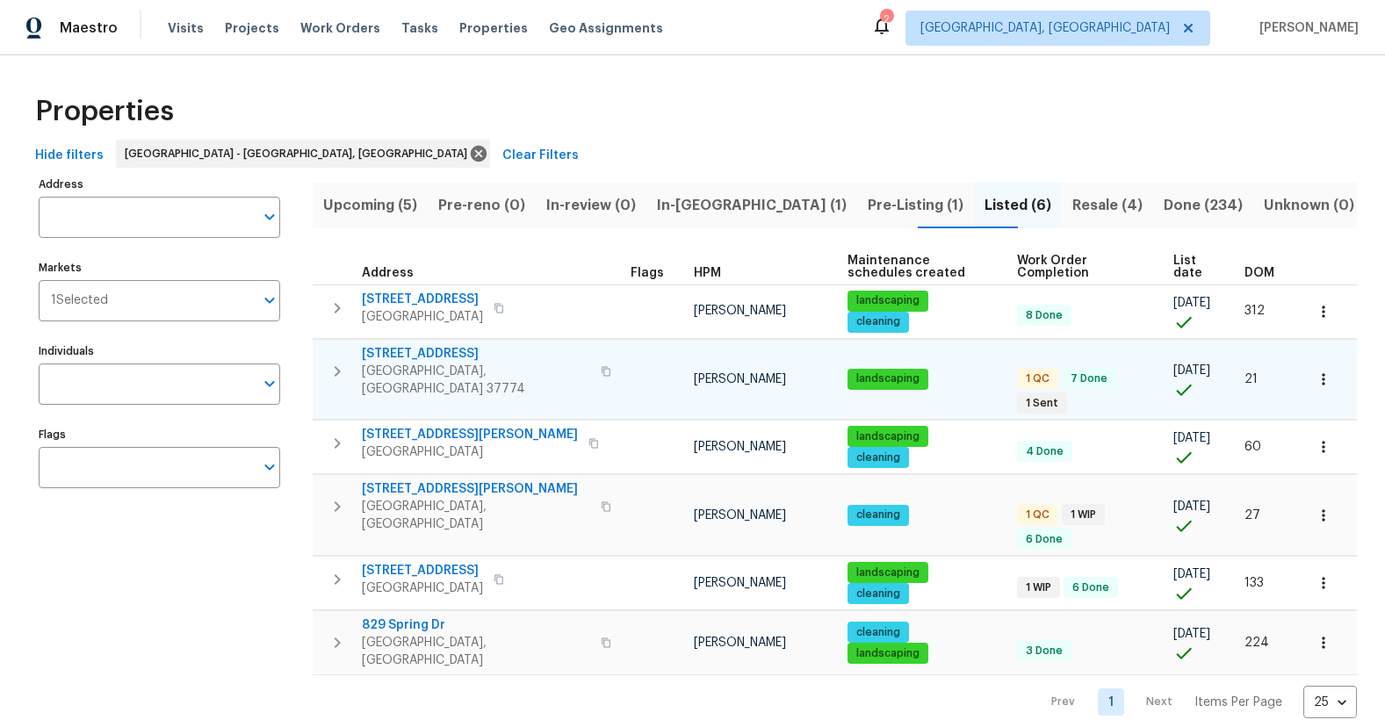
click at [429, 350] on span "322 Chatuga Ln" at bounding box center [476, 354] width 228 height 18
click at [424, 480] on span "3922 Archibald Way" at bounding box center [476, 489] width 228 height 18
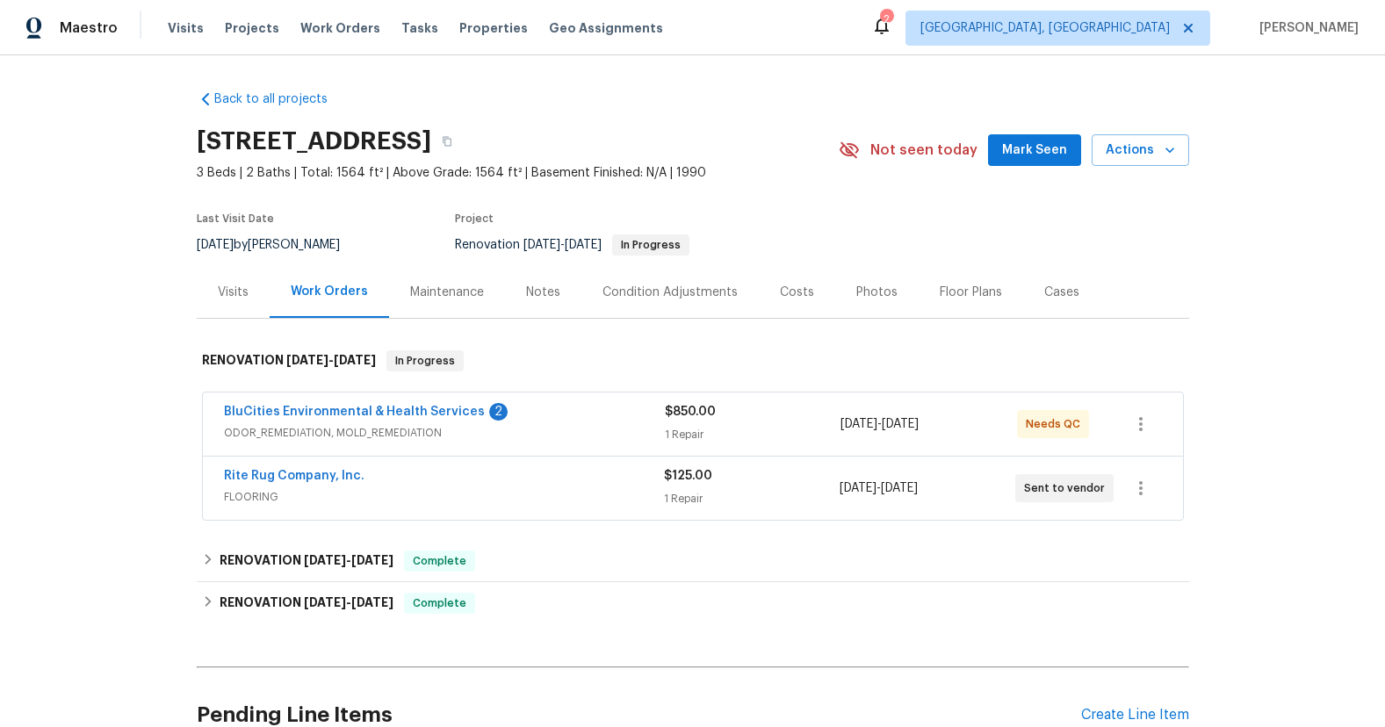
click at [451, 405] on span "BluCities Environmental & Health Services" at bounding box center [354, 412] width 261 height 18
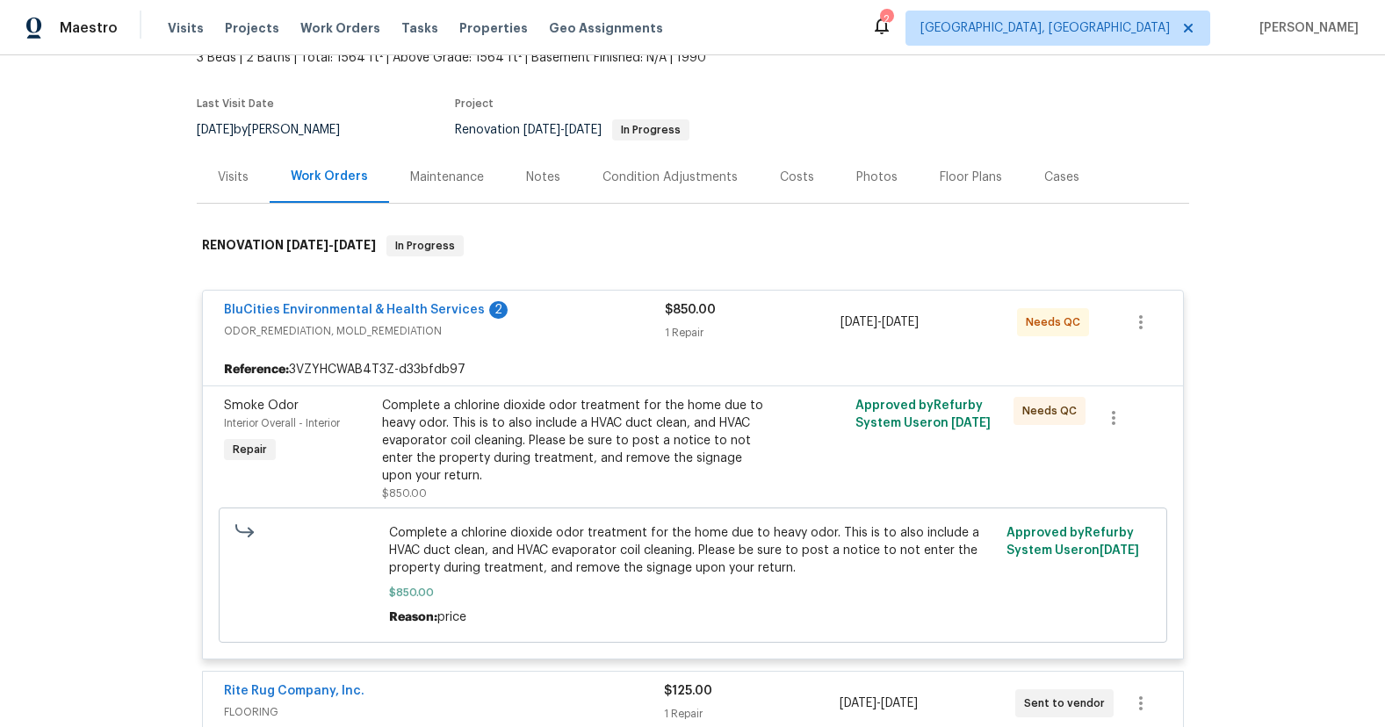
scroll to position [125, 0]
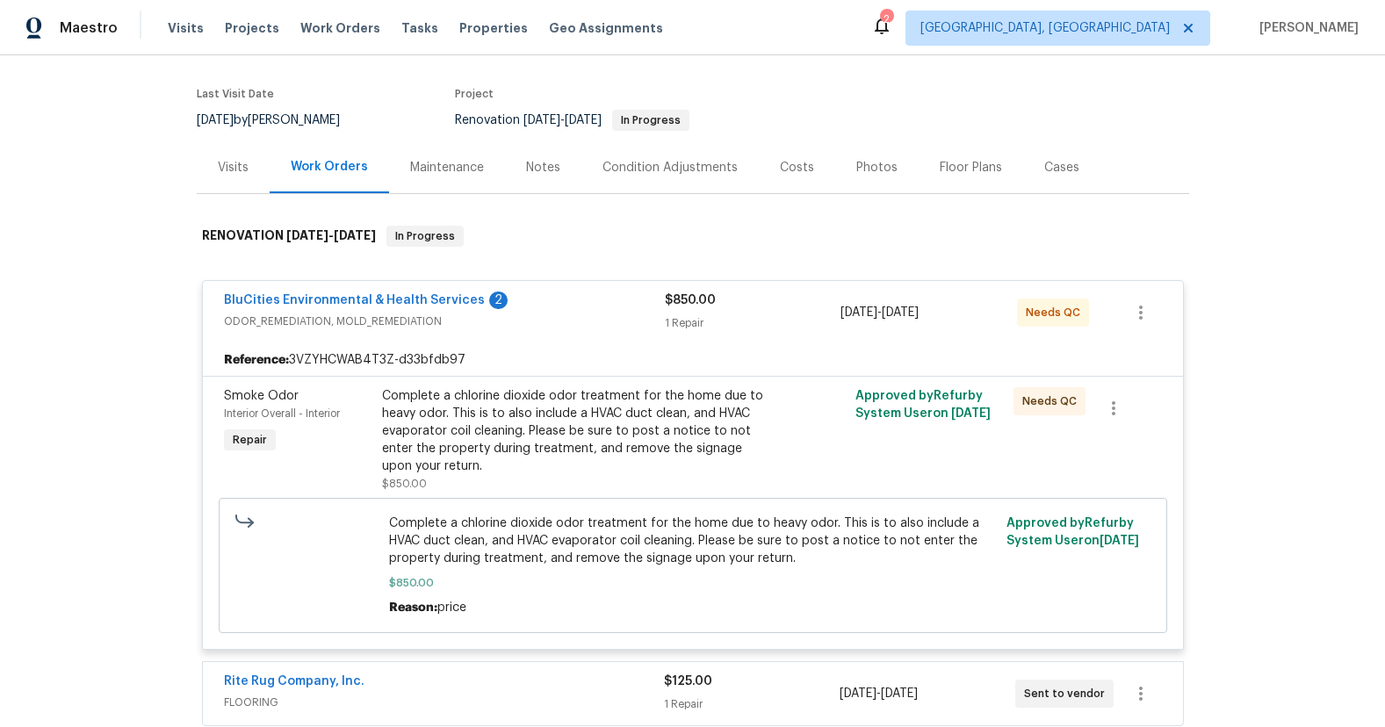
click at [606, 417] on div "Complete a chlorine dioxide odor treatment for the home due to heavy odor. This…" at bounding box center [574, 431] width 385 height 88
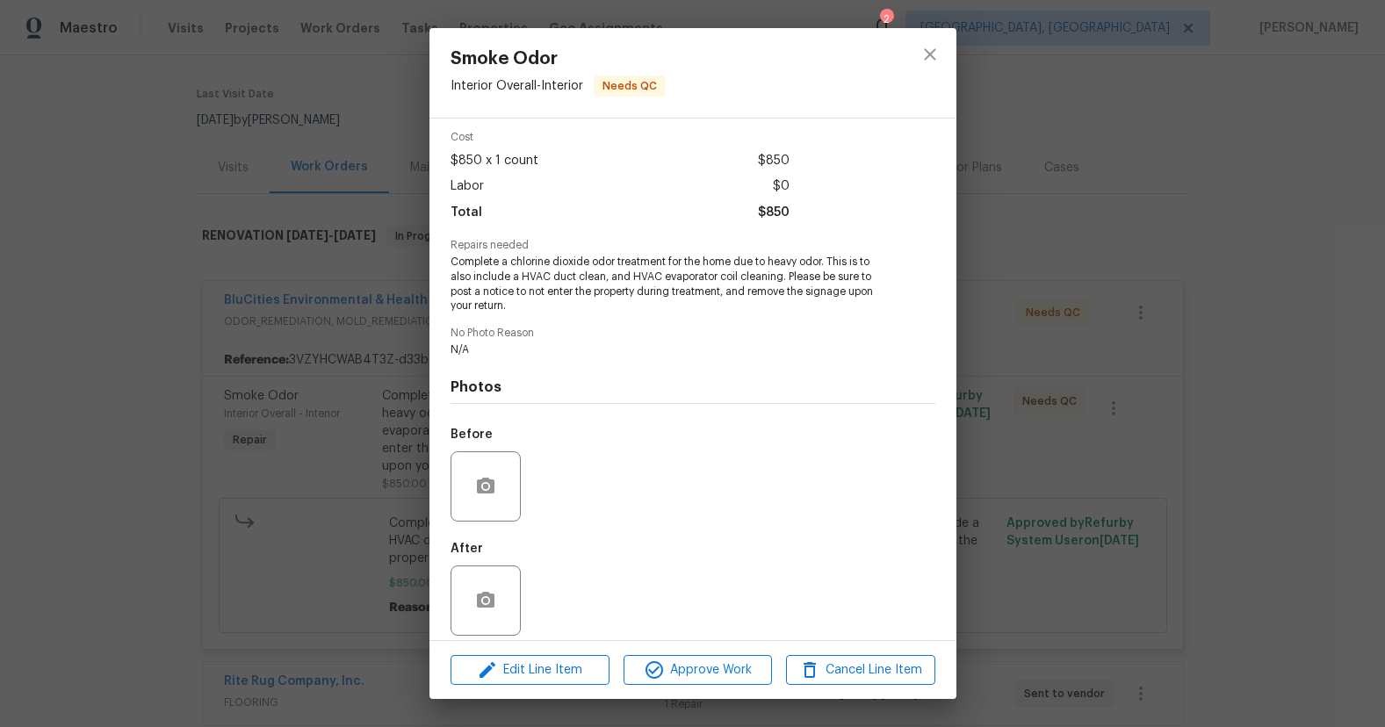
scroll to position [82, 0]
click at [725, 664] on span "Approve Work" at bounding box center [698, 671] width 138 height 22
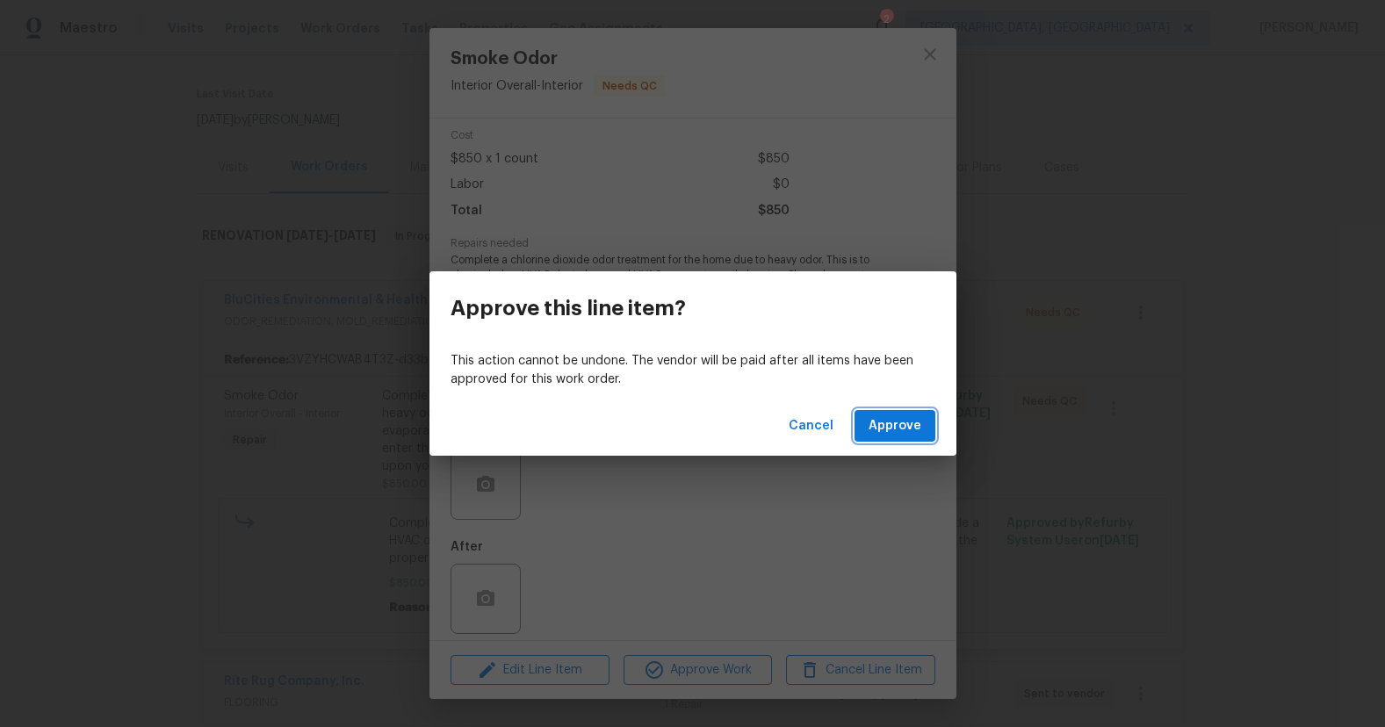
click at [905, 422] on span "Approve" at bounding box center [895, 426] width 53 height 22
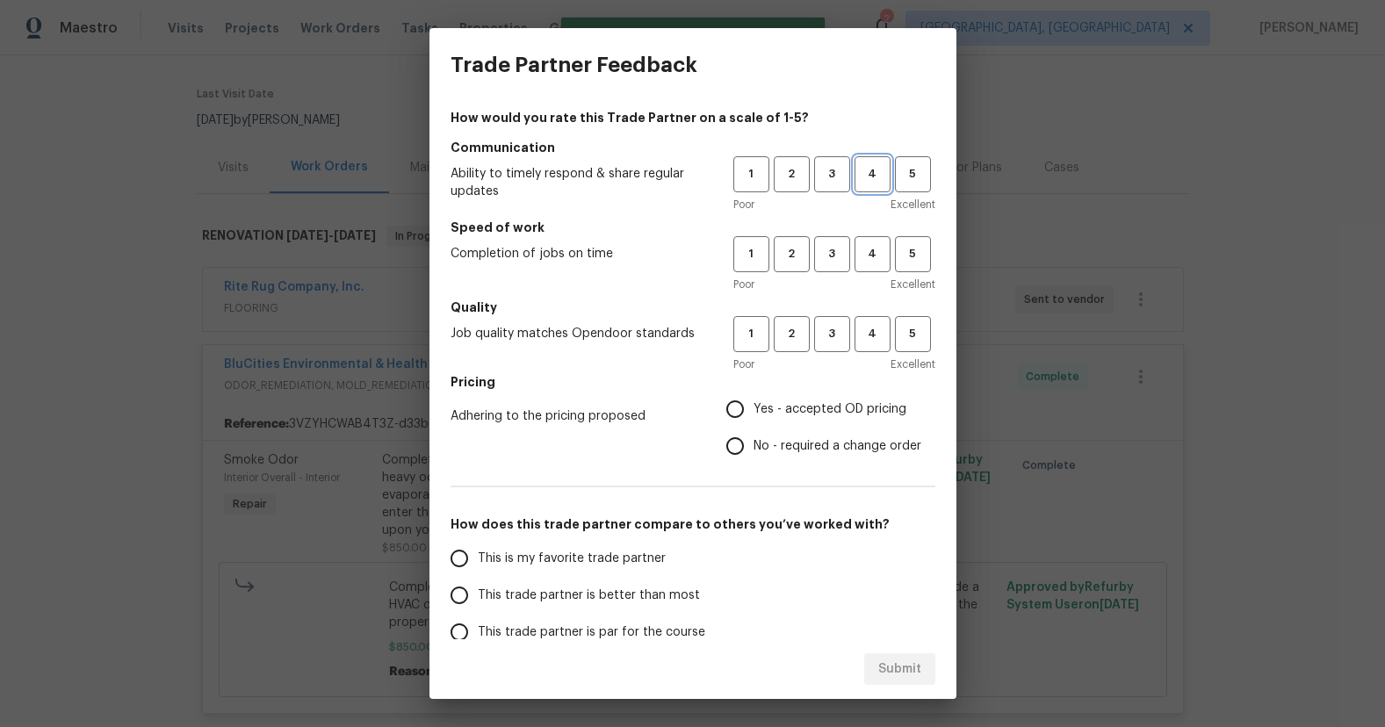
click at [868, 185] on button "4" at bounding box center [873, 174] width 36 height 36
click at [869, 255] on span "4" at bounding box center [872, 254] width 32 height 20
click at [886, 343] on span "4" at bounding box center [872, 334] width 32 height 20
click at [849, 402] on span "Yes - accepted OD pricing" at bounding box center [830, 409] width 153 height 18
click at [754, 402] on input "Yes - accepted OD pricing" at bounding box center [735, 409] width 37 height 37
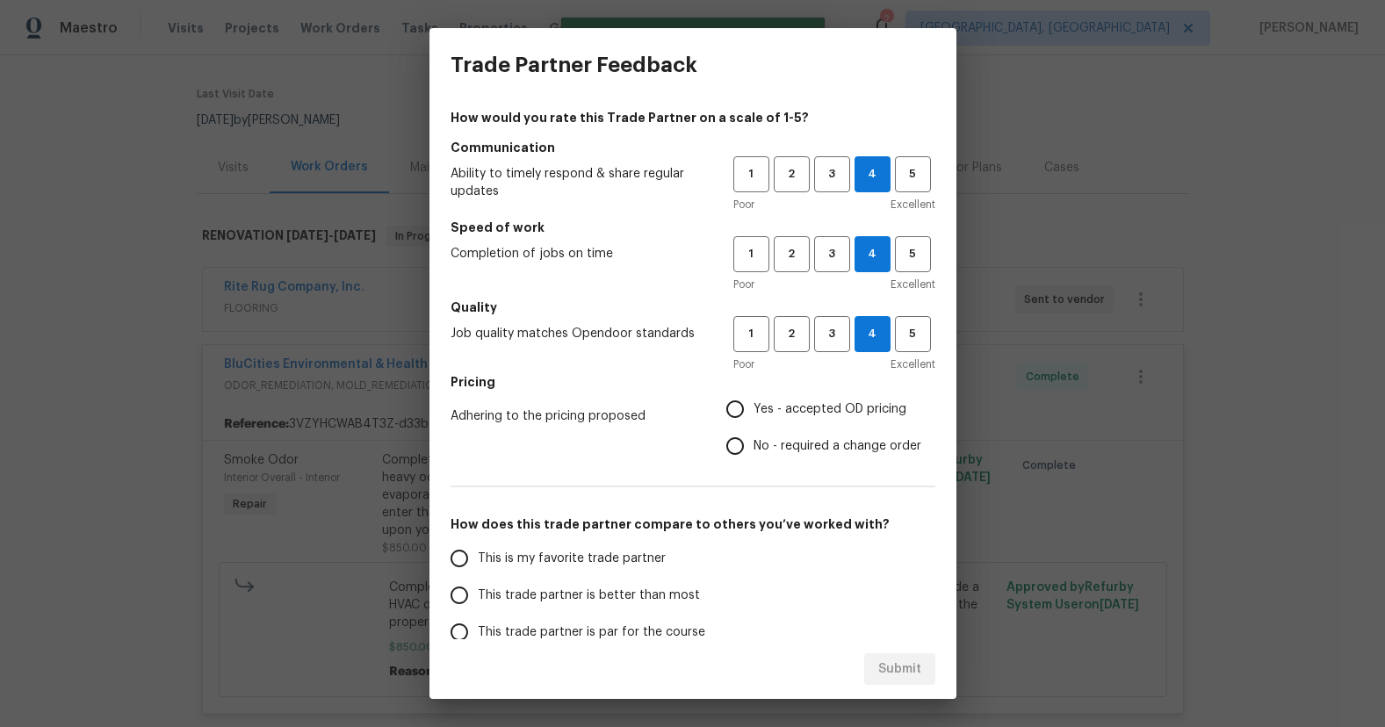
radio input "true"
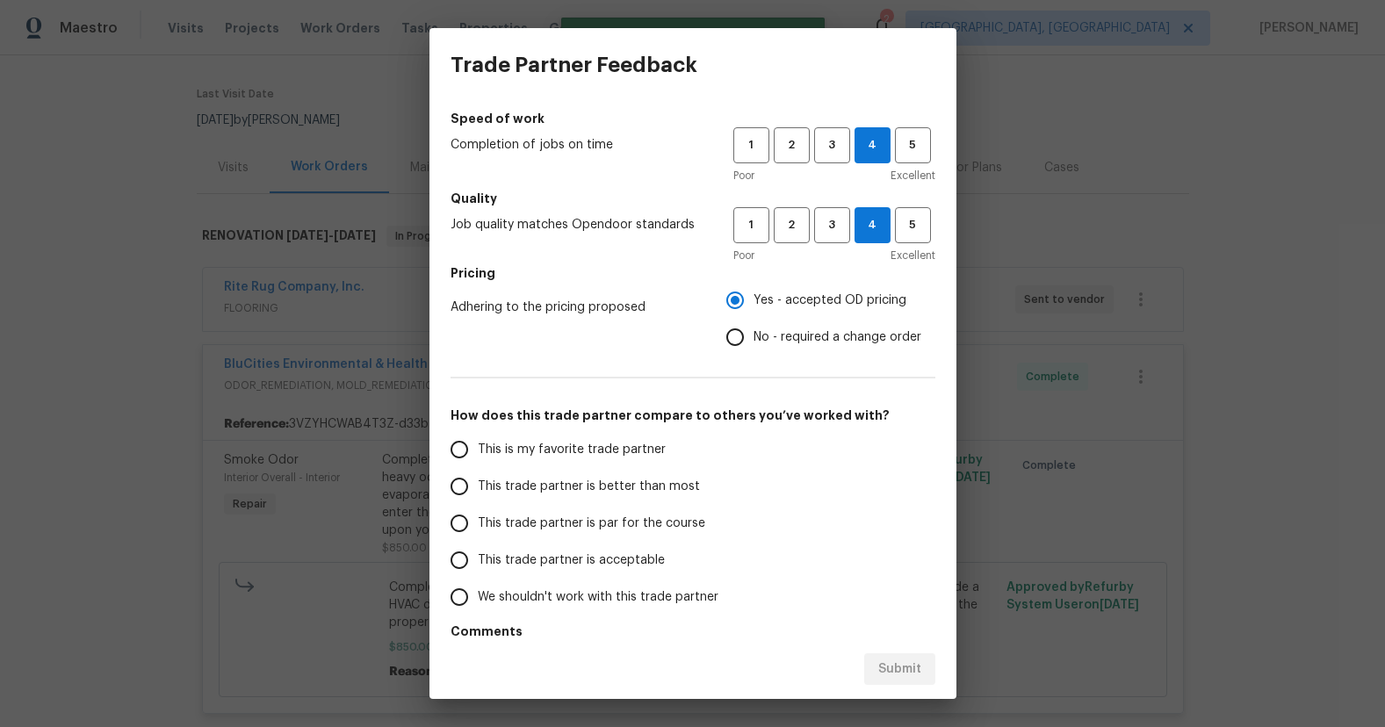
scroll to position [126, 0]
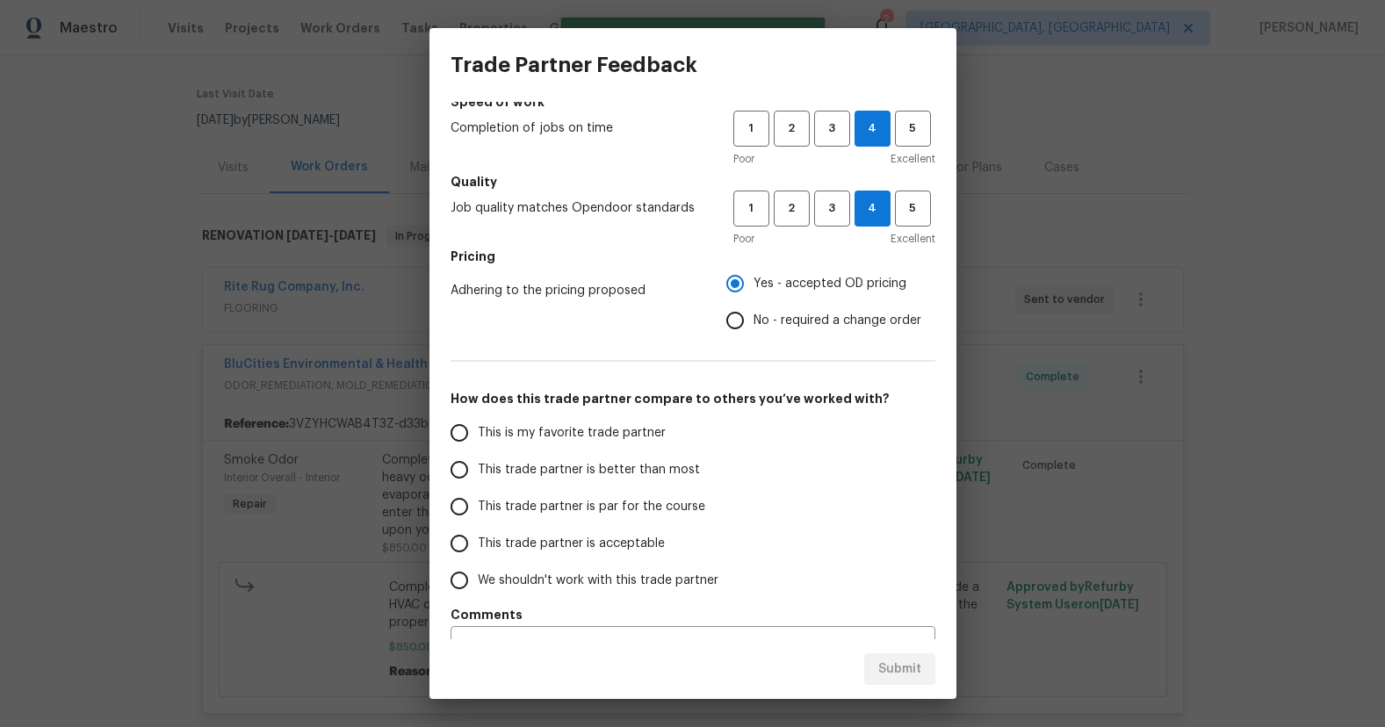
click at [640, 470] on span "This trade partner is better than most" at bounding box center [589, 470] width 222 height 18
click at [478, 470] on input "This trade partner is better than most" at bounding box center [459, 469] width 37 height 37
click at [889, 681] on button "Submit" at bounding box center [899, 669] width 71 height 32
radio input "true"
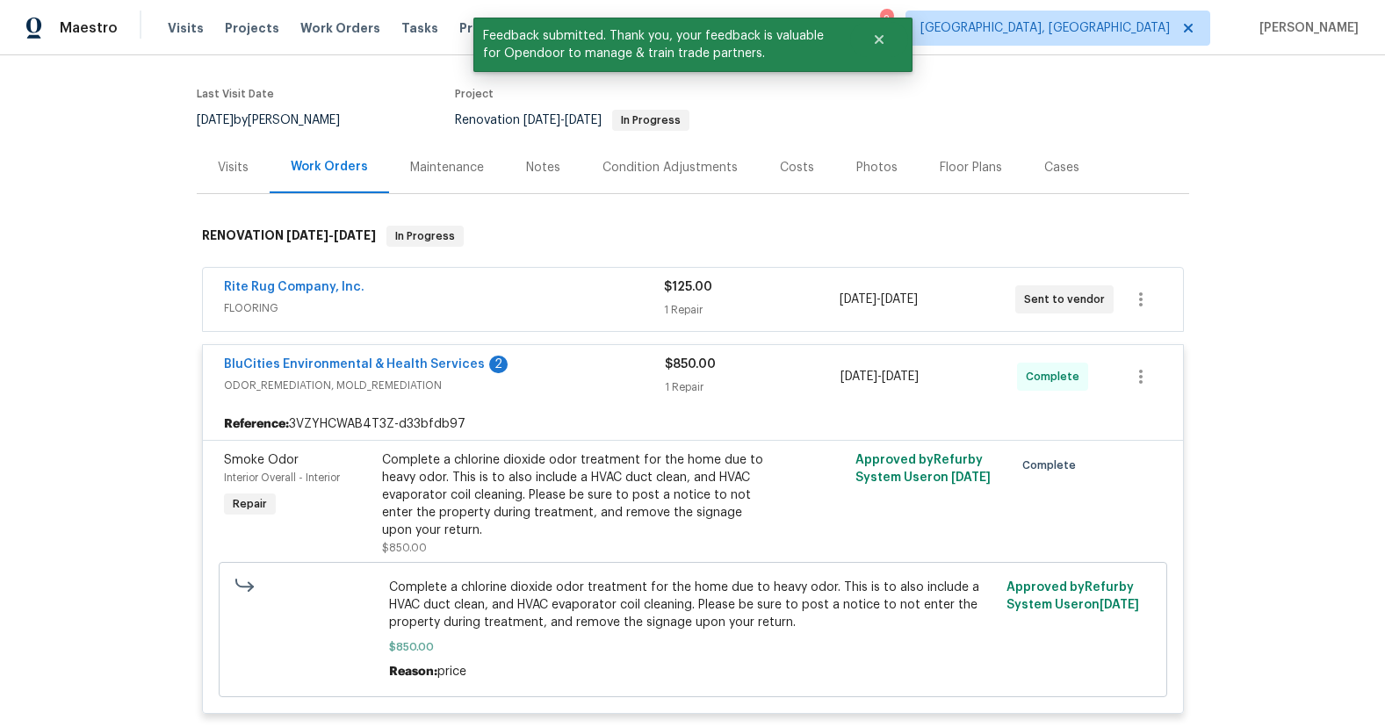
click at [534, 371] on div "BluCities Environmental & Health Services 2" at bounding box center [444, 366] width 441 height 21
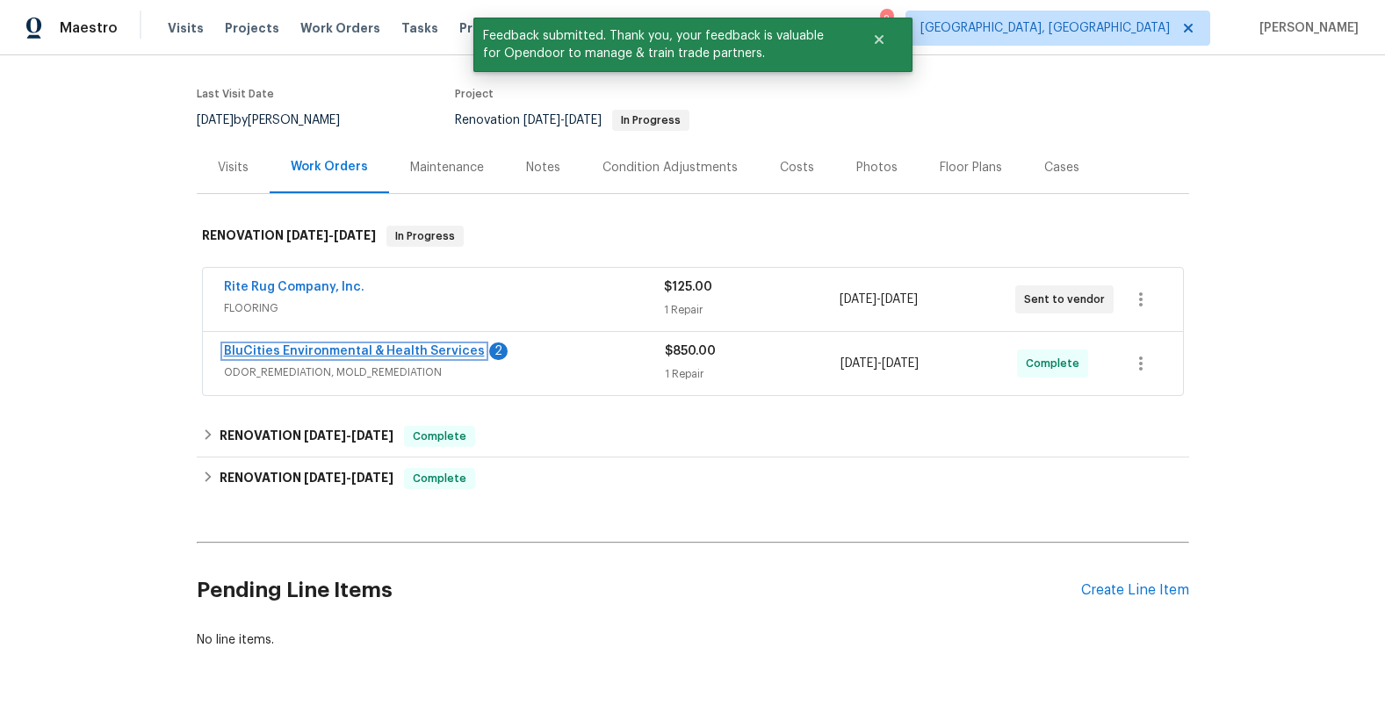
click at [429, 353] on link "BluCities Environmental & Health Services" at bounding box center [354, 351] width 261 height 12
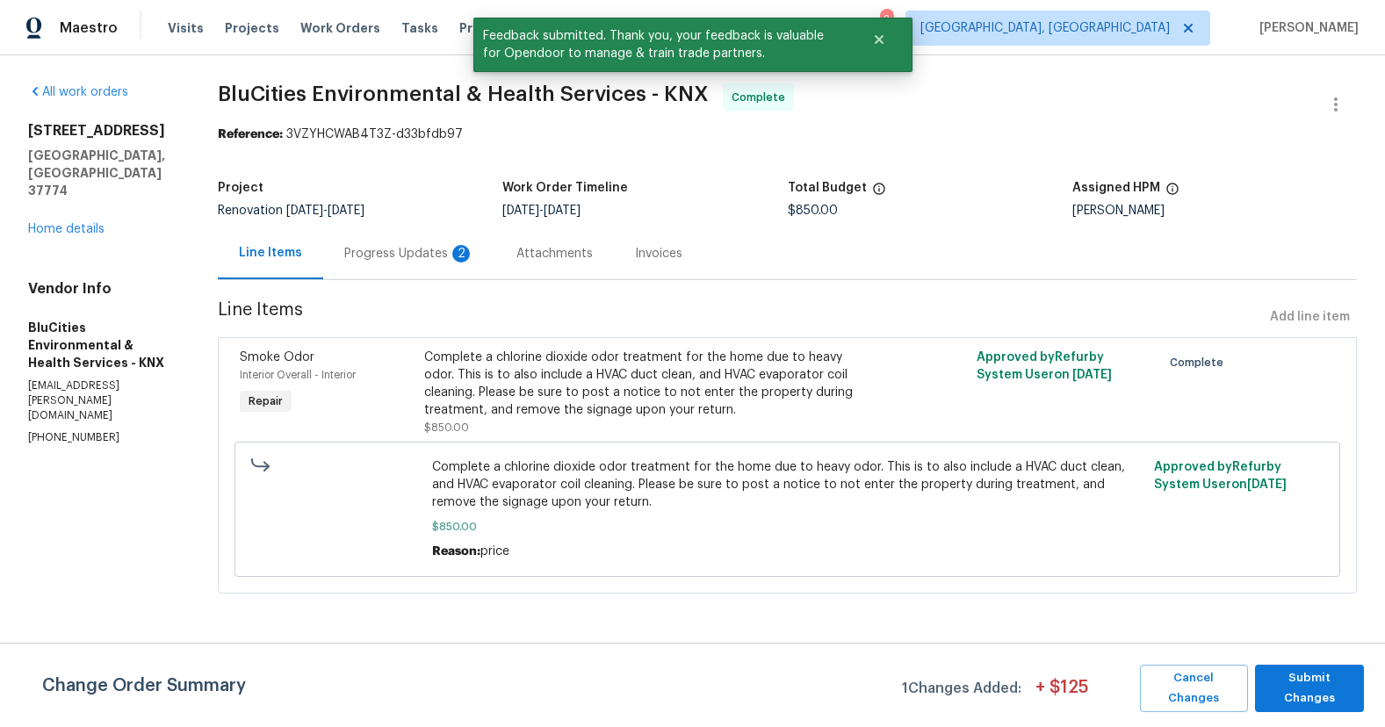
click at [382, 256] on div "Progress Updates 2" at bounding box center [409, 254] width 130 height 18
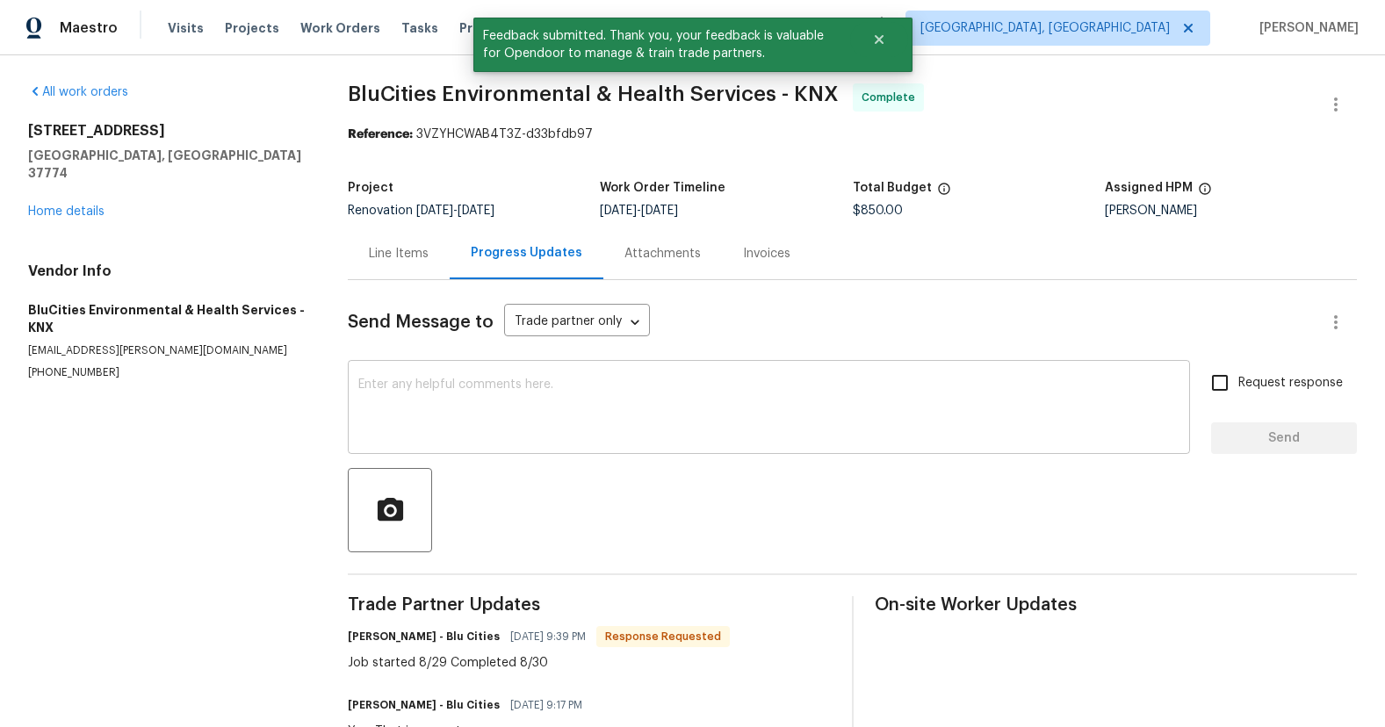
scroll to position [150, 0]
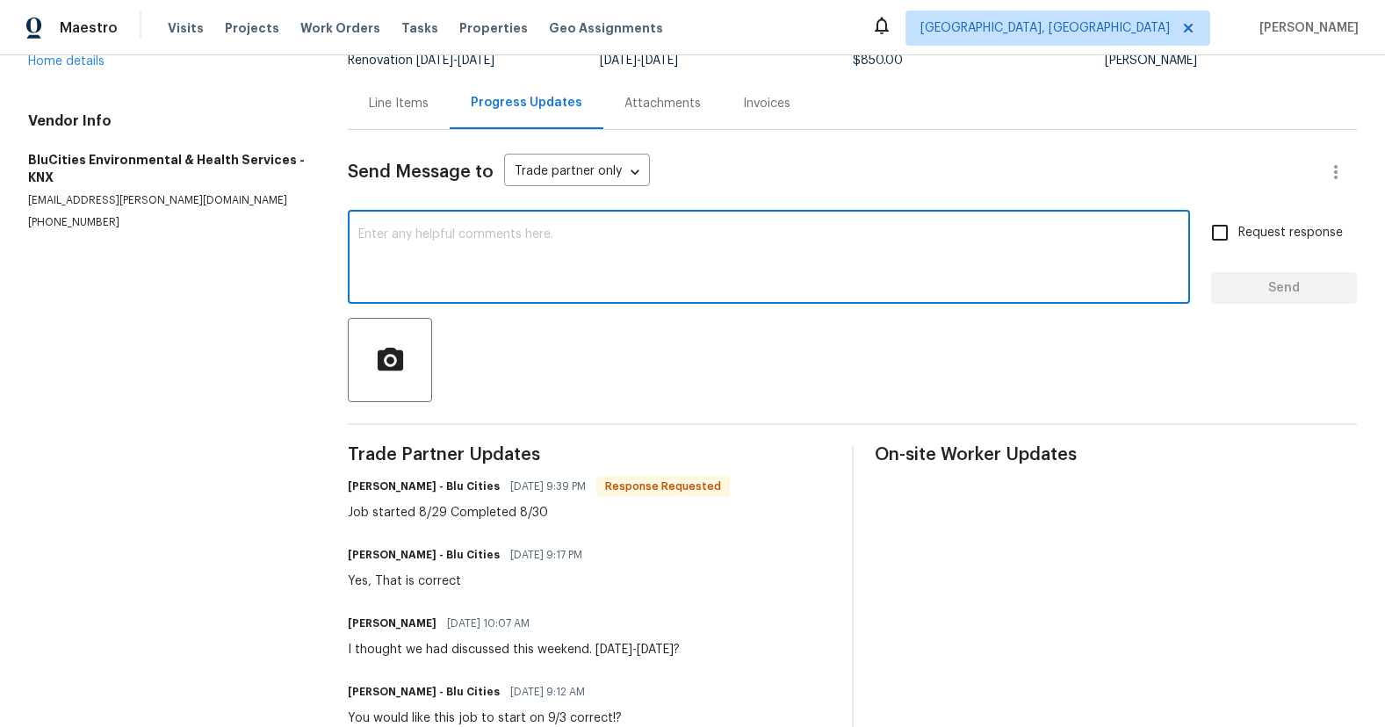
click at [592, 258] on textarea at bounding box center [768, 258] width 821 height 61
type textarea "thanks!"
click at [1269, 291] on span "Send" at bounding box center [1284, 289] width 118 height 22
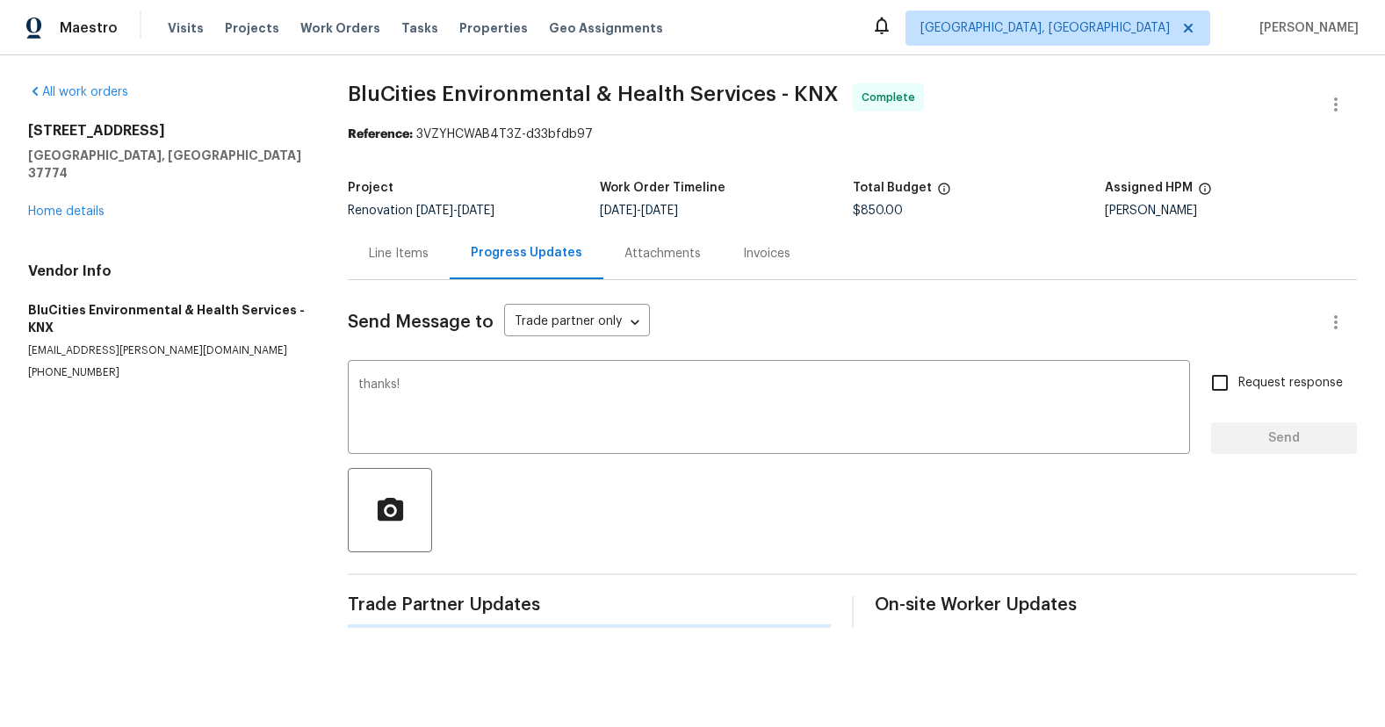
scroll to position [0, 0]
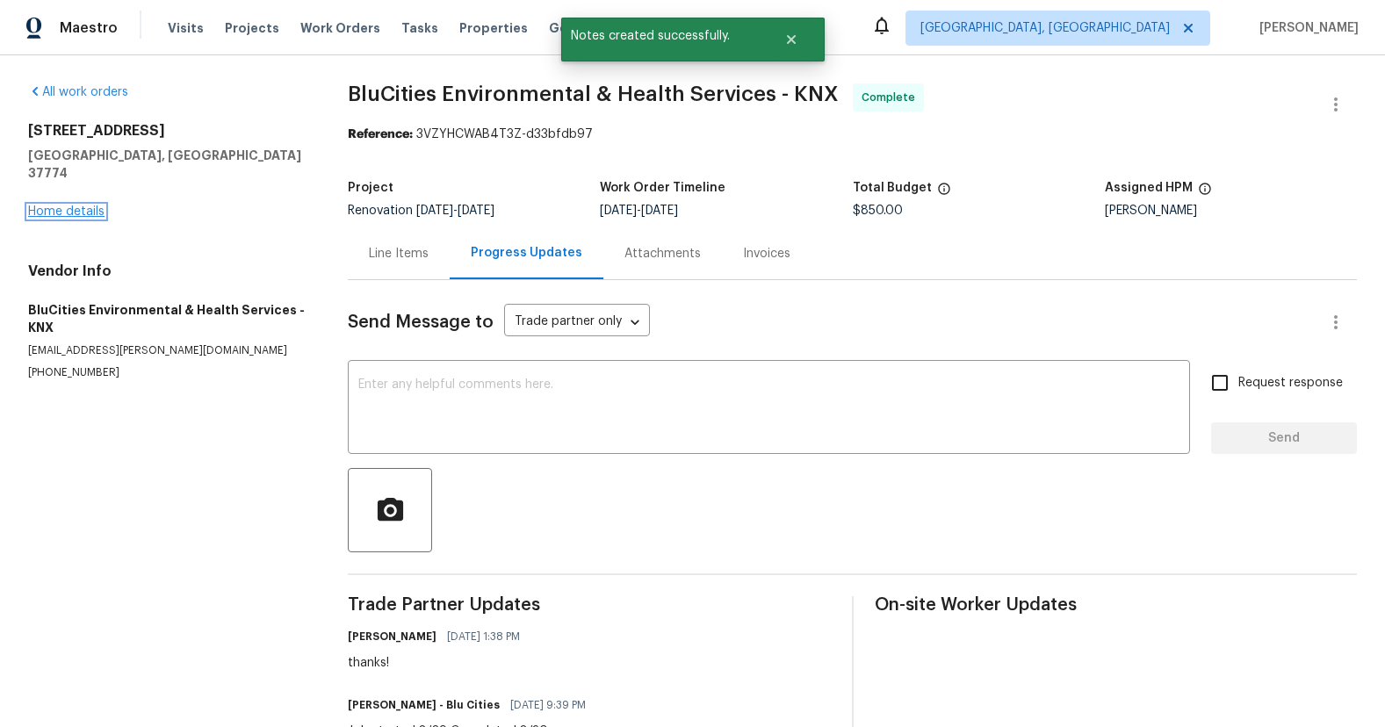
click at [88, 206] on link "Home details" at bounding box center [66, 212] width 76 height 12
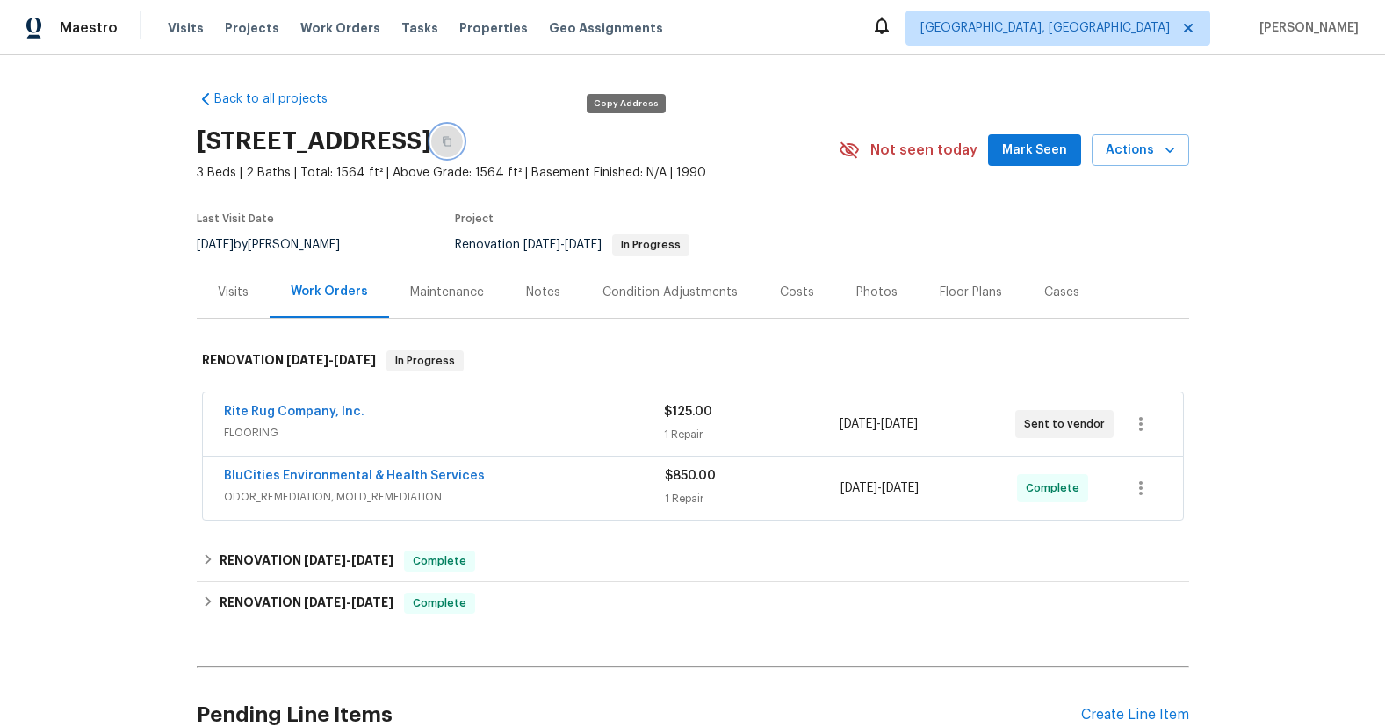
click at [452, 141] on icon "button" at bounding box center [447, 141] width 11 height 11
click at [526, 292] on div "Notes" at bounding box center [543, 293] width 34 height 18
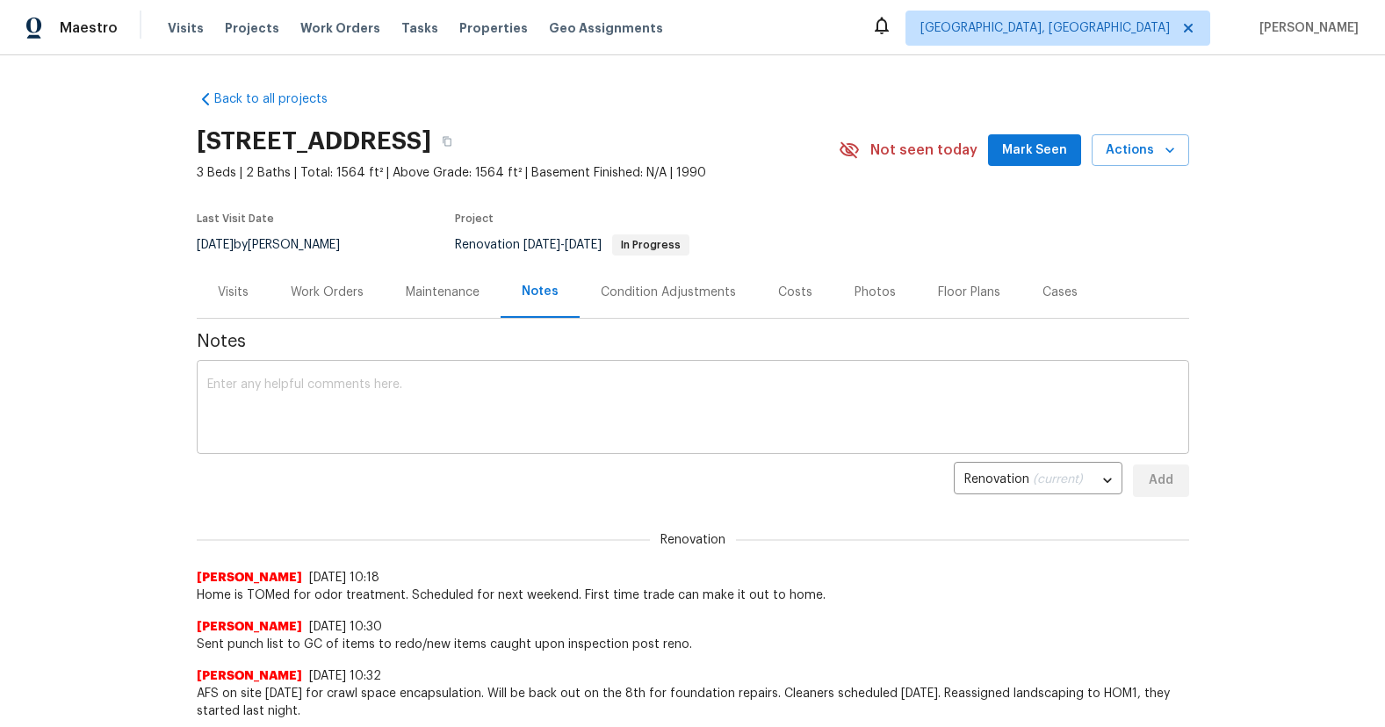
click at [516, 420] on textarea at bounding box center [692, 409] width 971 height 61
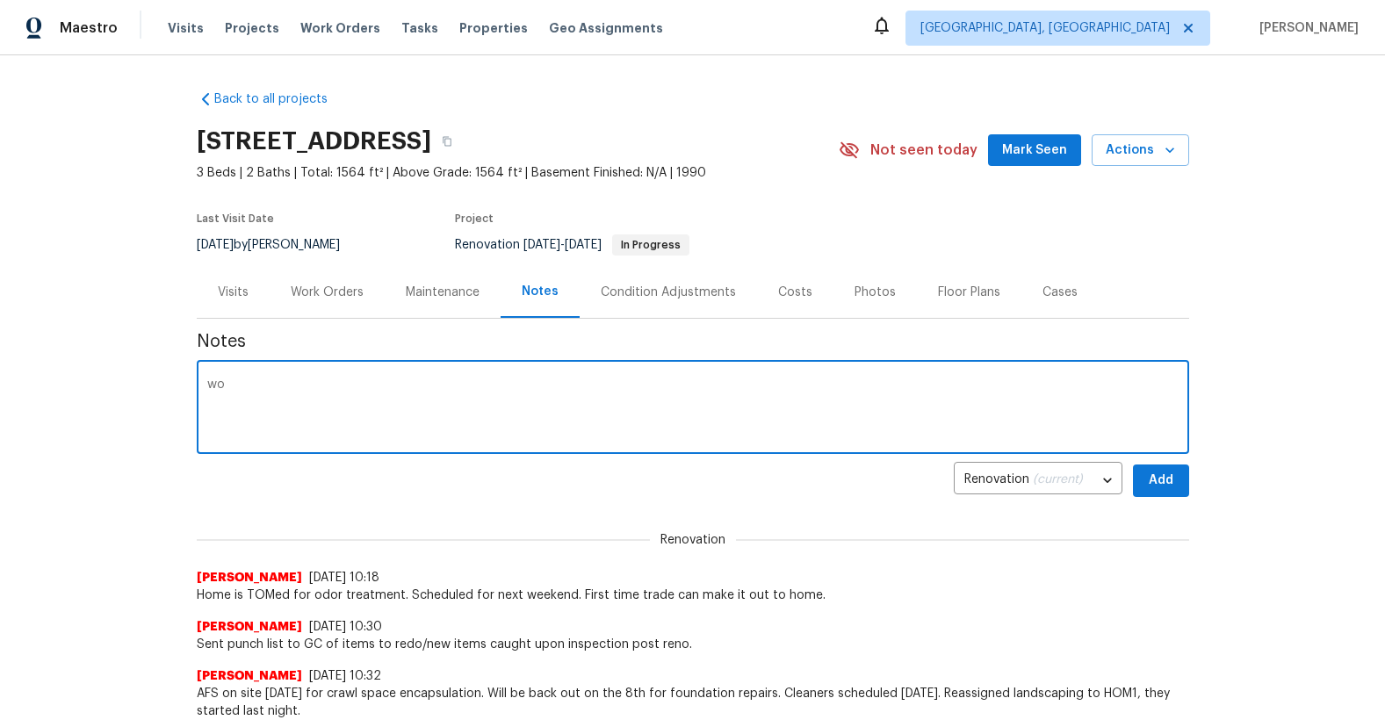
type textarea "w"
type textarea "punch list finished. Odor treatment completed. Submitted BOM request."
click at [1178, 490] on button "Add" at bounding box center [1161, 481] width 56 height 32
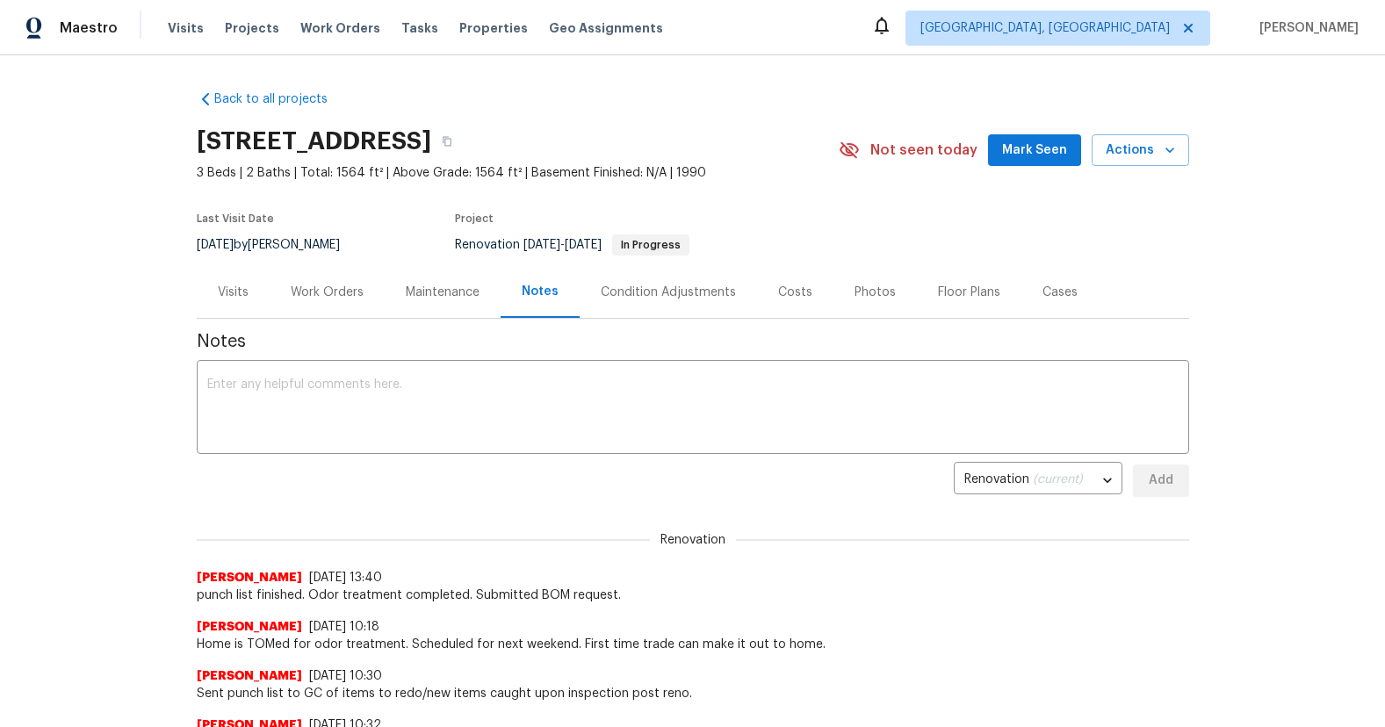
click at [349, 284] on div "Work Orders" at bounding box center [327, 293] width 73 height 18
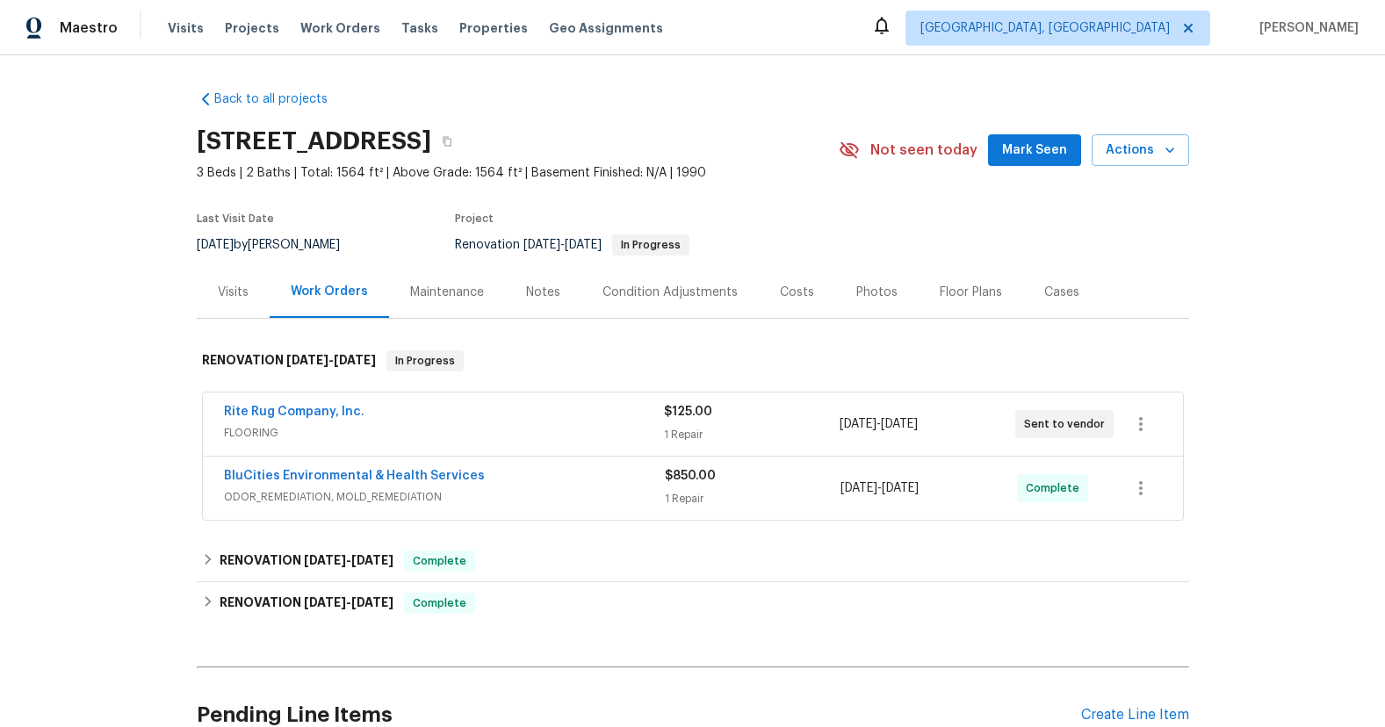
click at [588, 410] on div "Rite Rug Company, Inc." at bounding box center [444, 413] width 440 height 21
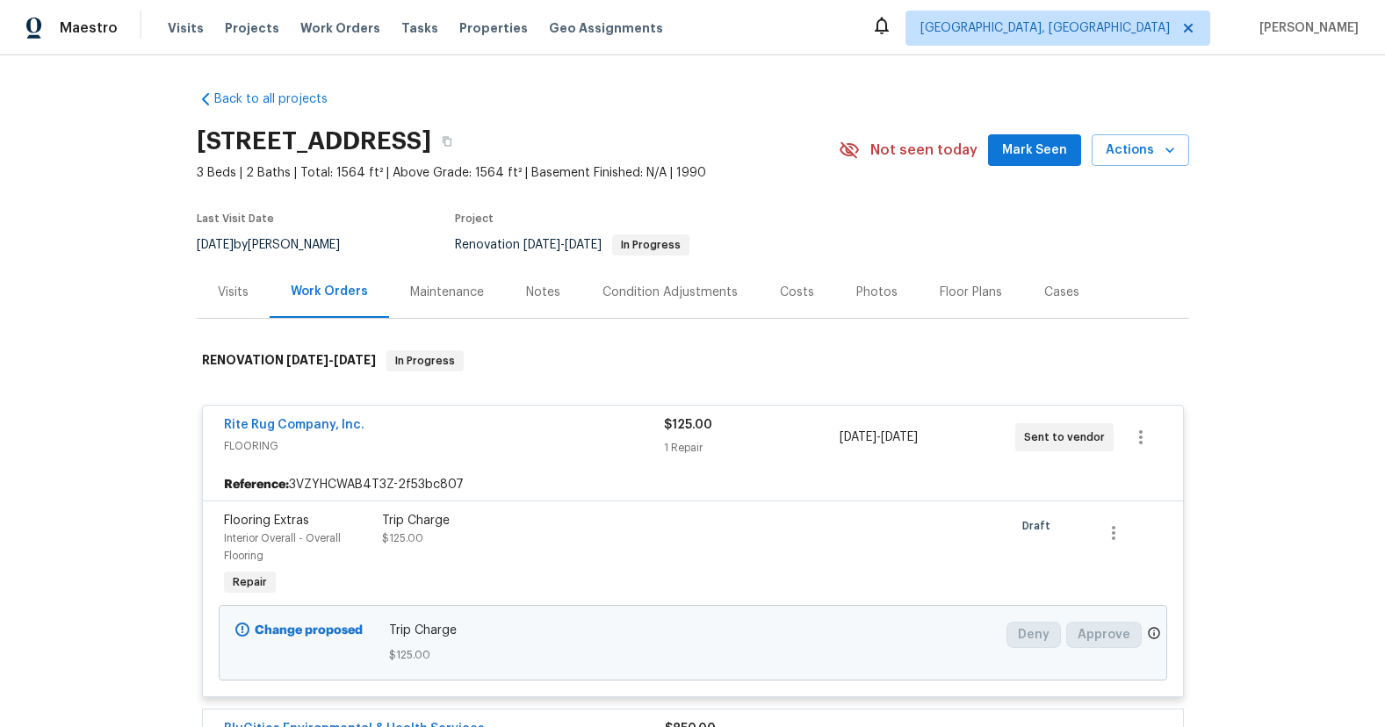
scroll to position [32, 0]
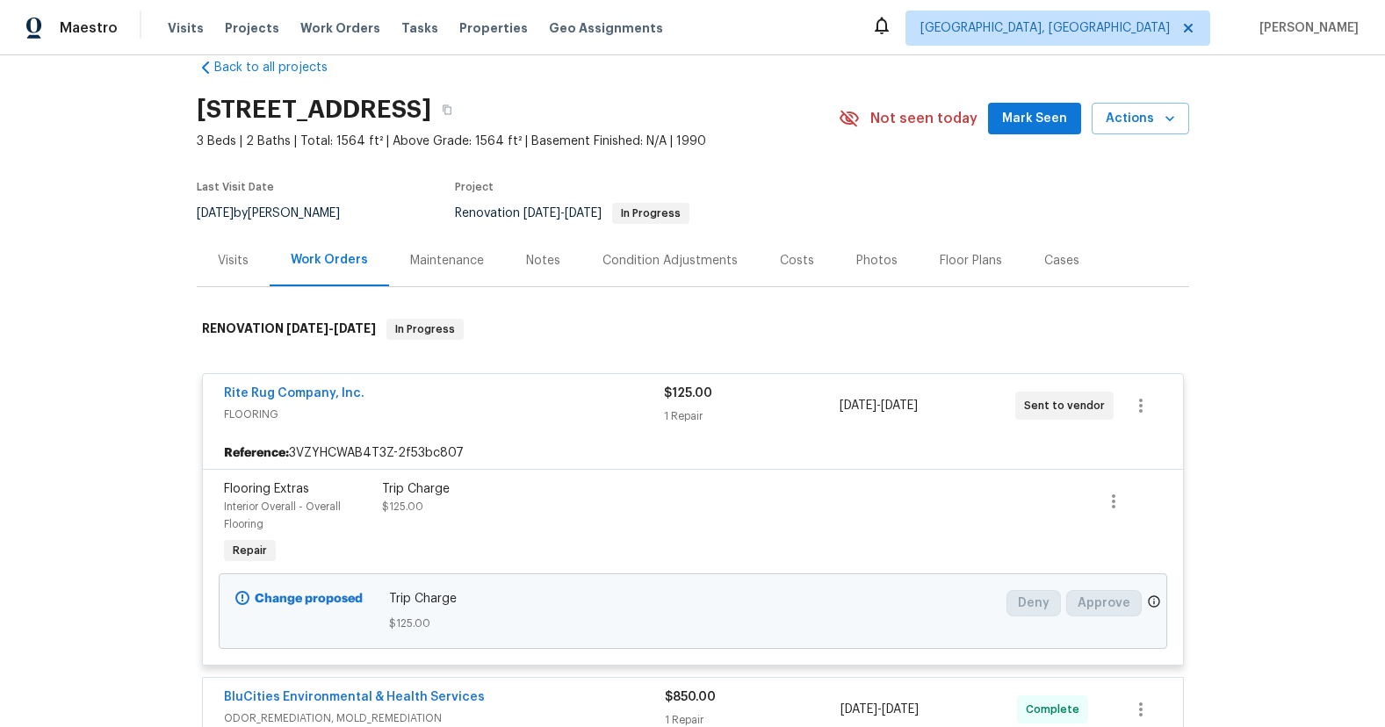
click at [581, 385] on div "Rite Rug Company, Inc." at bounding box center [444, 395] width 440 height 21
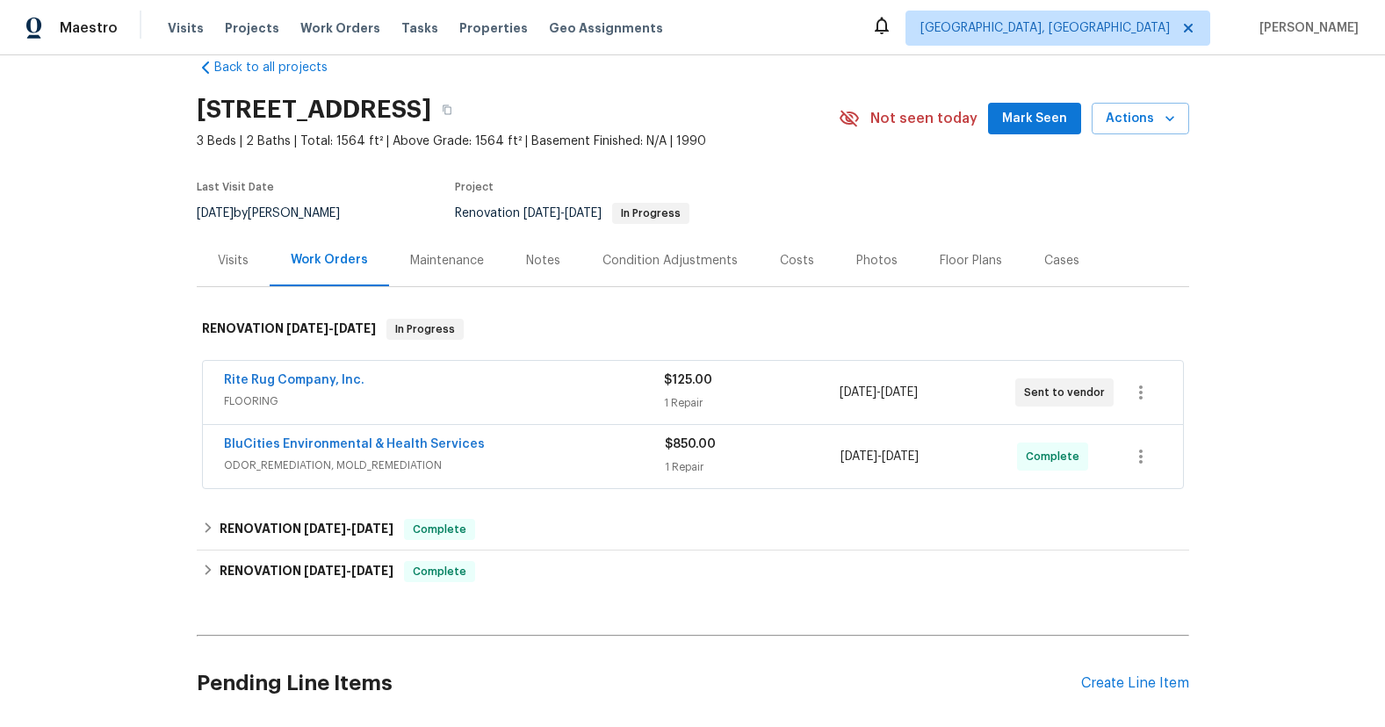
scroll to position [0, 0]
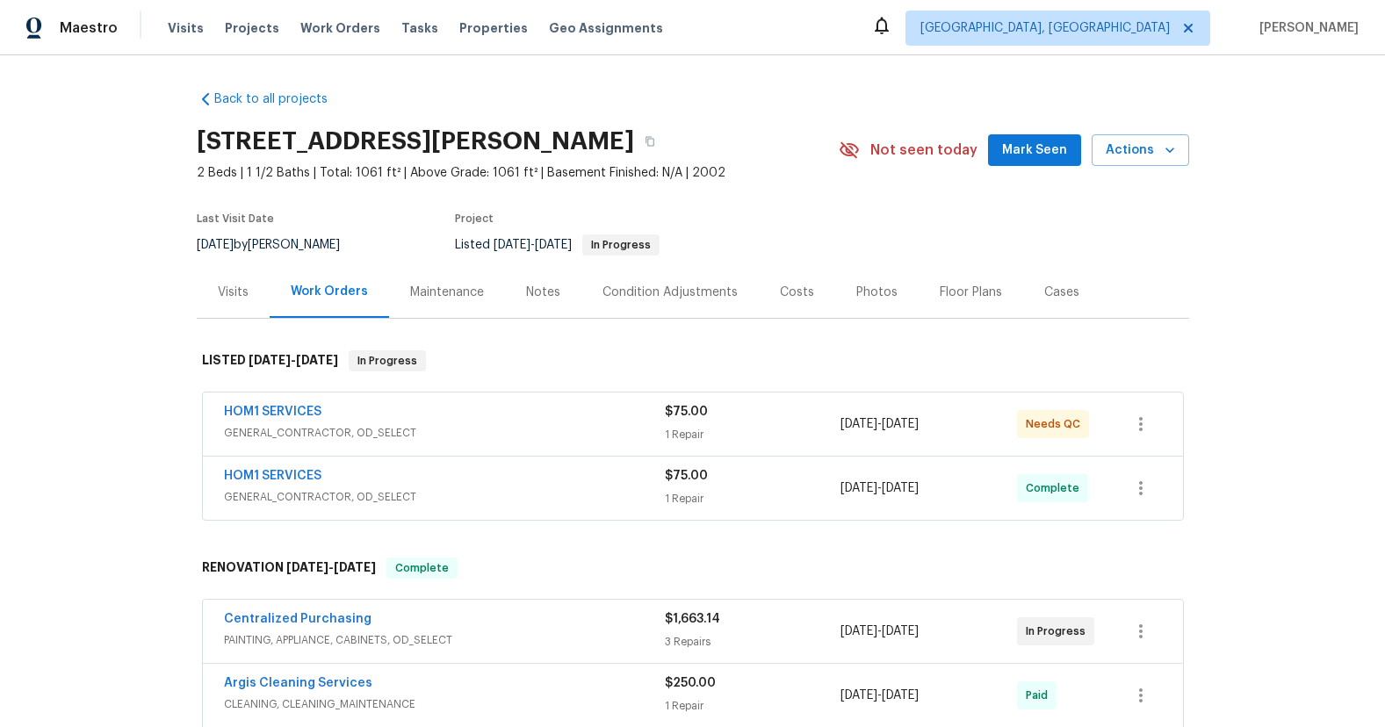
click at [522, 407] on div "HOM1 SERVICES" at bounding box center [444, 413] width 441 height 21
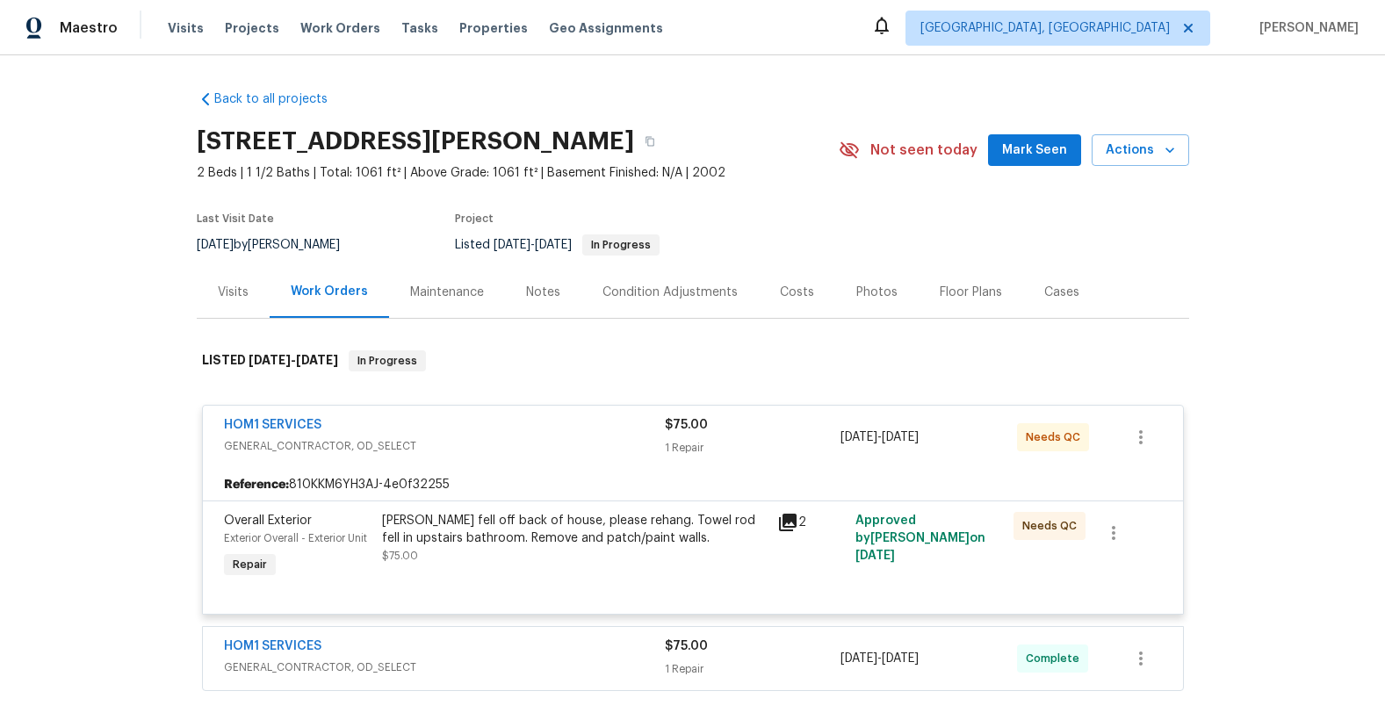
click at [545, 537] on div "[PERSON_NAME] fell off back of house, please rehang. Towel rod fell in upstairs…" at bounding box center [574, 529] width 385 height 35
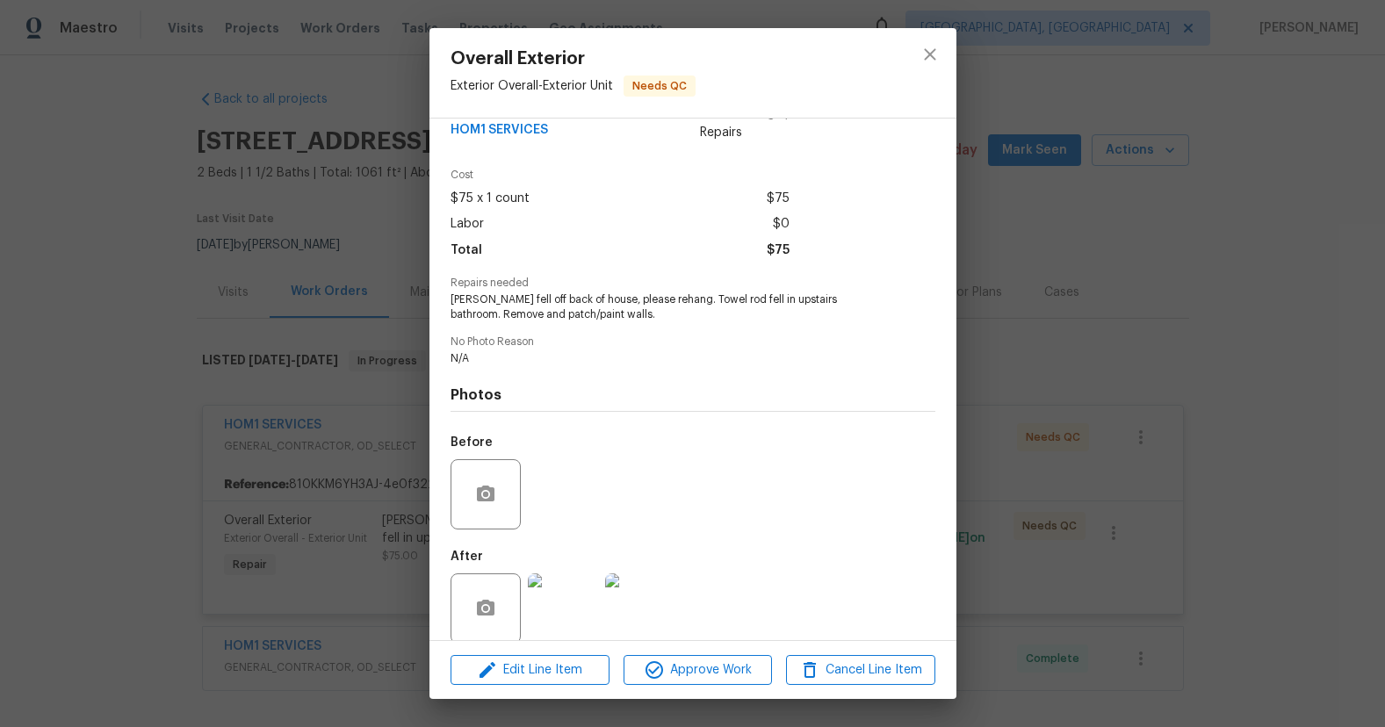
scroll to position [52, 0]
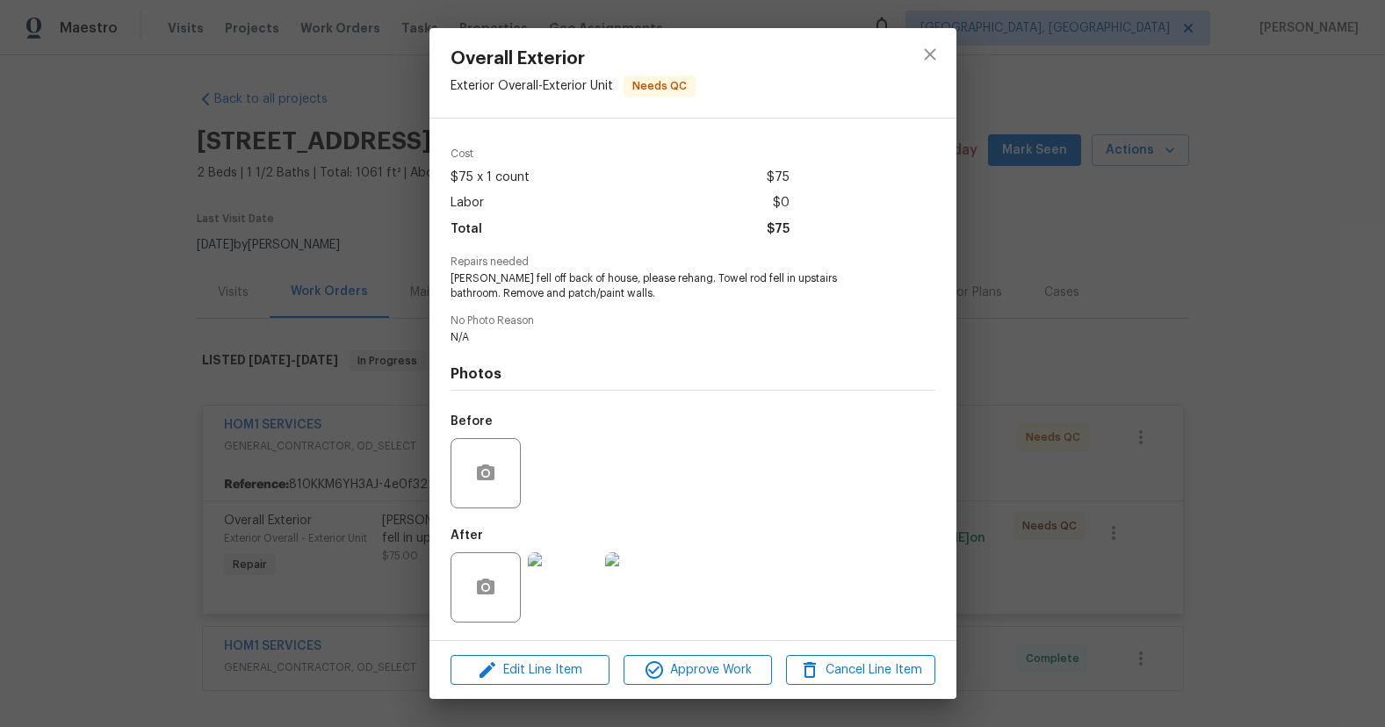
click at [565, 580] on img at bounding box center [563, 587] width 70 height 70
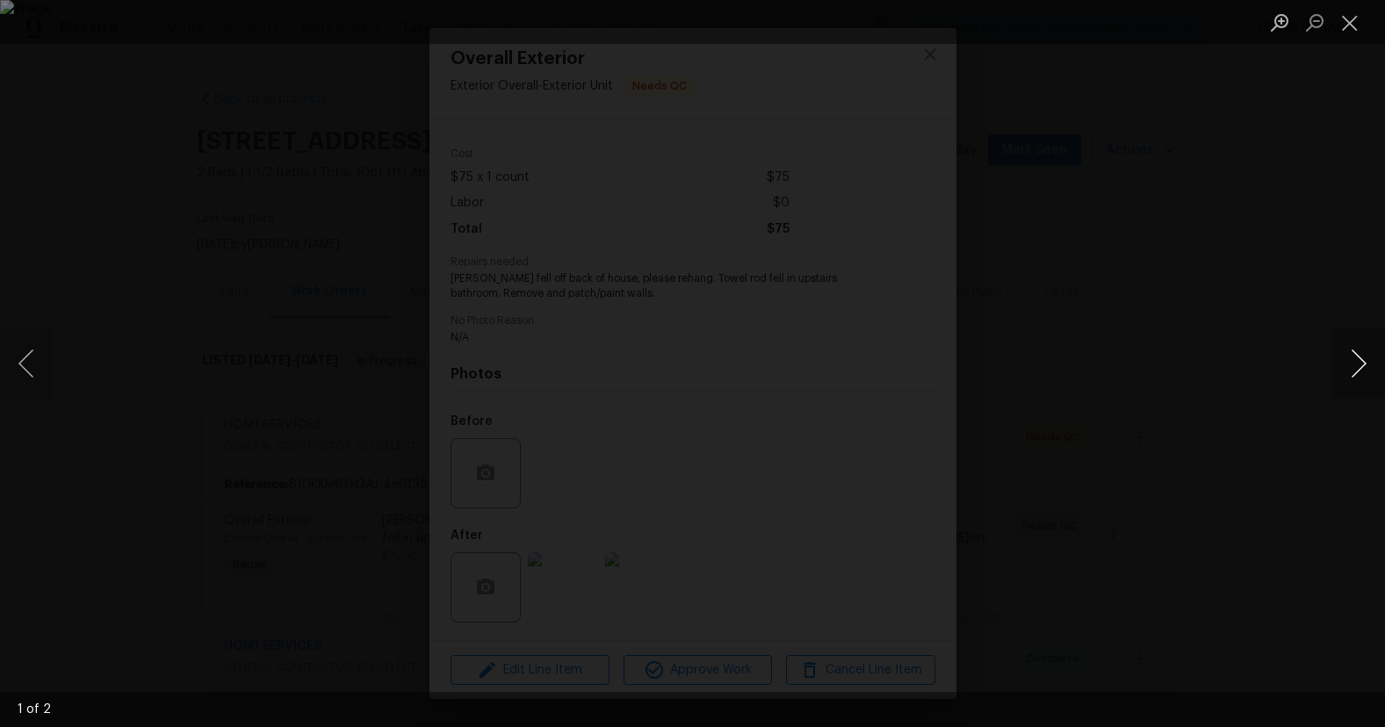
click at [1362, 351] on button "Next image" at bounding box center [1358, 363] width 53 height 70
click at [1363, 352] on button "Next image" at bounding box center [1358, 363] width 53 height 70
click at [1358, 347] on button "Next image" at bounding box center [1358, 363] width 53 height 70
click at [1294, 270] on div "Lightbox" at bounding box center [692, 363] width 1385 height 727
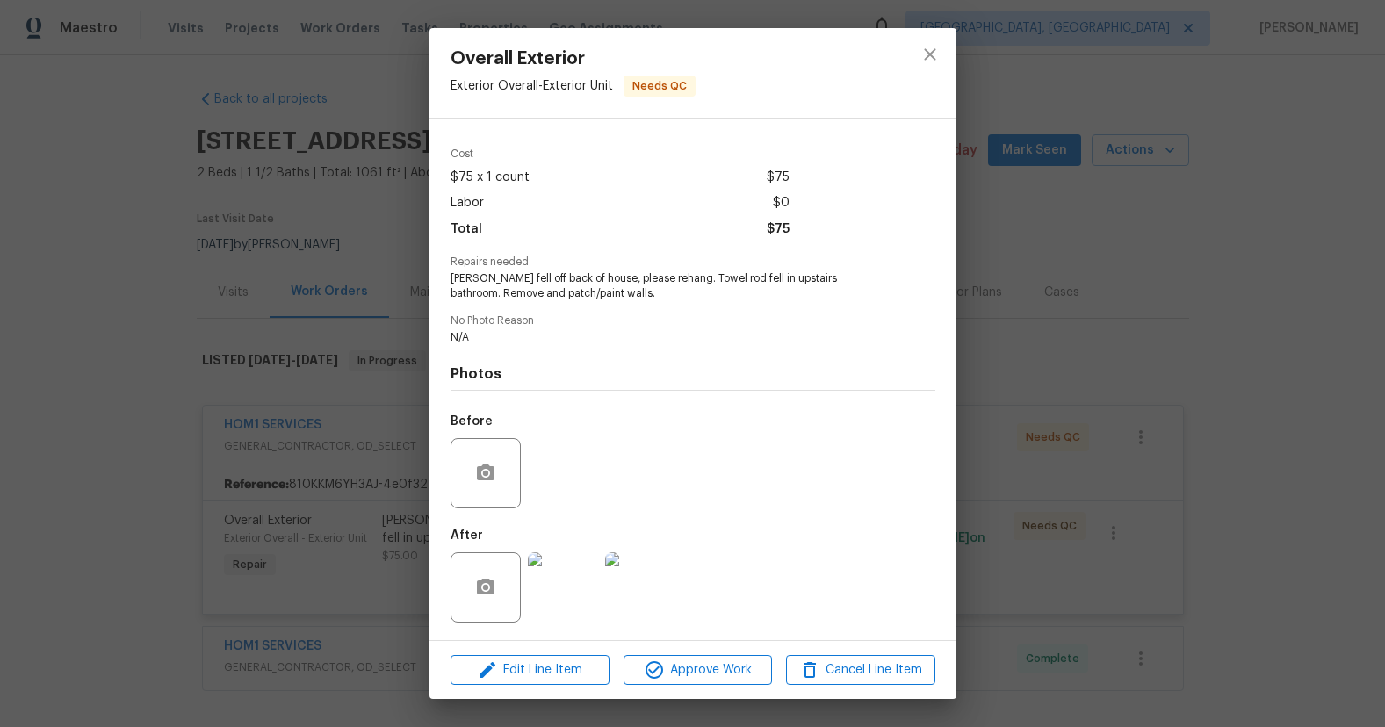
click at [1129, 359] on div "Overall Exterior Exterior Overall - Exterior Unit Needs QC Vendor HOM1 SERVICES…" at bounding box center [692, 363] width 1385 height 727
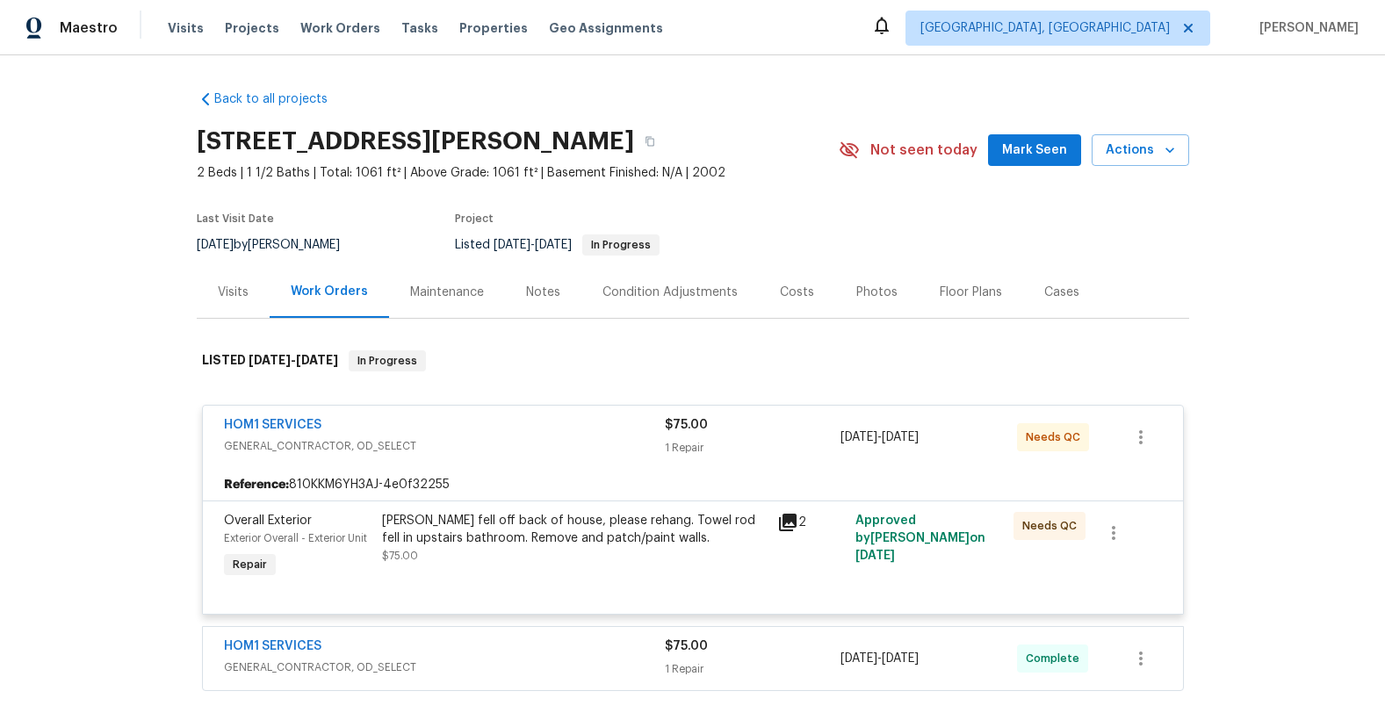
click at [503, 449] on span "GENERAL_CONTRACTOR, OD_SELECT" at bounding box center [444, 446] width 441 height 18
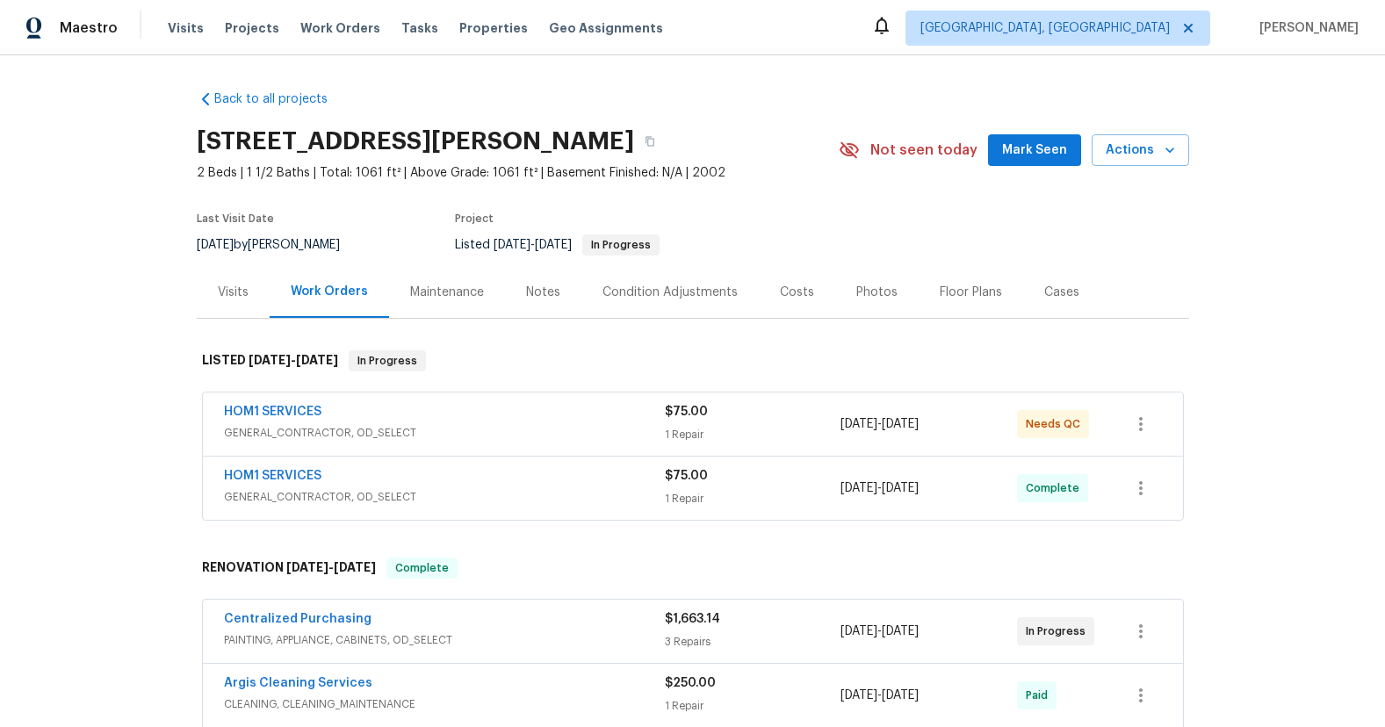
click at [527, 415] on div "HOM1 SERVICES" at bounding box center [444, 413] width 441 height 21
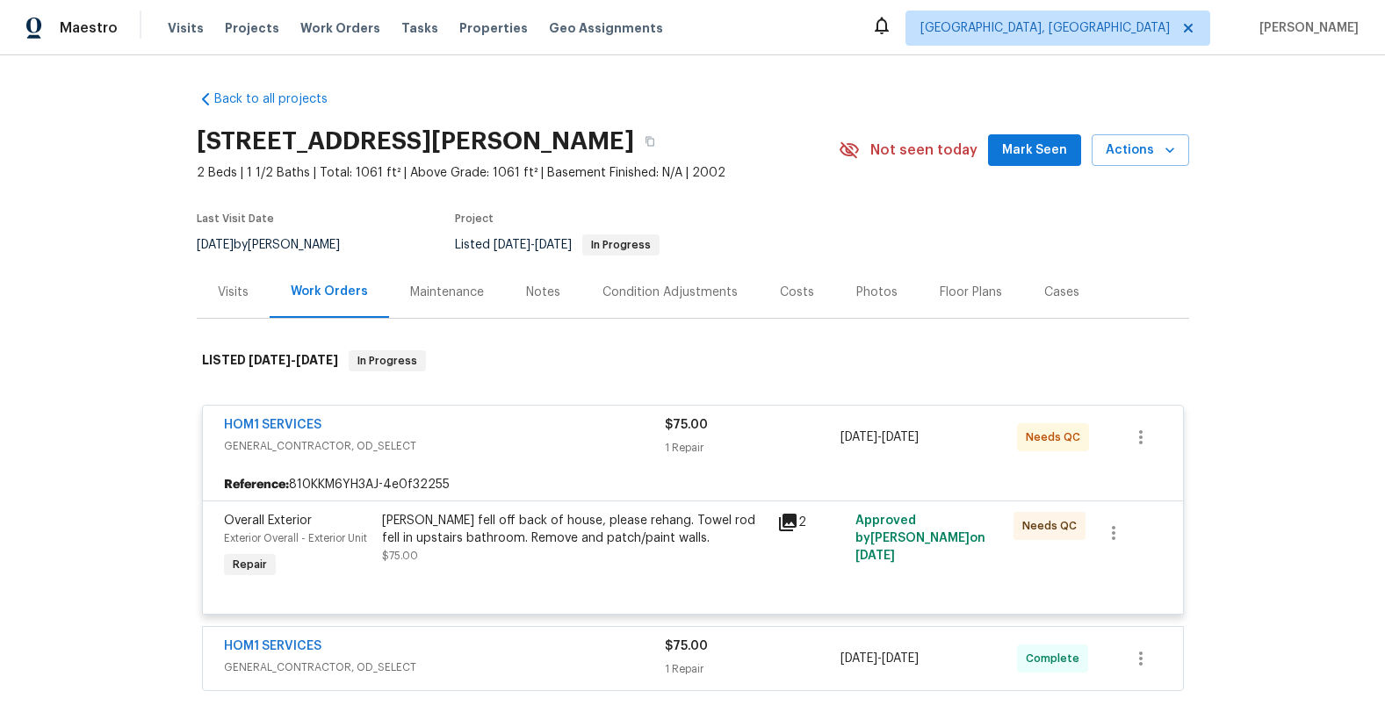
click at [649, 552] on div "Gutter fell off back of house, please rehang. Towel rod fell in upstairs bathro…" at bounding box center [574, 538] width 385 height 53
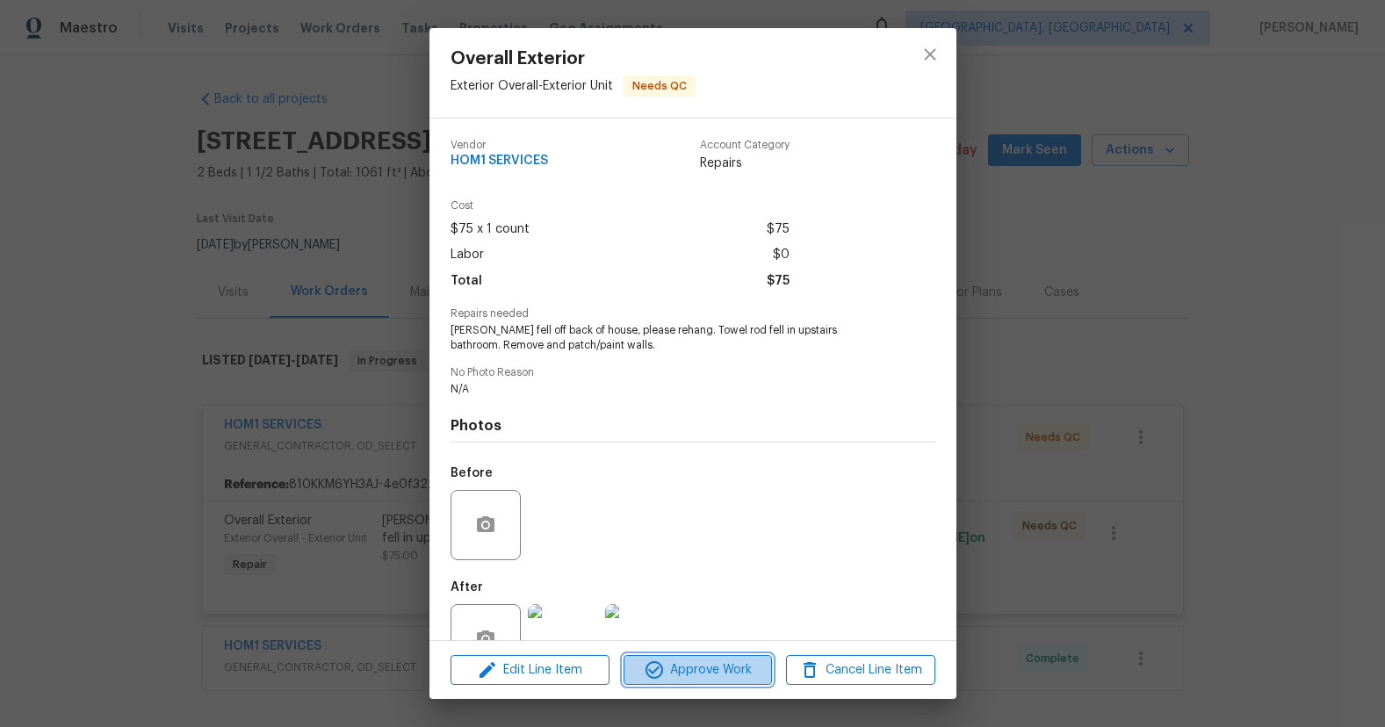
click at [720, 667] on span "Approve Work" at bounding box center [698, 671] width 138 height 22
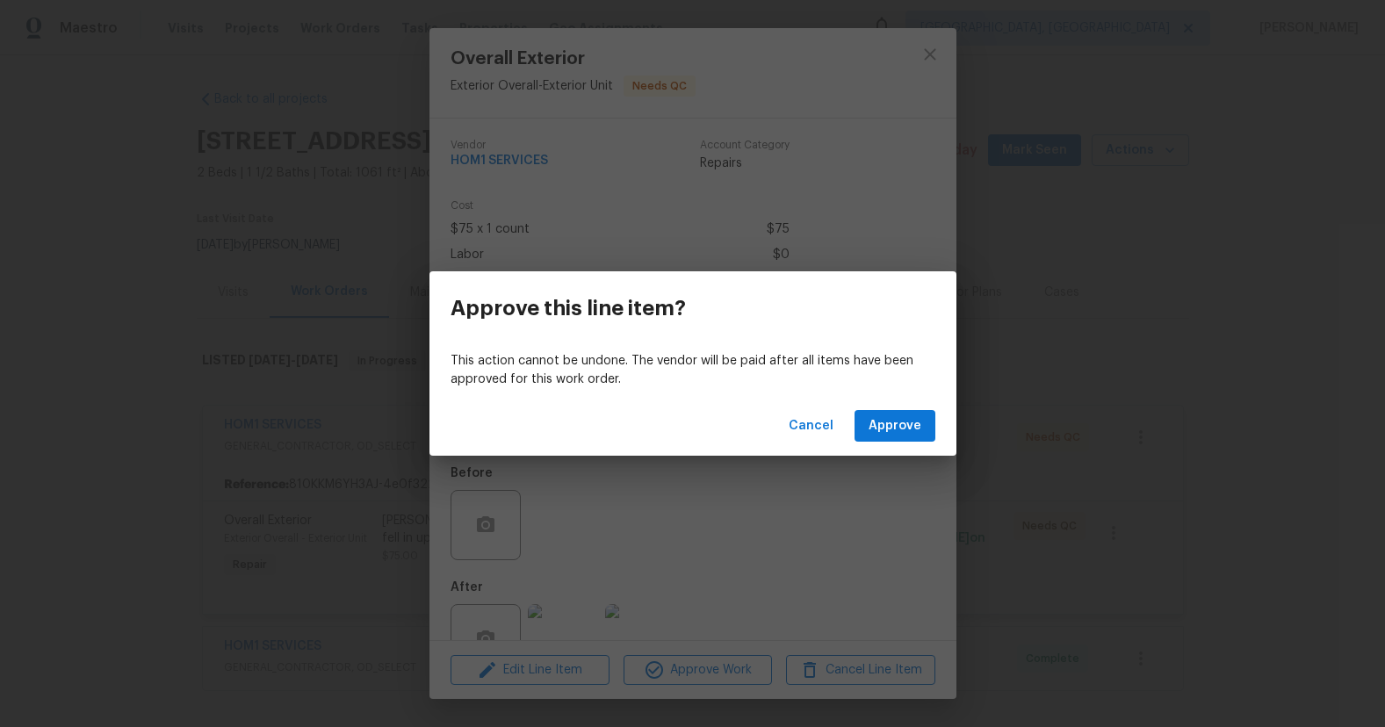
click at [900, 452] on div "Cancel Approve" at bounding box center [692, 426] width 527 height 61
click at [900, 429] on span "Approve" at bounding box center [895, 426] width 53 height 22
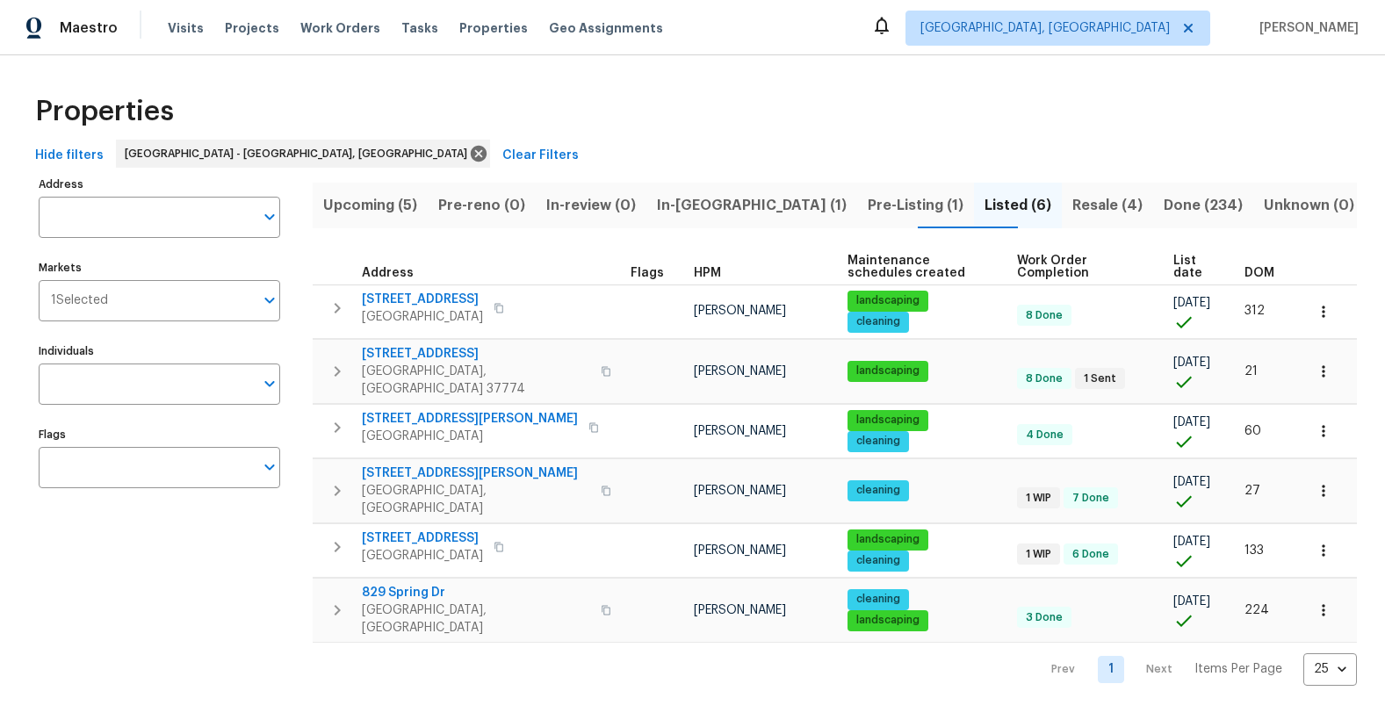
click at [1072, 206] on span "Resale (4)" at bounding box center [1107, 205] width 70 height 25
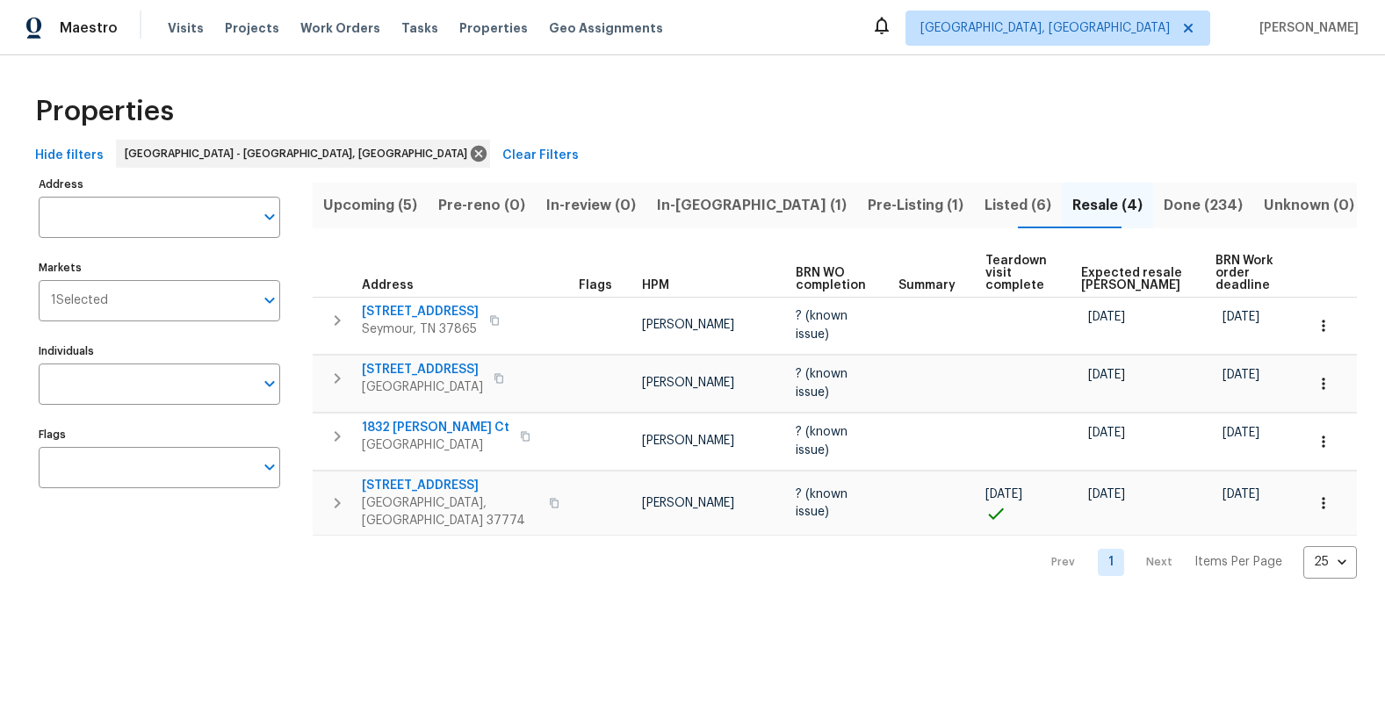
click at [868, 206] on span "Pre-Listing (1)" at bounding box center [916, 205] width 96 height 25
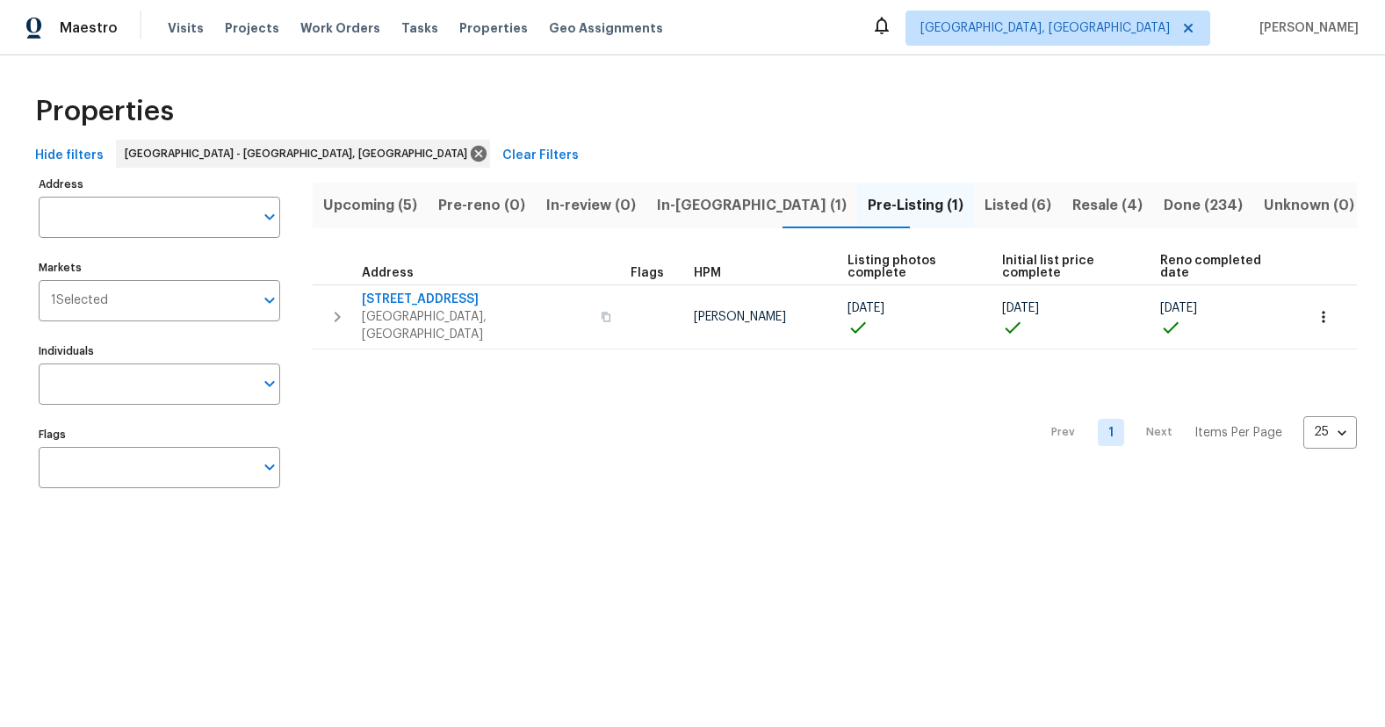
click at [789, 109] on div "Properties" at bounding box center [692, 111] width 1329 height 56
